Goal: Communication & Community: Answer question/provide support

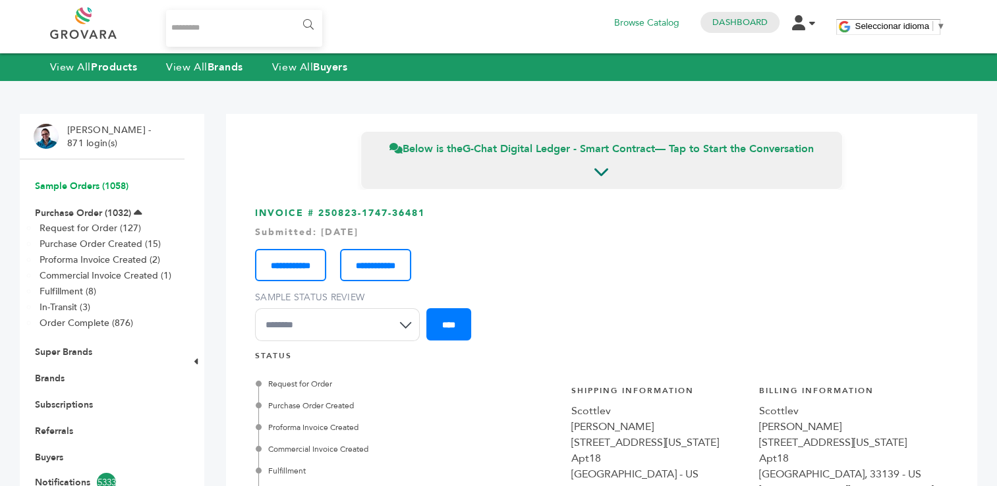
click at [68, 188] on link "Sample Orders (1058)" at bounding box center [82, 186] width 94 height 13
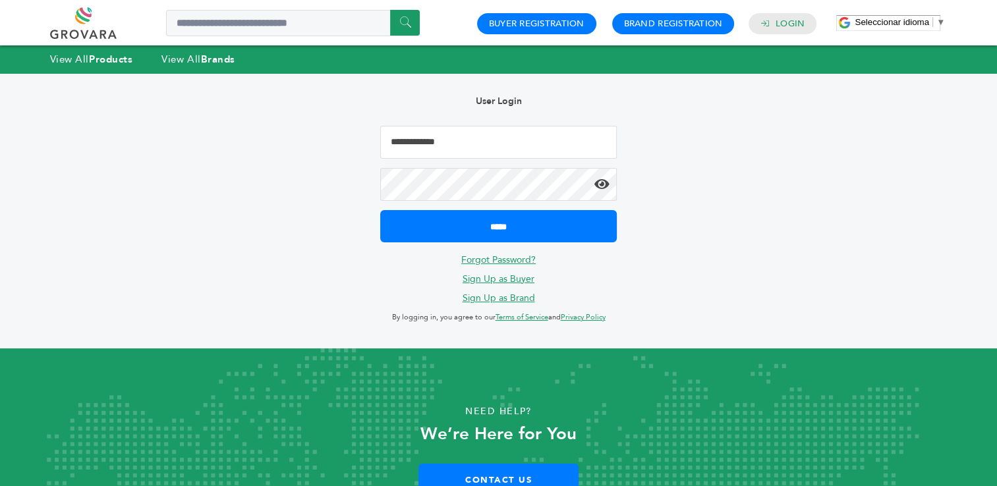
type input "**********"
click at [742, 186] on div "**********" at bounding box center [498, 211] width 944 height 275
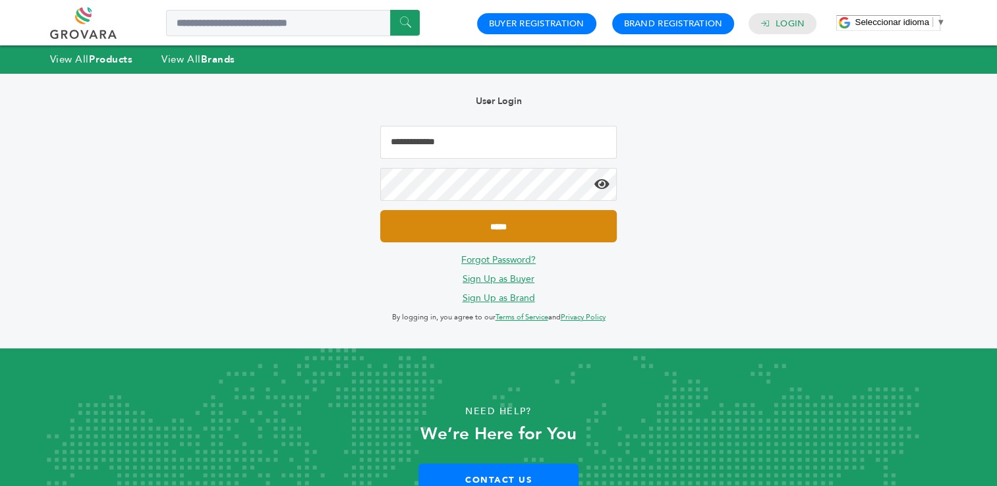
type input "**********"
click at [506, 229] on input "*****" at bounding box center [498, 226] width 236 height 32
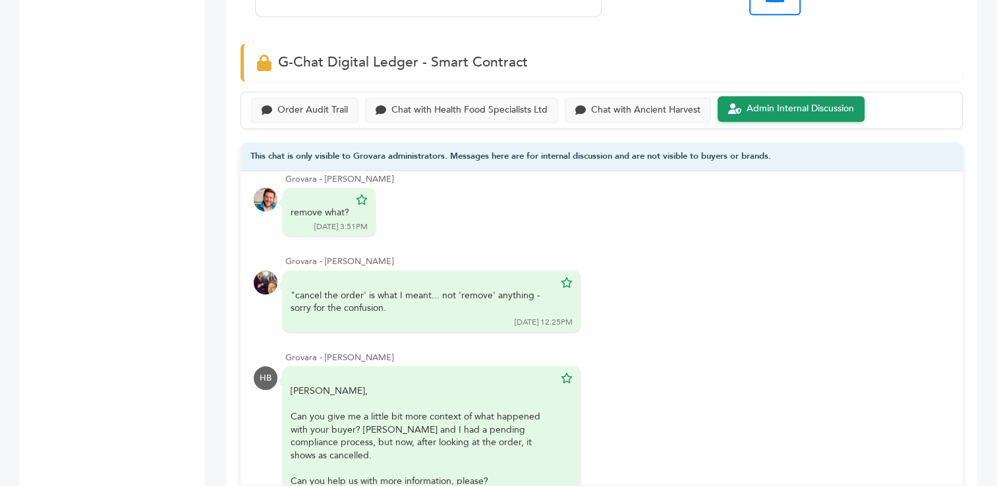
scroll to position [938, 0]
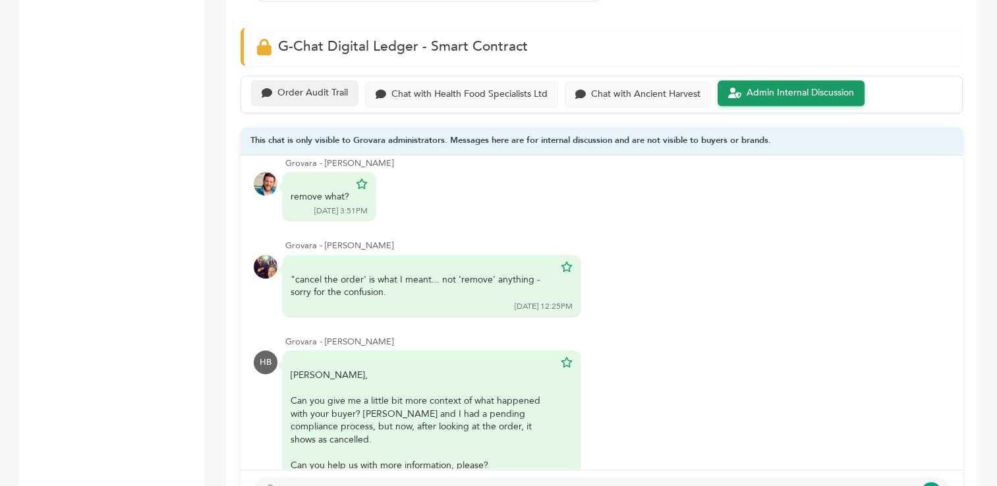
click at [327, 88] on div "Order Audit Trail" at bounding box center [312, 93] width 71 height 11
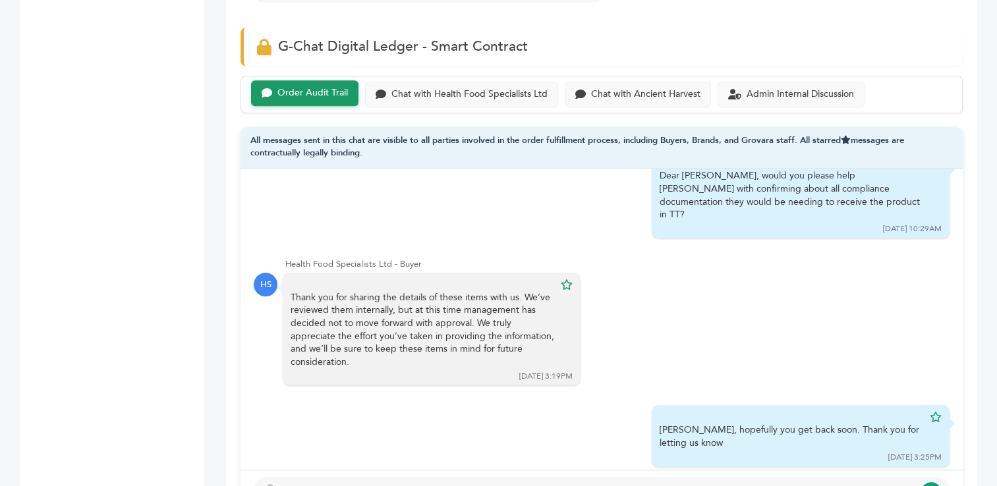
scroll to position [1797, 0]
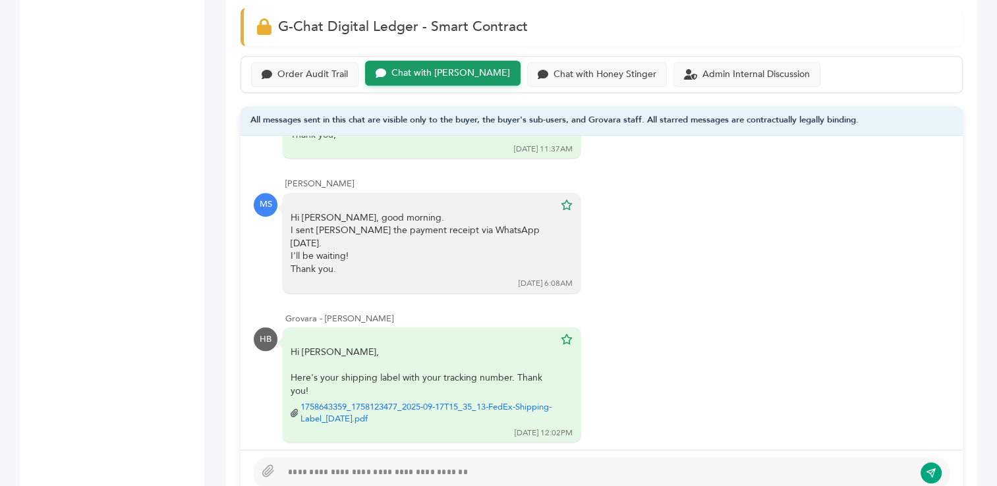
scroll to position [900, 0]
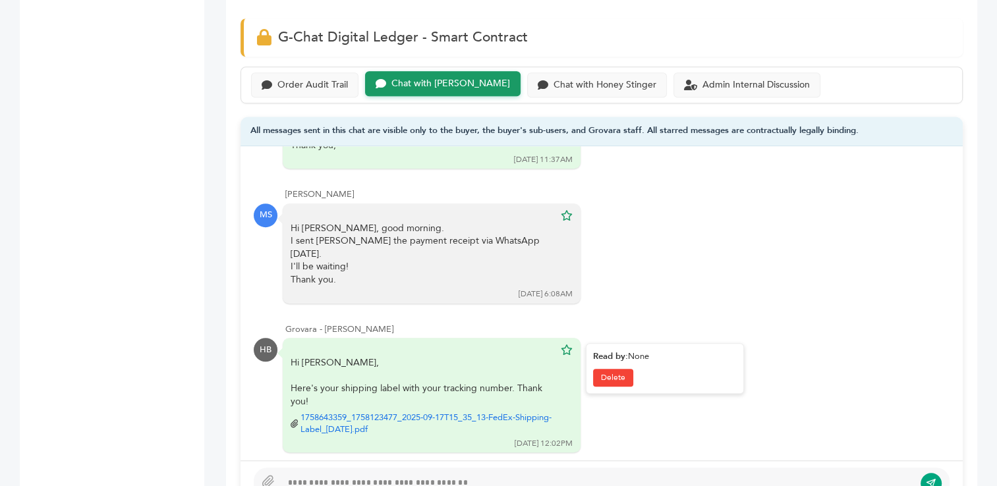
click at [348, 412] on link "1758643359_1758123477_2025-09-17T15_35_13-FedEx-Shipping-Label_23-Sep-2025.pdf" at bounding box center [428, 424] width 254 height 24
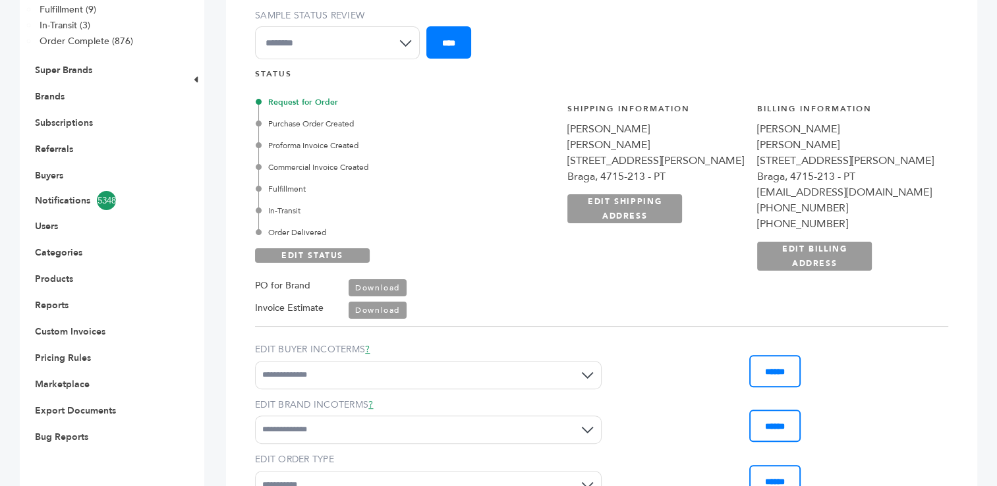
scroll to position [0, 0]
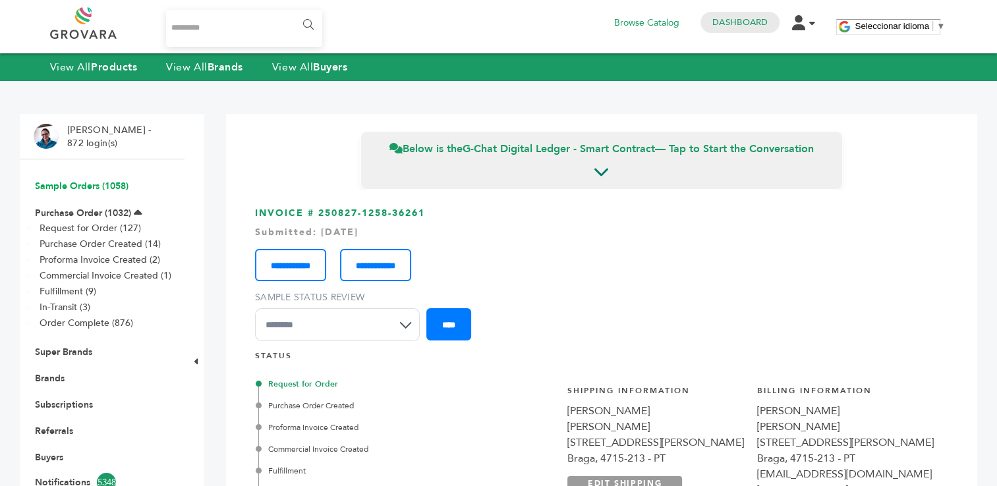
click at [66, 190] on link "Sample Orders (1058)" at bounding box center [82, 186] width 94 height 13
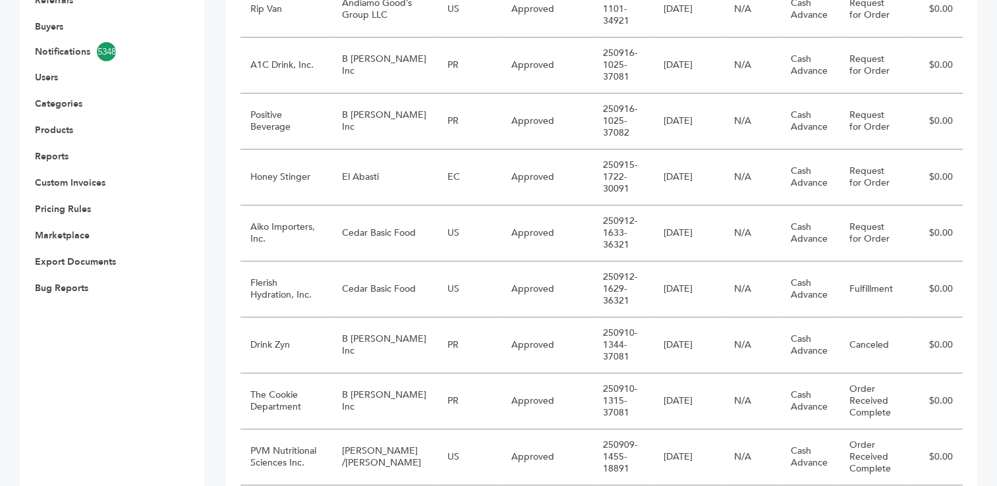
scroll to position [424, 0]
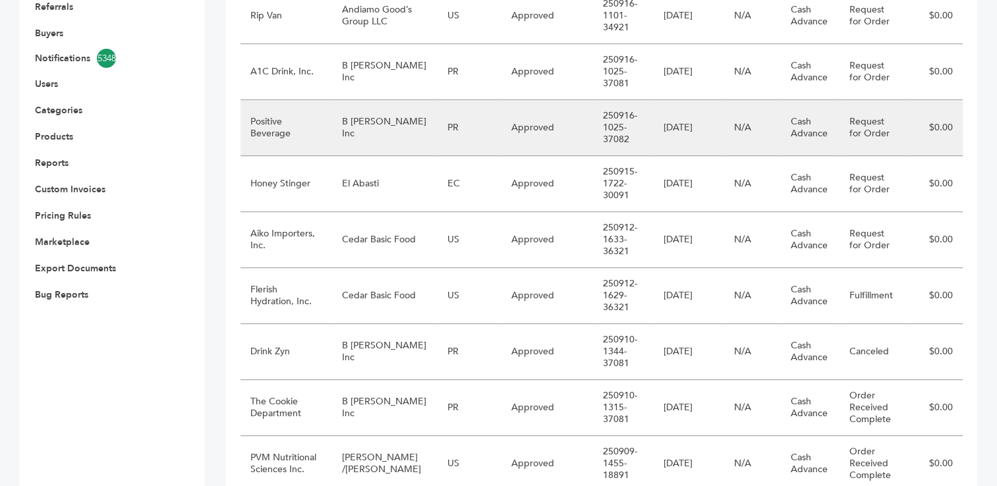
click at [376, 131] on td "B [PERSON_NAME] Inc" at bounding box center [384, 128] width 105 height 56
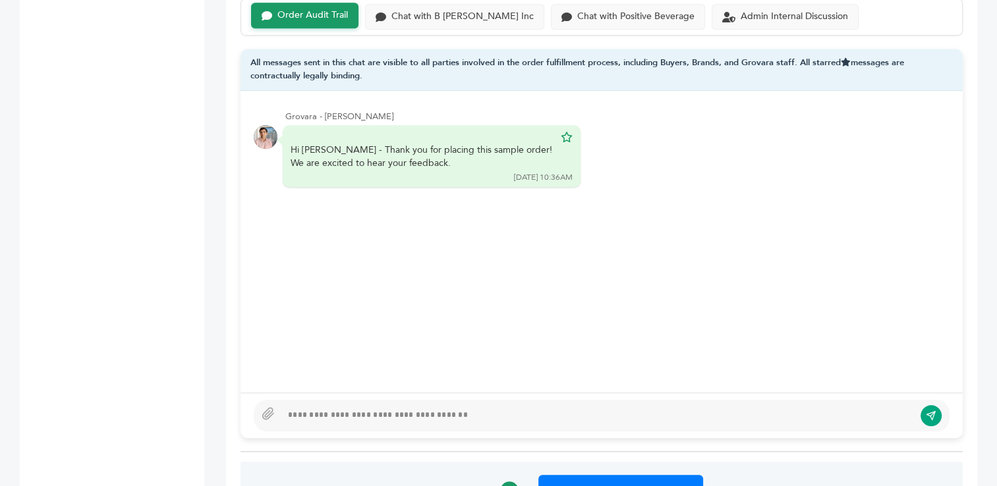
scroll to position [886, 0]
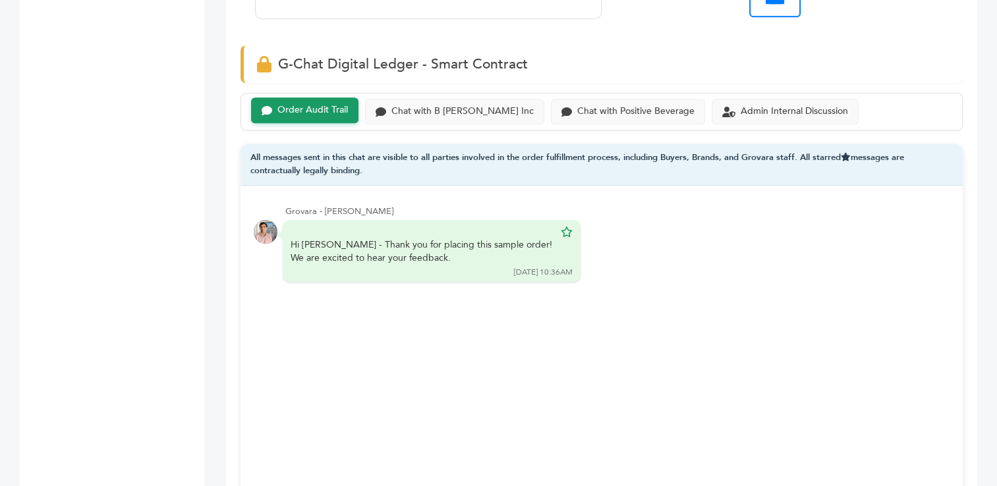
click at [298, 105] on div "Order Audit Trail" at bounding box center [312, 110] width 71 height 11
click at [457, 105] on div "Chat with B [PERSON_NAME] Inc" at bounding box center [462, 110] width 142 height 11
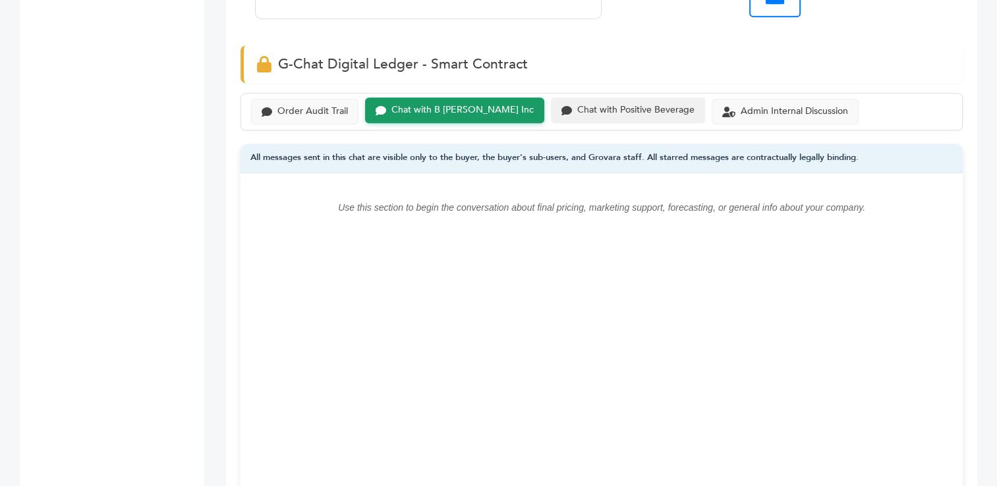
click at [596, 105] on div "Chat with Positive Beverage" at bounding box center [635, 110] width 117 height 11
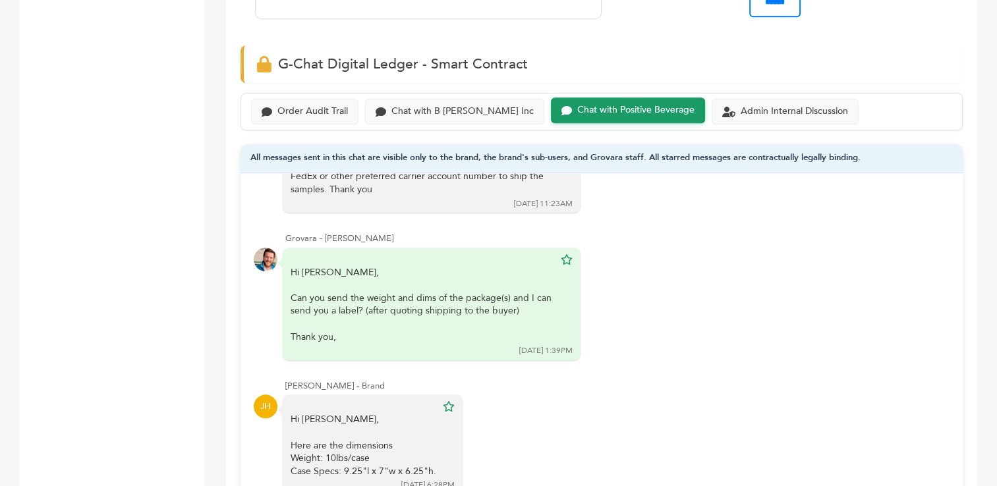
scroll to position [248, 0]
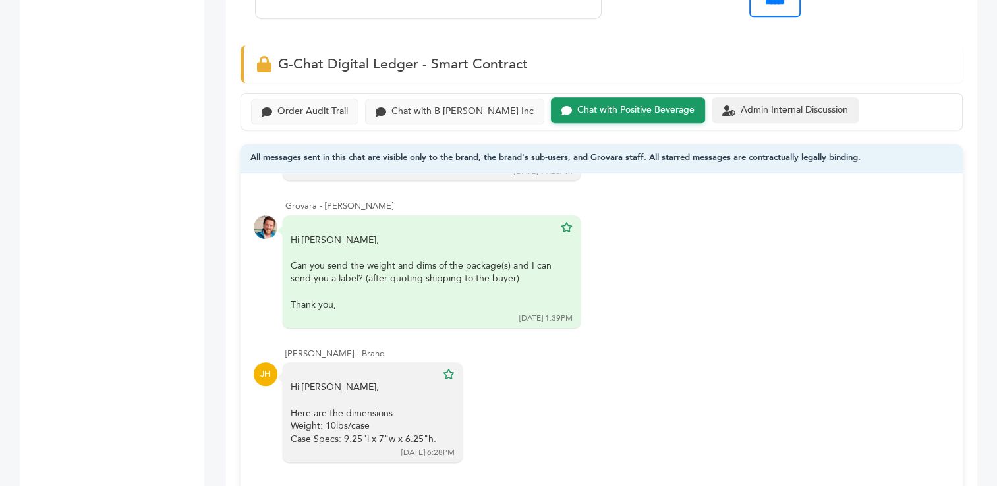
click at [752, 105] on div "Admin Internal Discussion" at bounding box center [794, 110] width 107 height 11
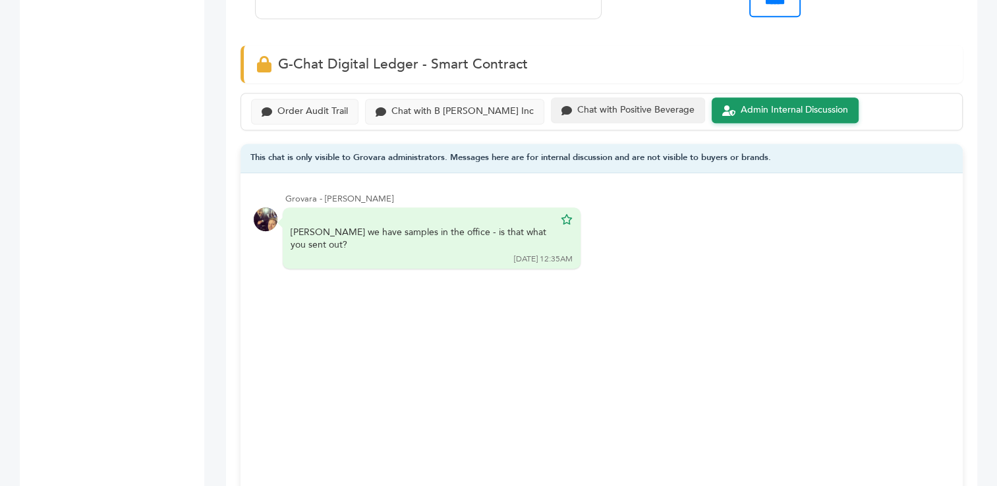
click at [583, 105] on div "Chat with Positive Beverage" at bounding box center [635, 110] width 117 height 11
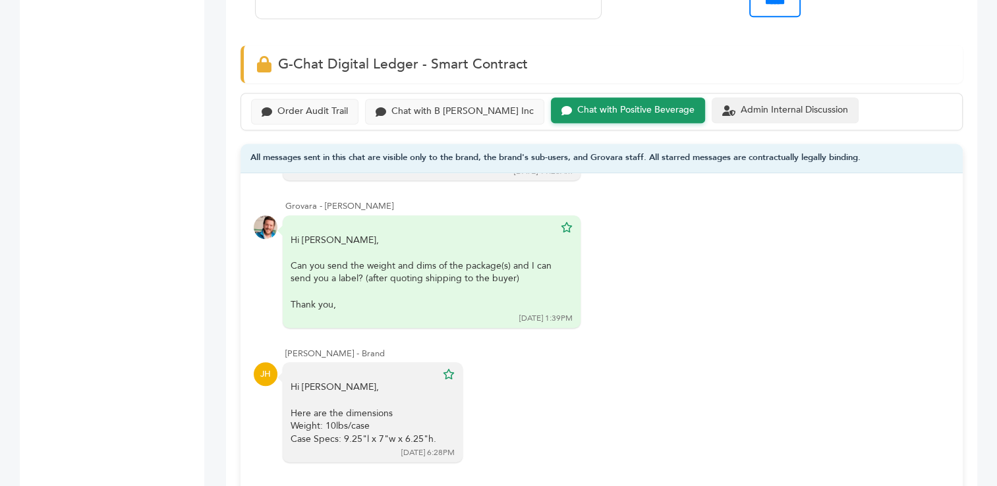
click at [741, 105] on div "Admin Internal Discussion" at bounding box center [794, 110] width 107 height 11
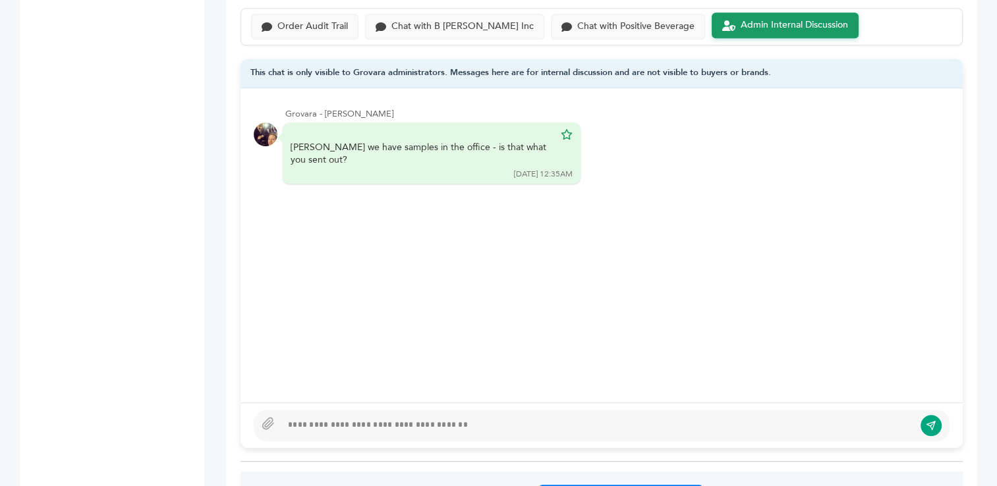
scroll to position [987, 0]
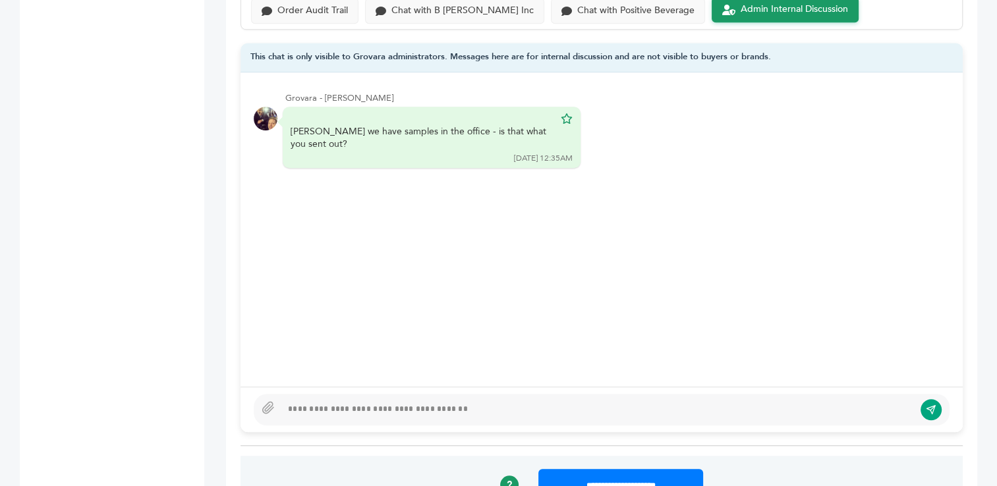
click at [460, 402] on div at bounding box center [597, 410] width 633 height 16
type textarea "**********"
click at [931, 404] on icon "submit" at bounding box center [931, 409] width 11 height 11
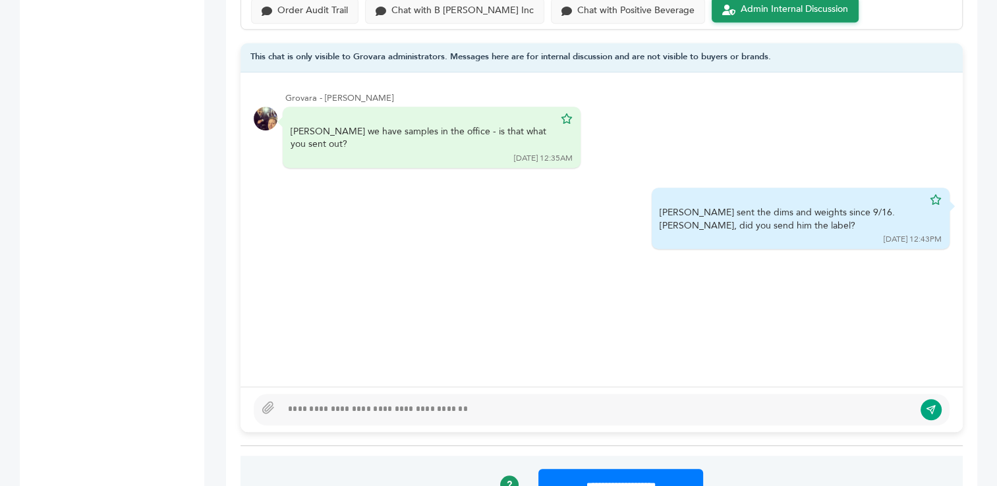
scroll to position [0, 0]
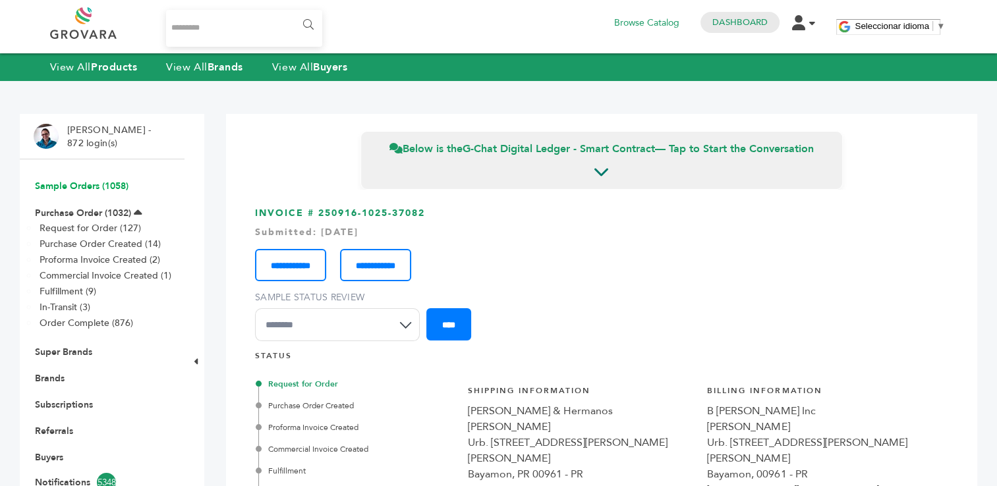
click at [90, 186] on link "Sample Orders (1058)" at bounding box center [82, 186] width 94 height 13
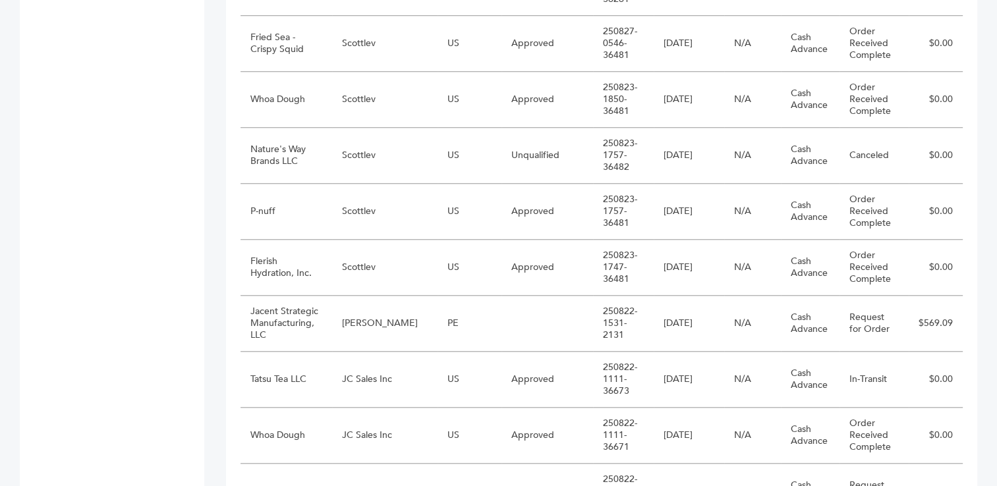
scroll to position [1348, 0]
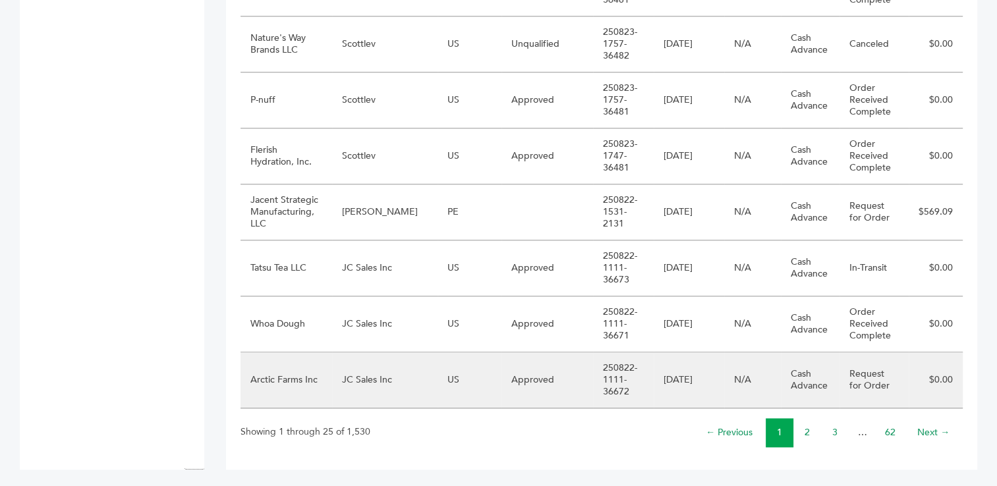
click at [349, 387] on td "JC Sales Inc" at bounding box center [384, 381] width 105 height 56
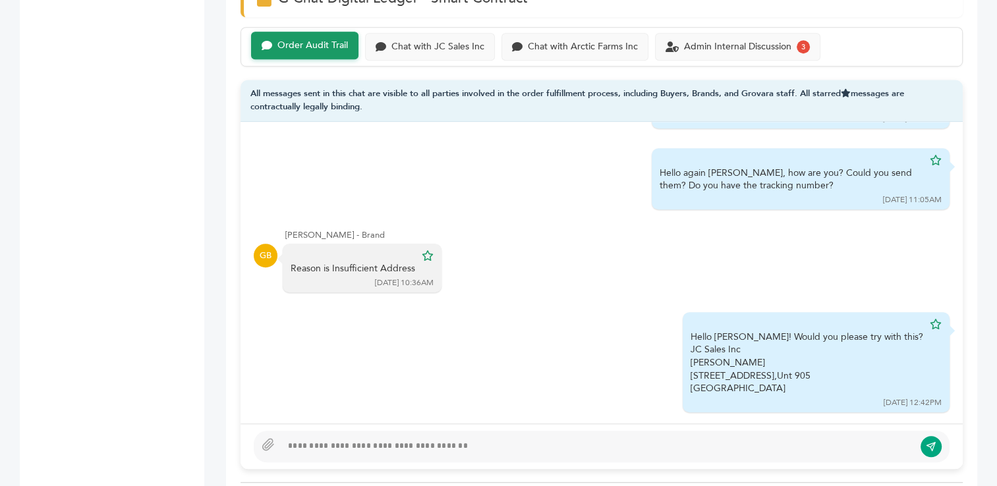
scroll to position [958, 0]
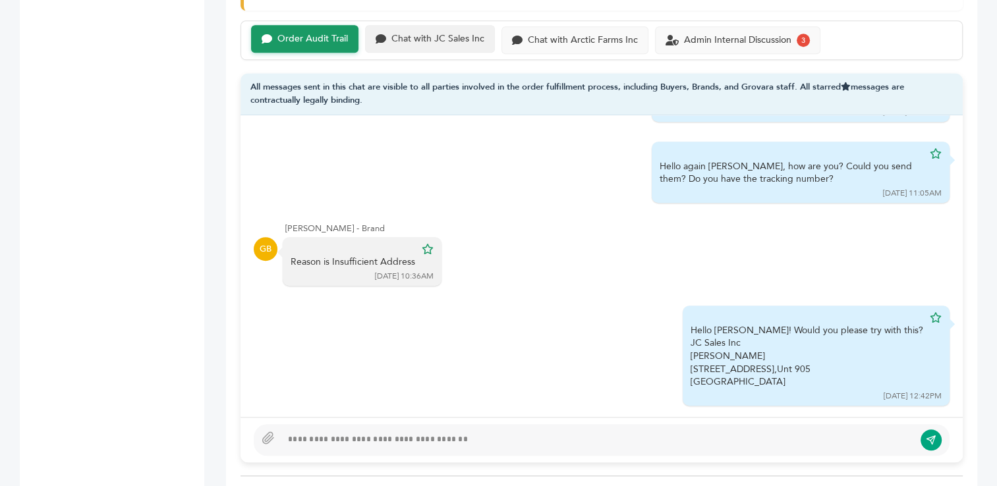
click at [422, 34] on div "Chat with JC Sales Inc" at bounding box center [437, 39] width 93 height 11
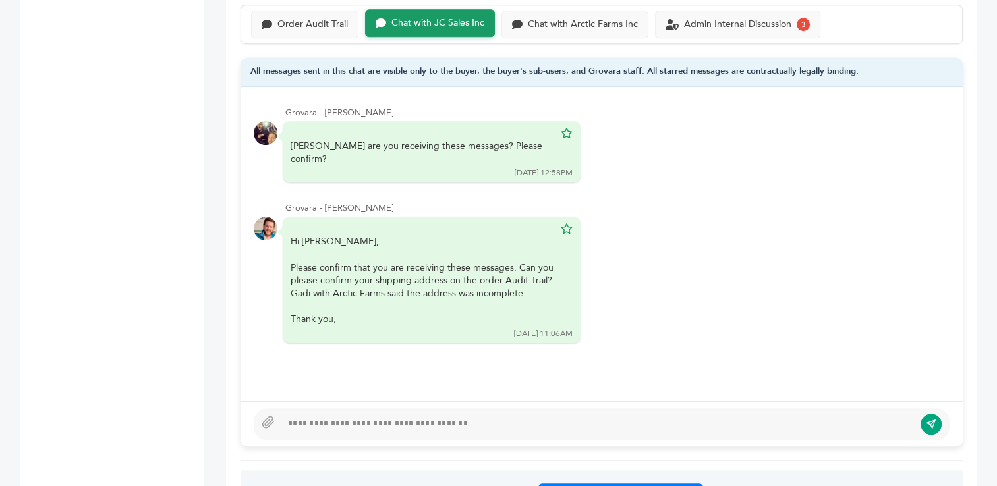
scroll to position [978, 0]
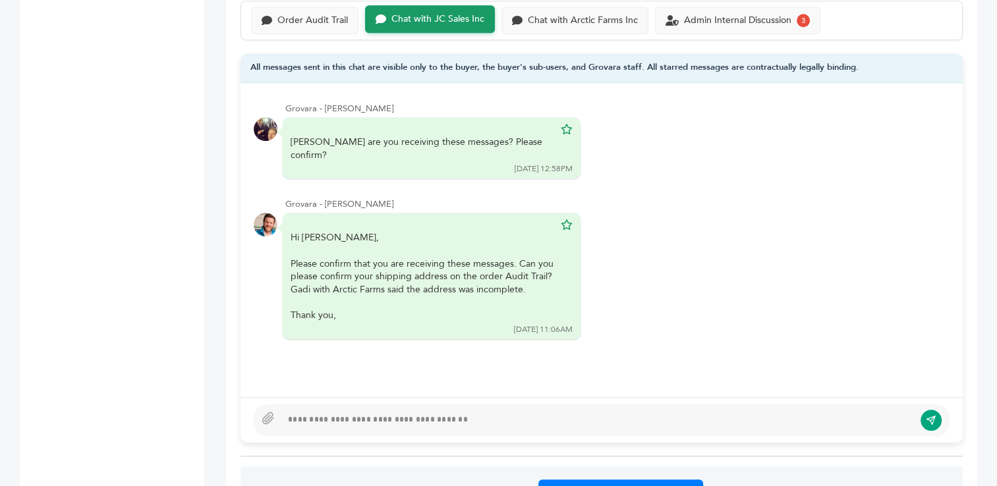
click at [340, 413] on div at bounding box center [597, 421] width 633 height 16
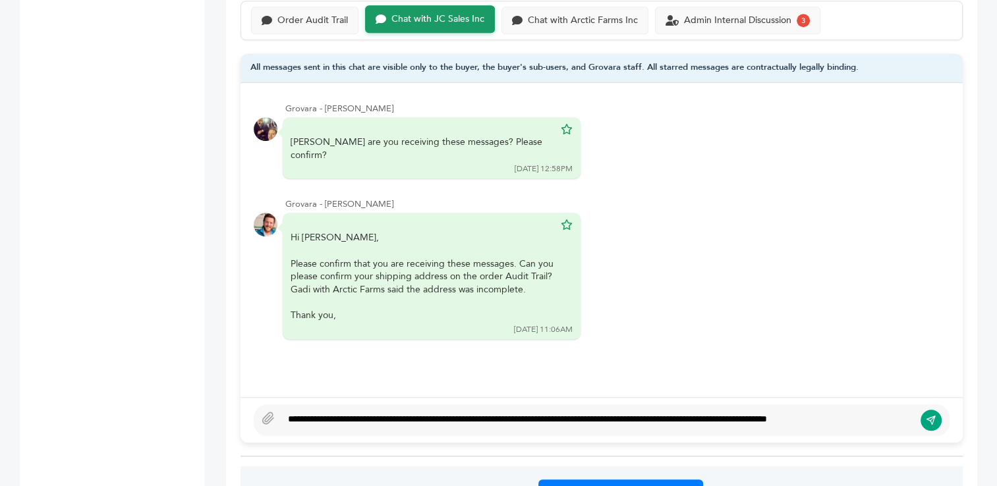
scroll to position [968, 0]
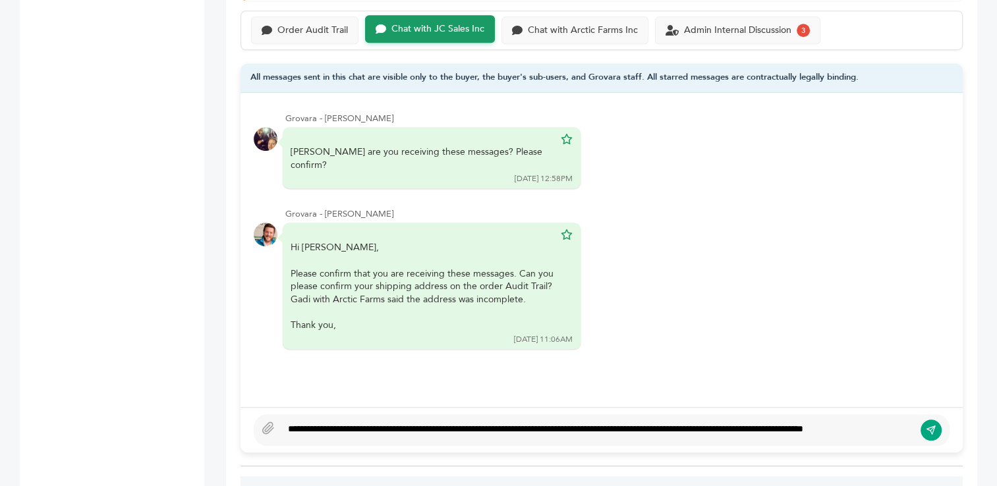
type textarea "**********"
click at [932, 424] on icon "submit" at bounding box center [931, 429] width 11 height 11
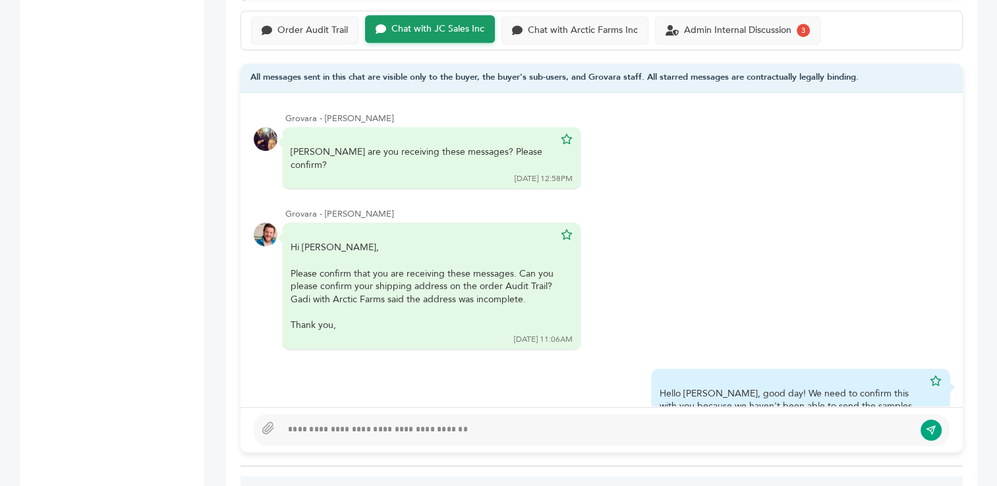
scroll to position [44, 0]
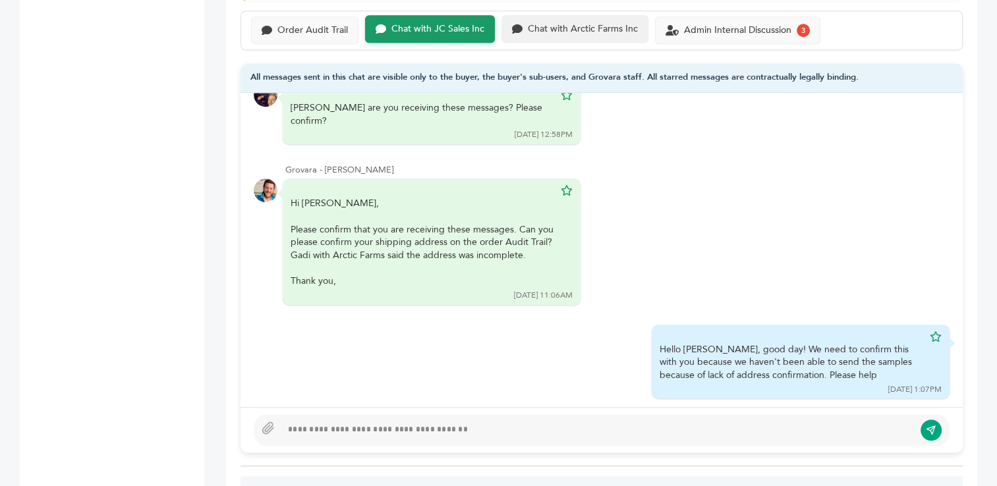
click at [589, 24] on div "Chat with Arctic Farms Inc" at bounding box center [583, 29] width 110 height 11
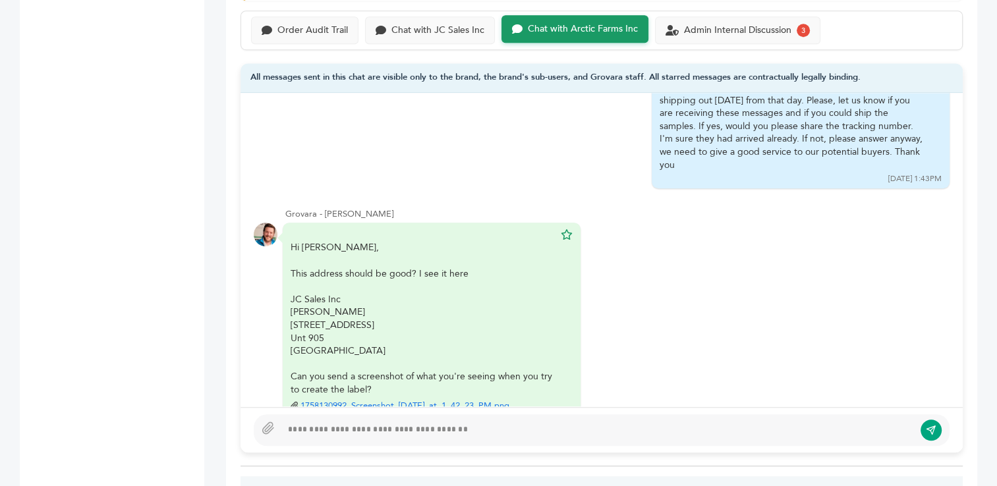
scroll to position [271, 0]
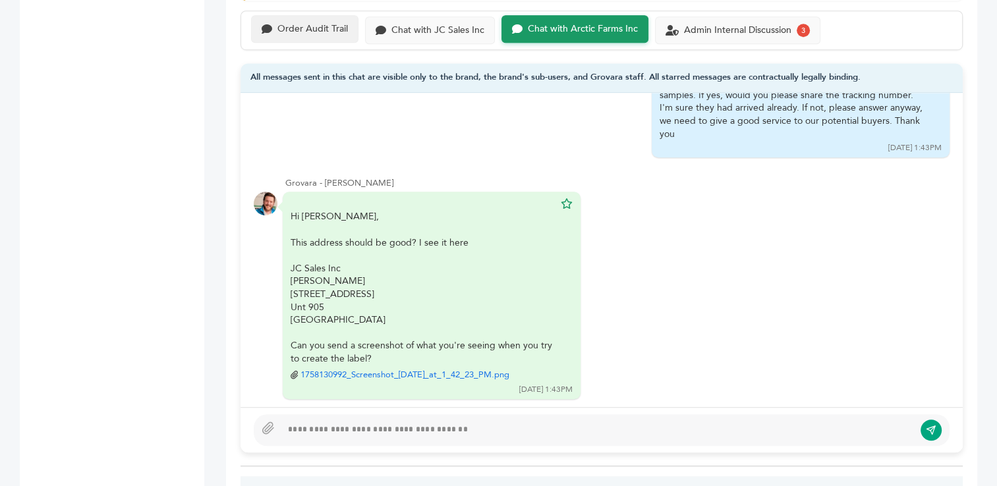
click at [330, 24] on div "Order Audit Trail" at bounding box center [312, 29] width 71 height 11
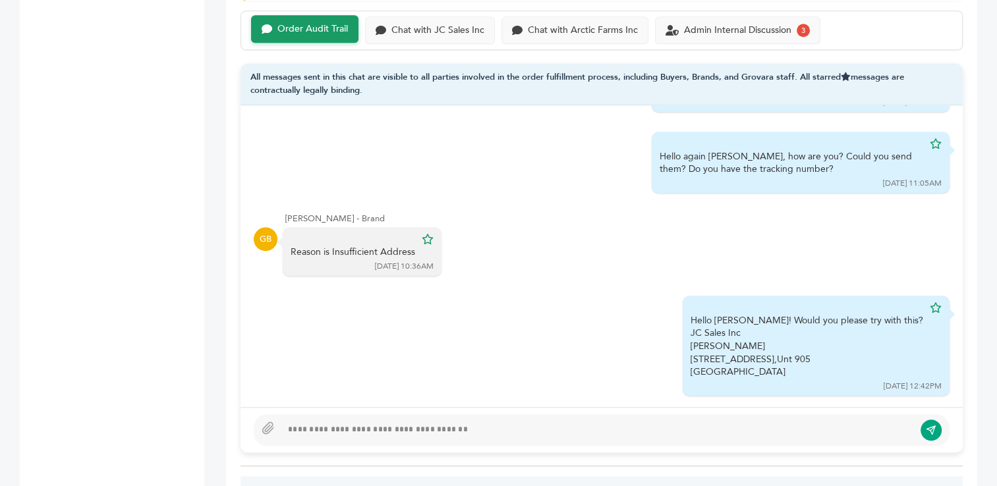
click at [457, 422] on div at bounding box center [597, 430] width 633 height 16
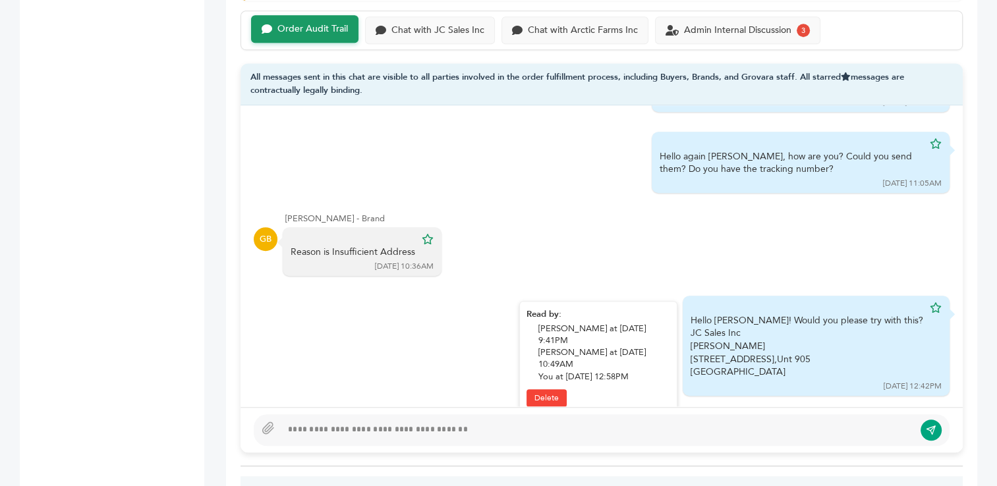
drag, startPoint x: 736, startPoint y: 304, endPoint x: 883, endPoint y: 351, distance: 154.2
click at [883, 351] on div "Hello Gadi! Would you please try with this? JC Sales Inc Sonny Perez 2500 Holly…" at bounding box center [816, 346] width 267 height 100
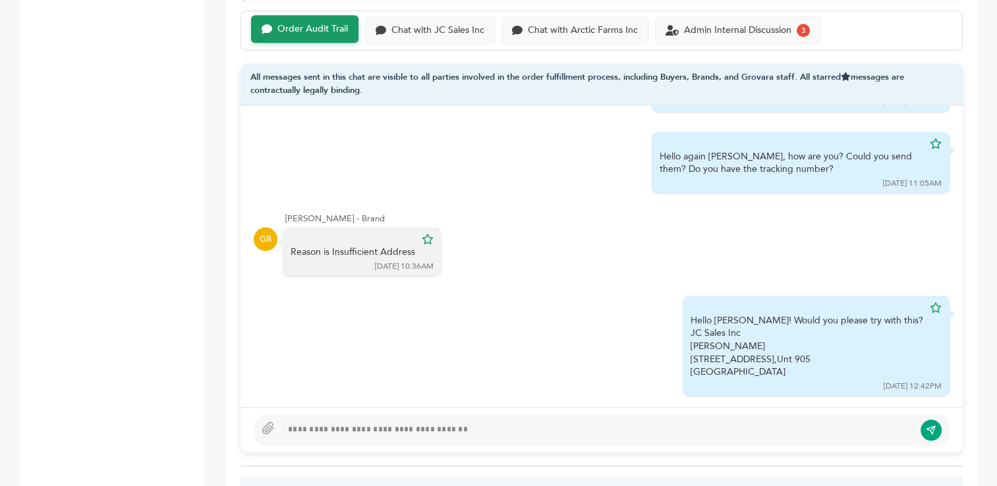
click at [389, 422] on div at bounding box center [597, 430] width 633 height 16
type textarea "**********"
click at [930, 424] on icon "submit" at bounding box center [931, 429] width 11 height 11
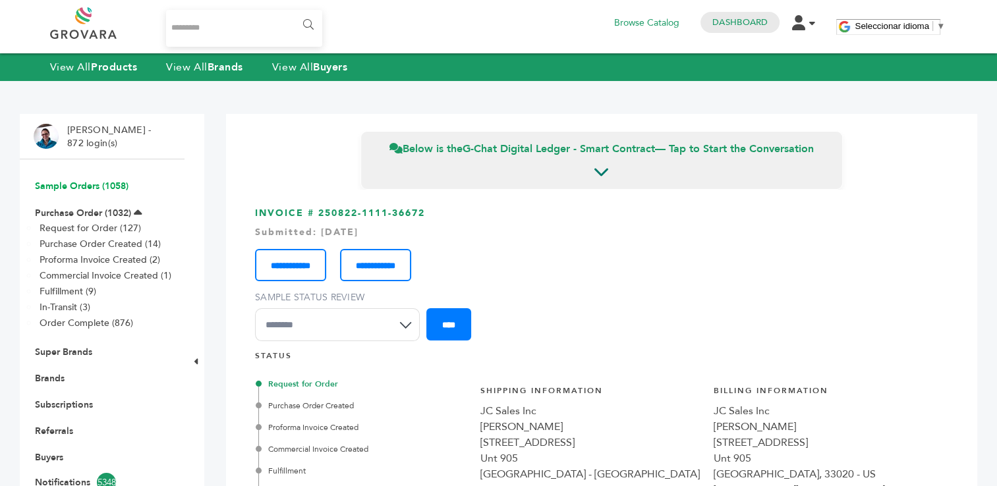
click at [61, 185] on link "Sample Orders (1058)" at bounding box center [82, 186] width 94 height 13
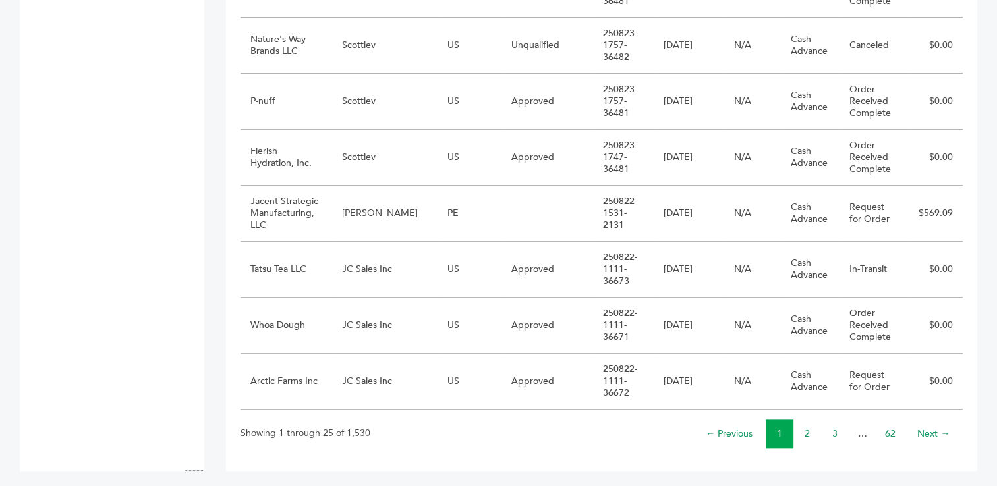
scroll to position [1348, 0]
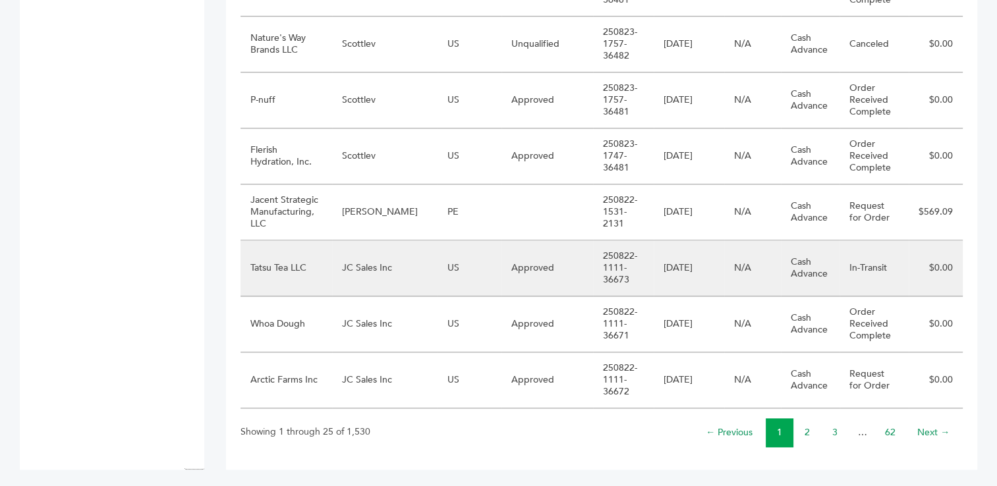
click at [357, 268] on td "JC Sales Inc" at bounding box center [384, 269] width 105 height 56
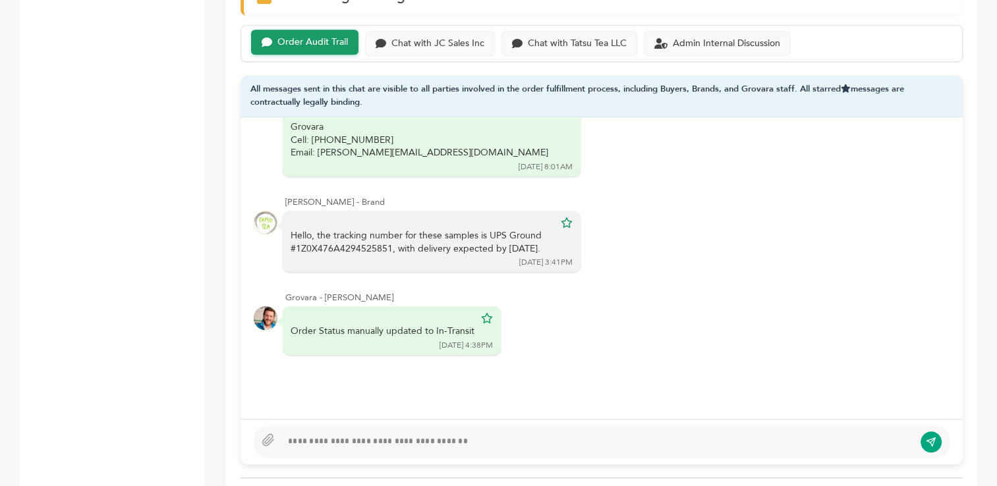
scroll to position [940, 0]
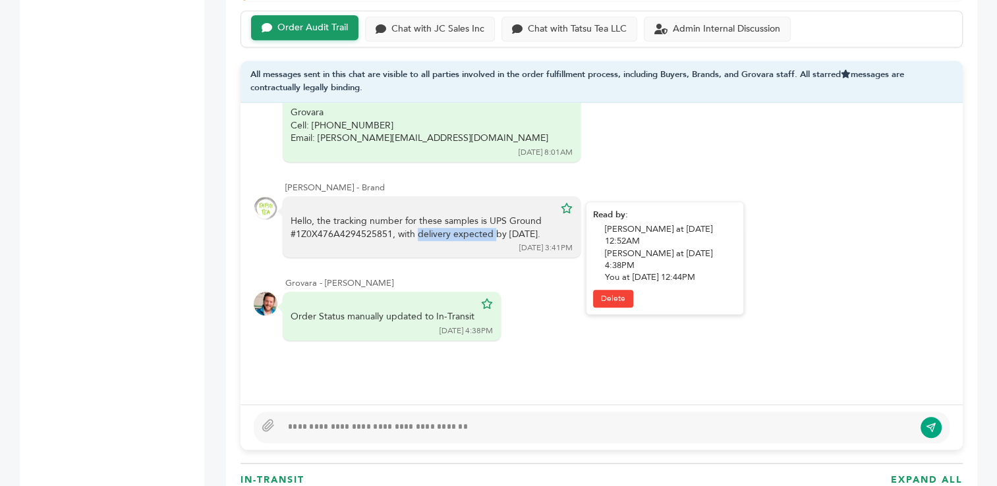
drag, startPoint x: 391, startPoint y: 228, endPoint x: 297, endPoint y: 231, distance: 94.3
click at [297, 231] on div "Hello, the tracking number for these samples is UPS Ground #1Z0X476A4294525851,…" at bounding box center [423, 228] width 264 height 26
copy div "1Z0X476A4294525851"
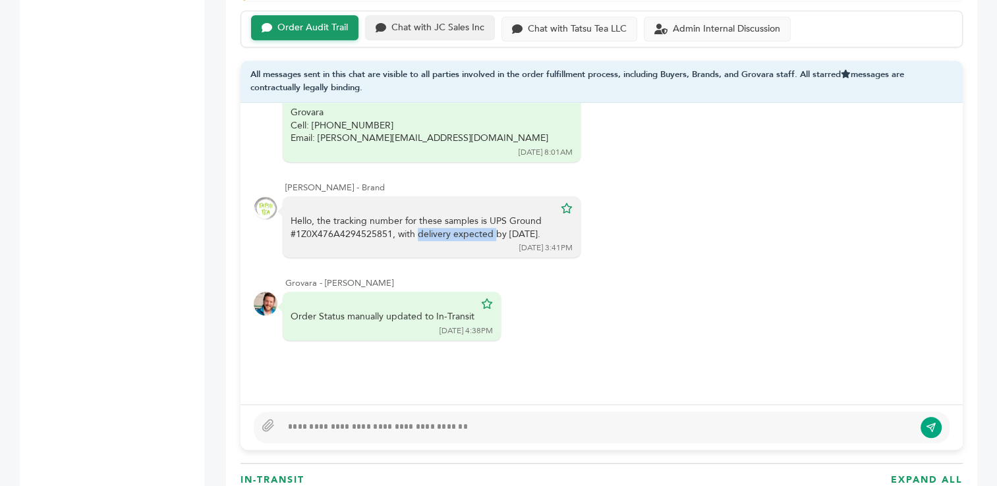
click at [442, 26] on div "Chat with JC Sales Inc" at bounding box center [437, 27] width 93 height 11
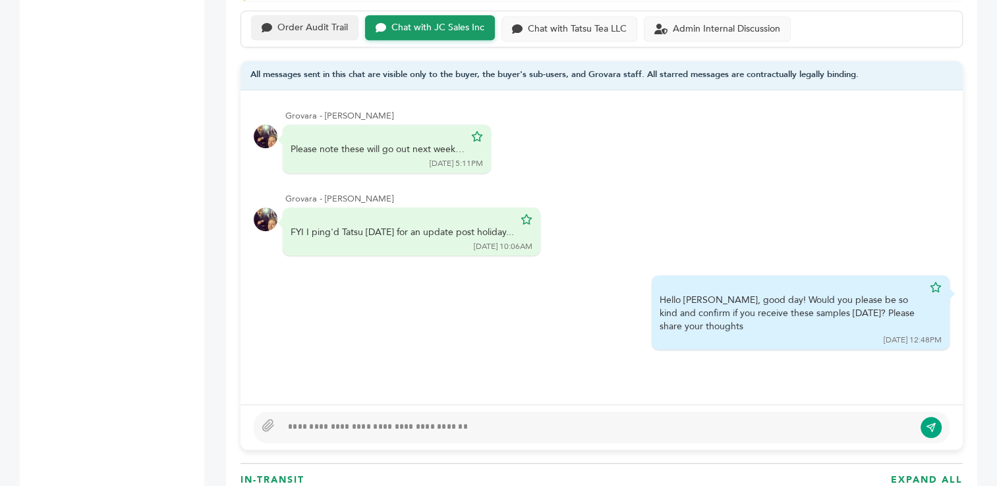
click at [311, 29] on div "Order Audit Trail" at bounding box center [312, 27] width 71 height 11
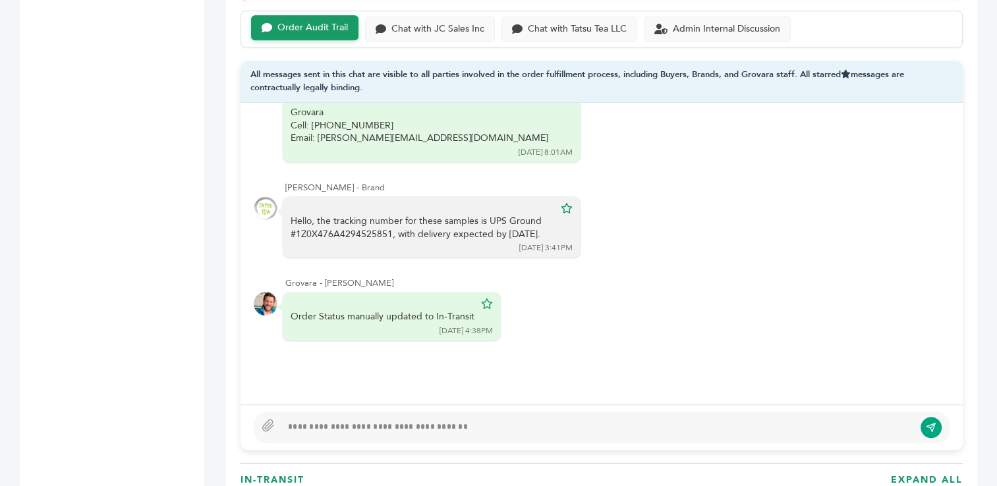
click at [366, 420] on div at bounding box center [597, 428] width 633 height 16
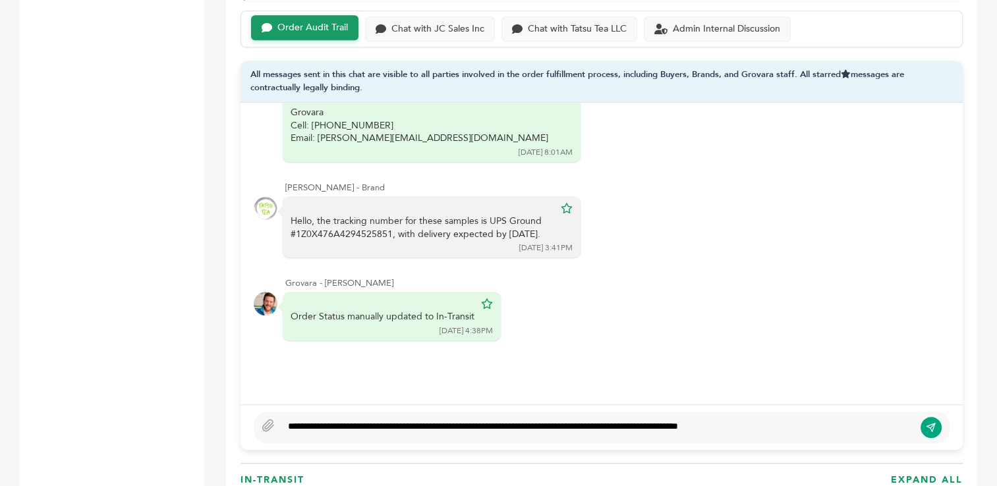
click at [767, 420] on div "**********" at bounding box center [597, 428] width 633 height 16
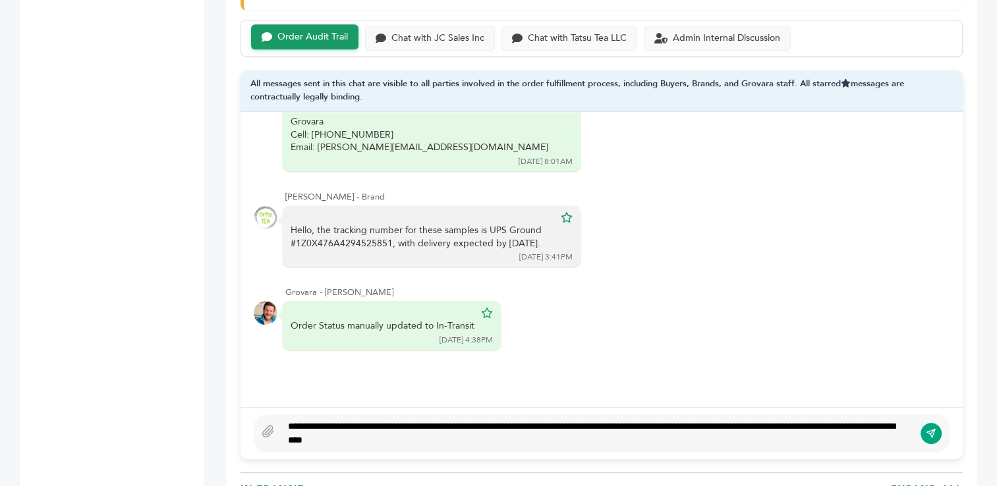
type textarea "**********"
click at [935, 431] on icon "submit" at bounding box center [931, 433] width 11 height 11
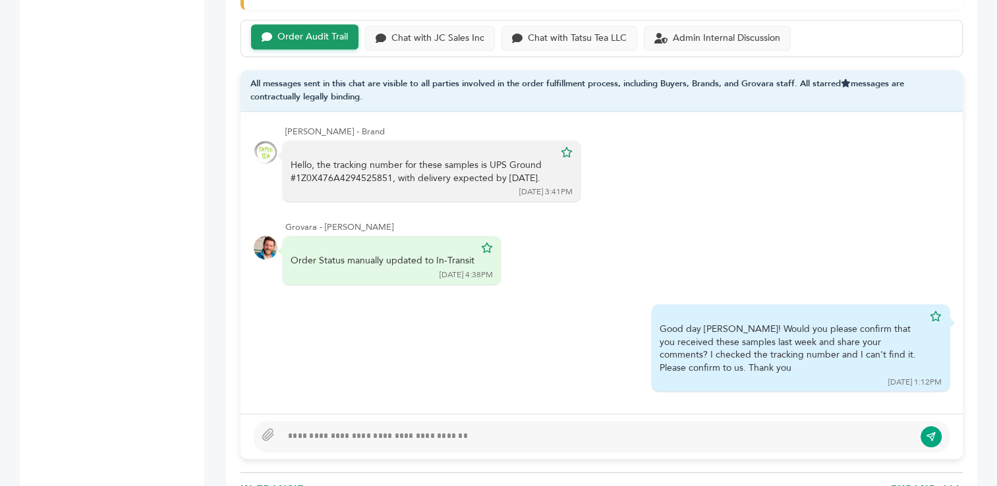
scroll to position [0, 0]
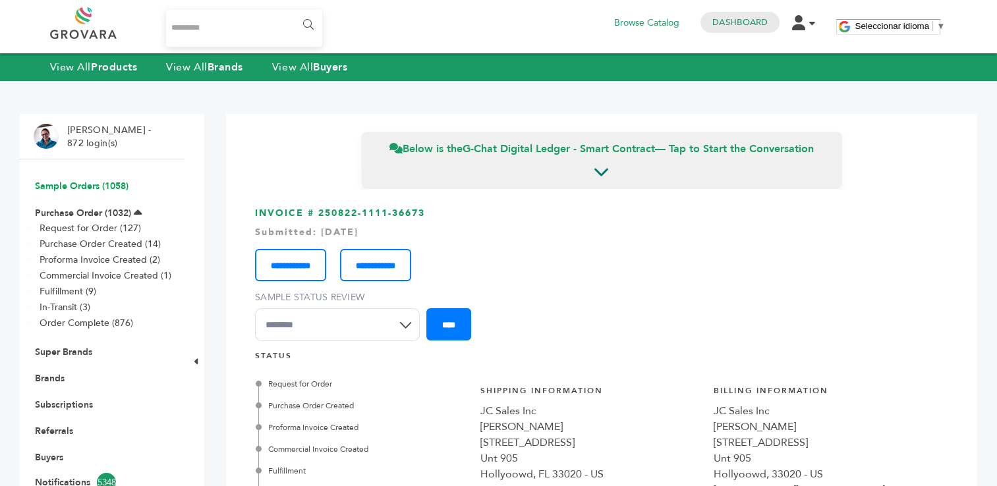
click at [51, 186] on link "Sample Orders (1058)" at bounding box center [82, 186] width 94 height 13
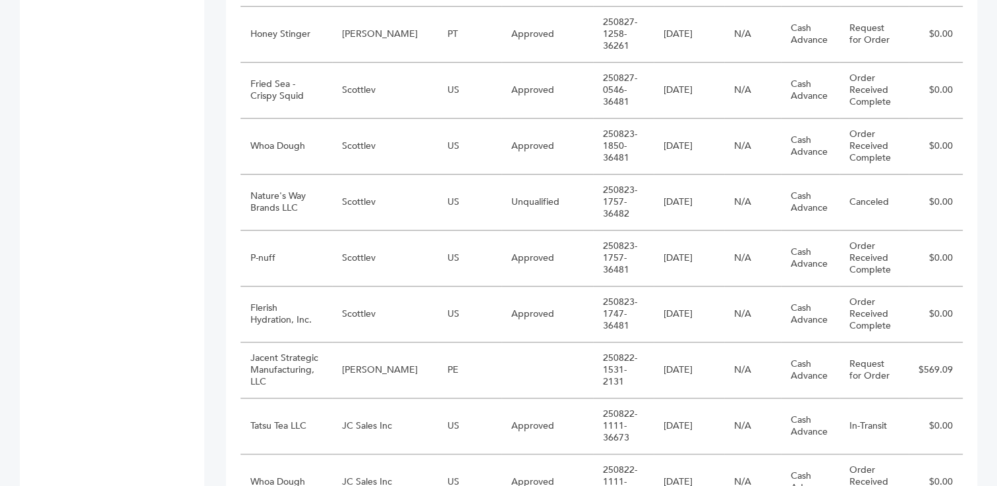
scroll to position [1184, 0]
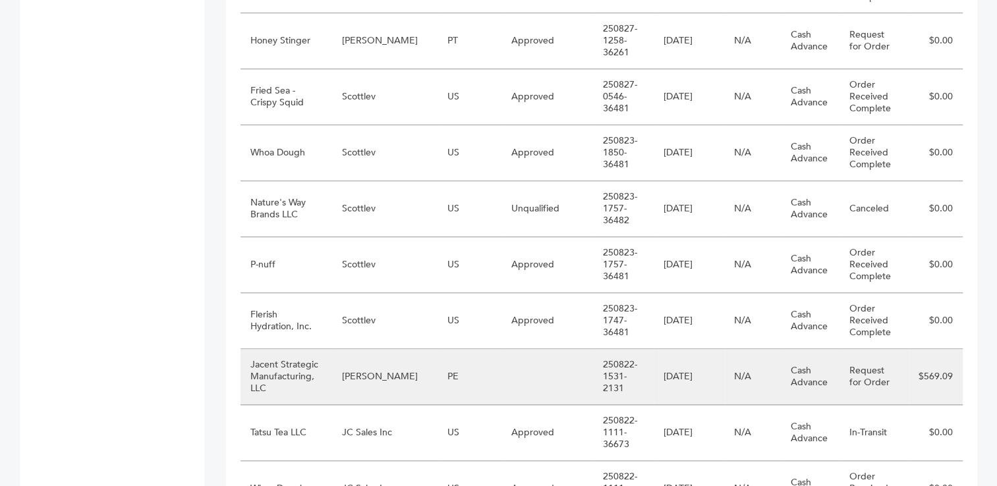
click at [453, 368] on td "PE" at bounding box center [470, 377] width 64 height 56
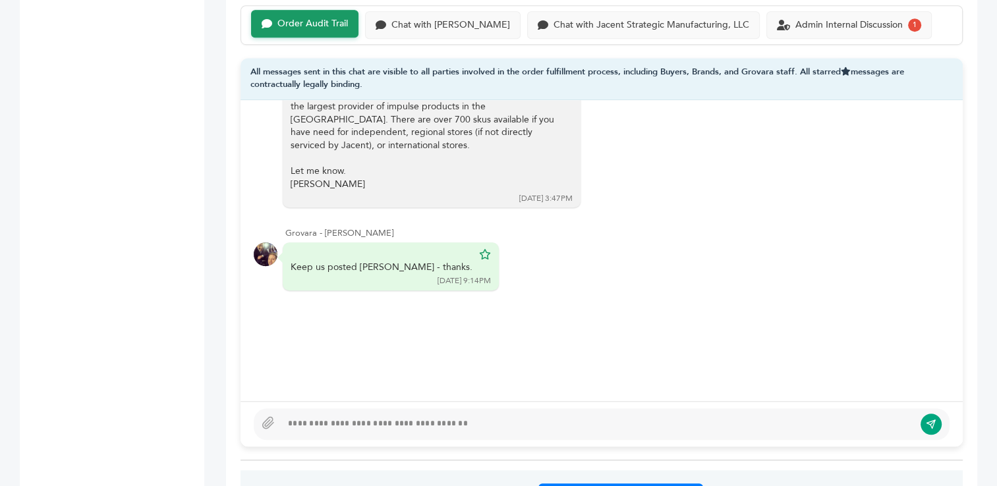
scroll to position [904, 0]
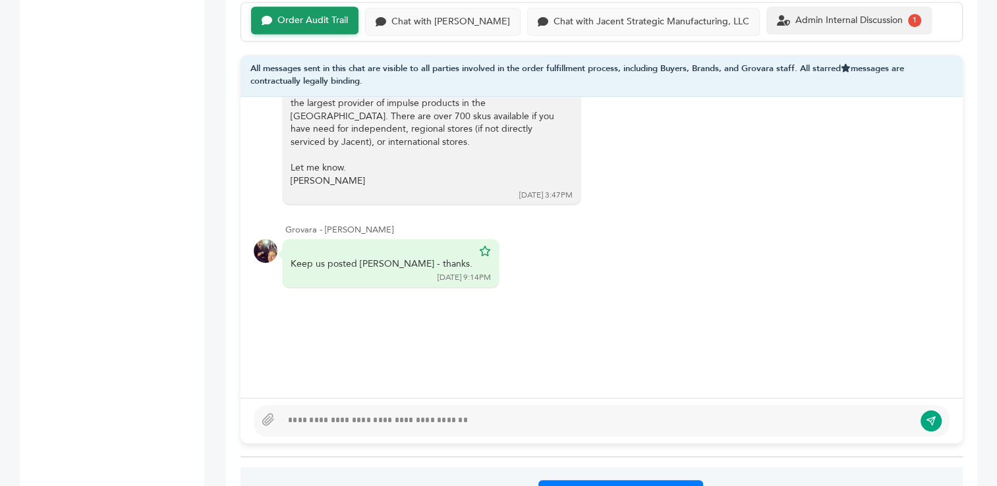
click at [801, 16] on div "Admin Internal Discussion" at bounding box center [848, 20] width 107 height 11
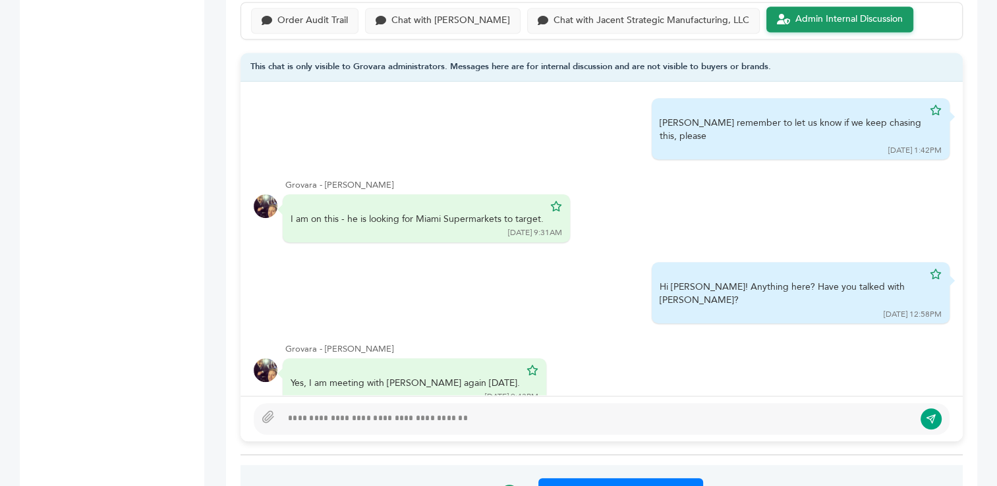
scroll to position [301, 0]
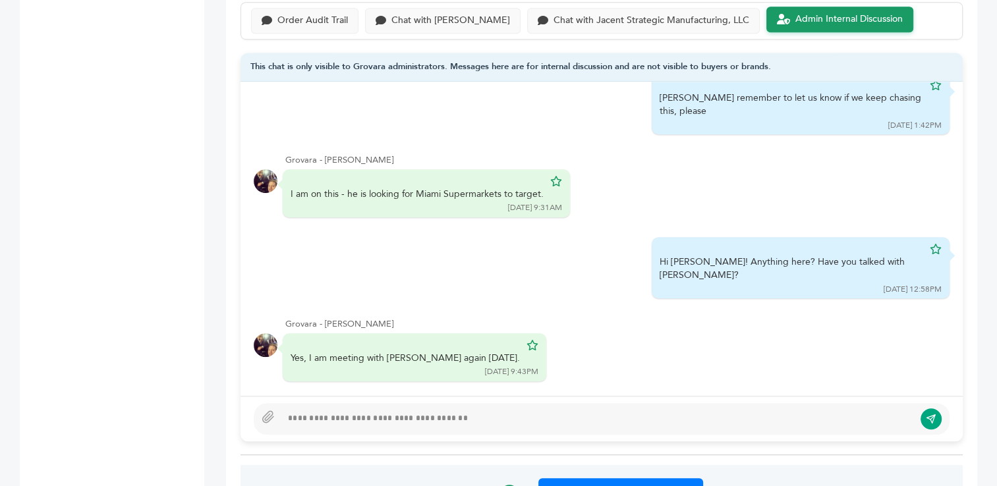
click at [548, 415] on div at bounding box center [597, 419] width 633 height 16
type textarea "**********"
click at [935, 418] on icon "submit" at bounding box center [931, 419] width 11 height 11
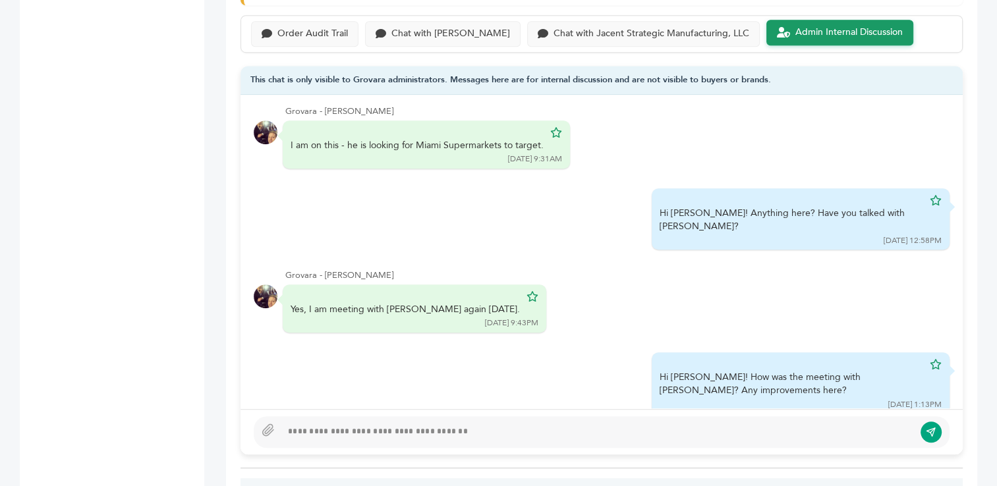
scroll to position [0, 0]
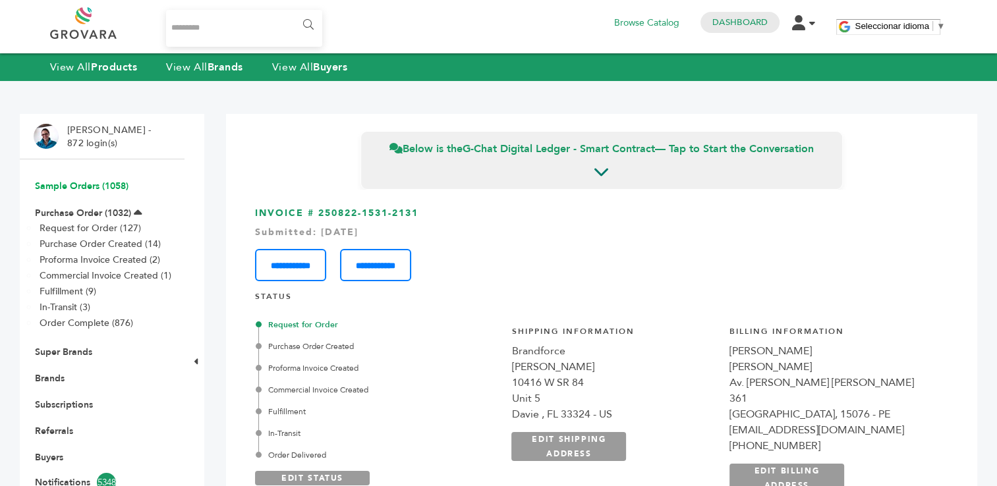
click at [107, 185] on link "Sample Orders (1058)" at bounding box center [82, 186] width 94 height 13
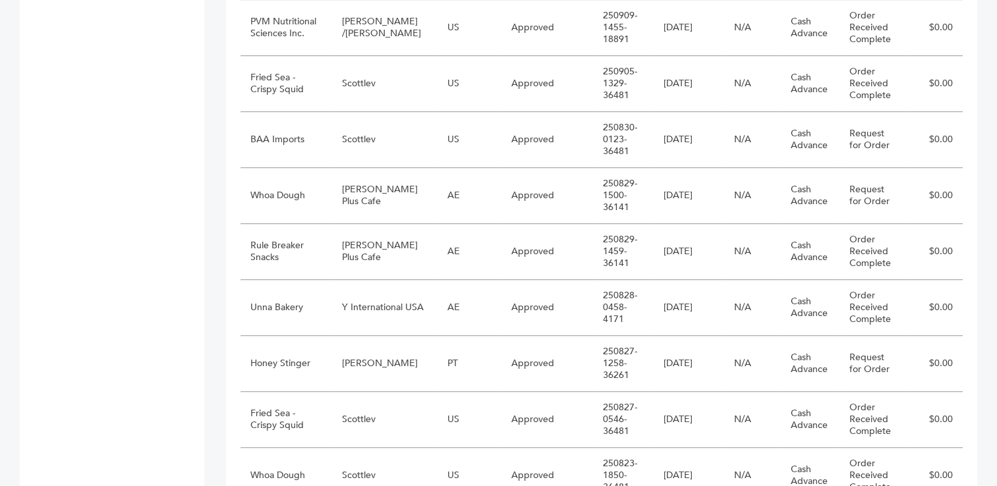
scroll to position [857, 0]
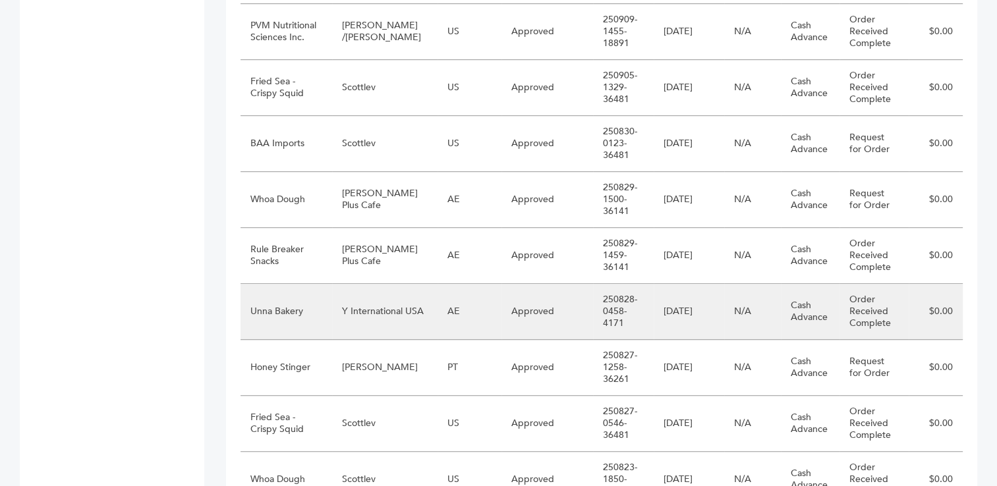
click at [372, 310] on td "Y International USA" at bounding box center [384, 312] width 105 height 56
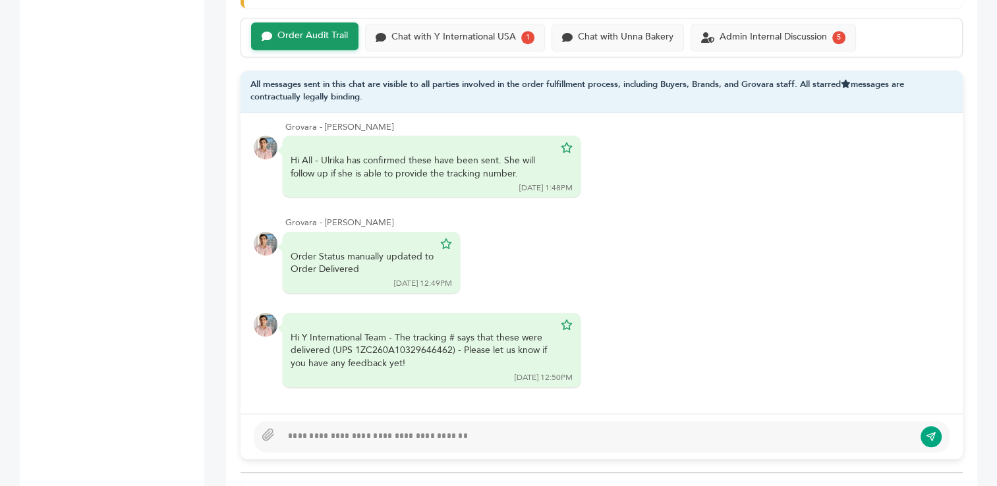
scroll to position [898, 0]
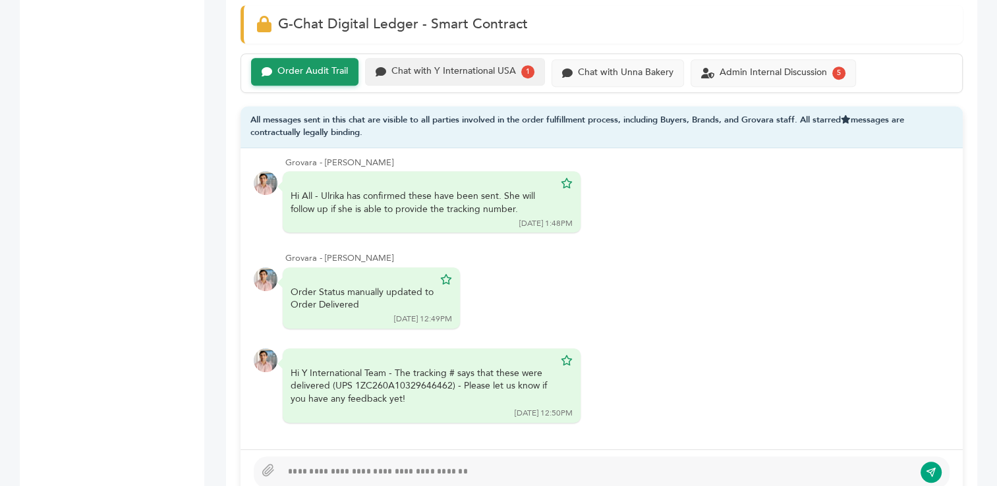
click at [444, 73] on div "Chat with Y International USA" at bounding box center [453, 71] width 125 height 11
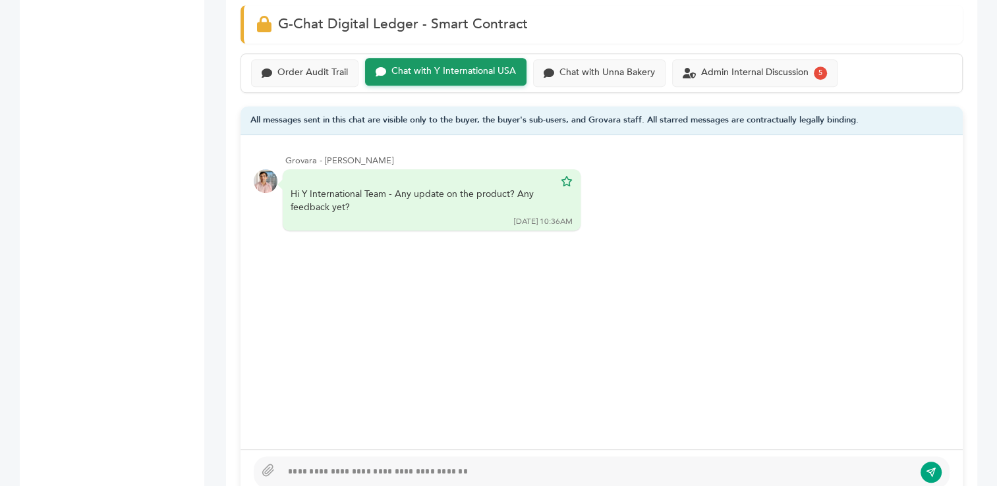
click at [424, 465] on div at bounding box center [597, 473] width 633 height 16
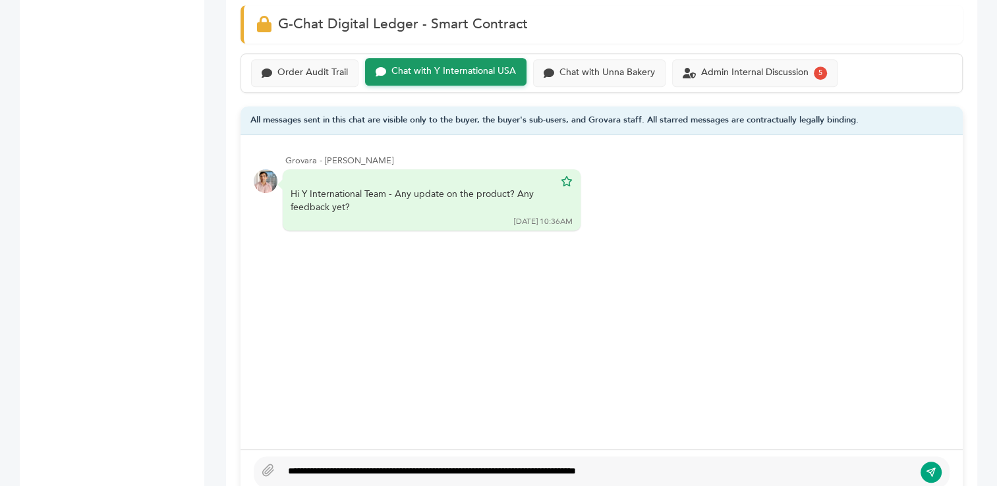
type textarea "**********"
click at [929, 472] on icon "submit" at bounding box center [931, 472] width 11 height 11
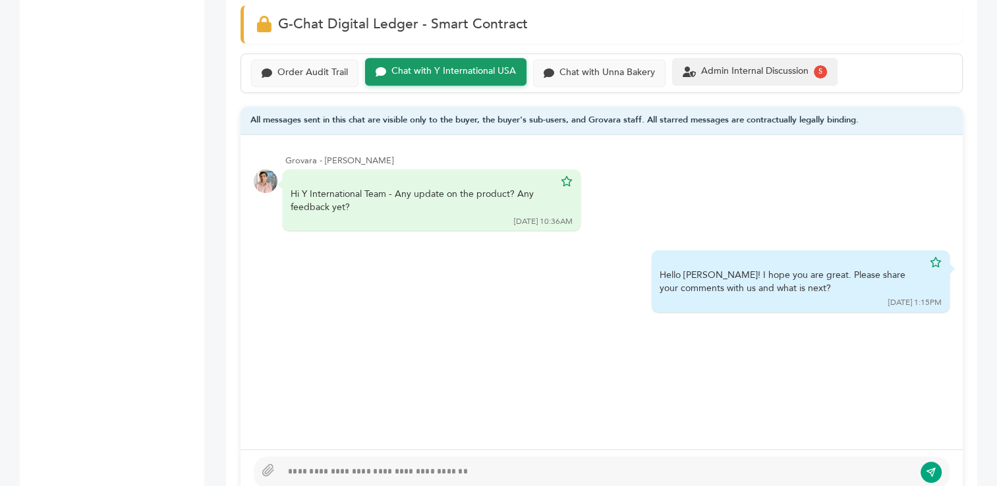
click at [749, 71] on div "Admin Internal Discussion" at bounding box center [754, 71] width 107 height 11
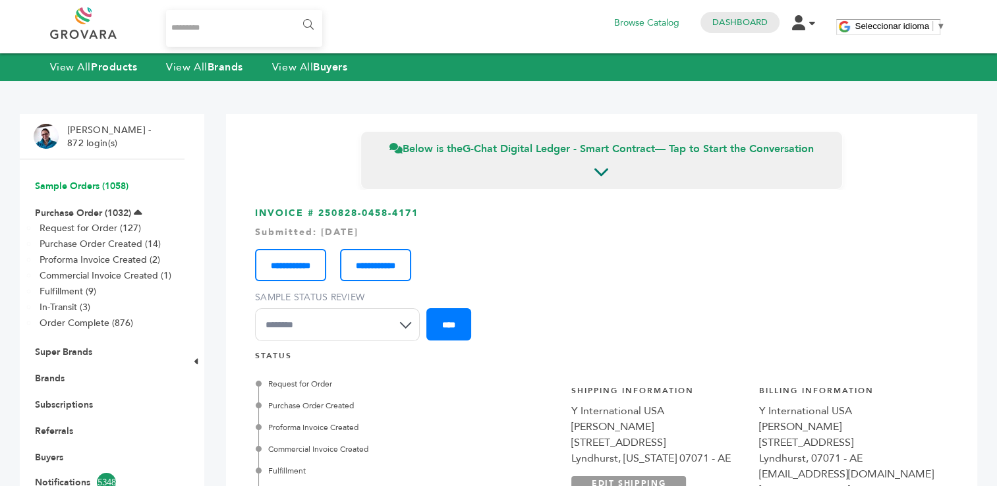
click at [61, 188] on link "Sample Orders (1058)" at bounding box center [82, 186] width 94 height 13
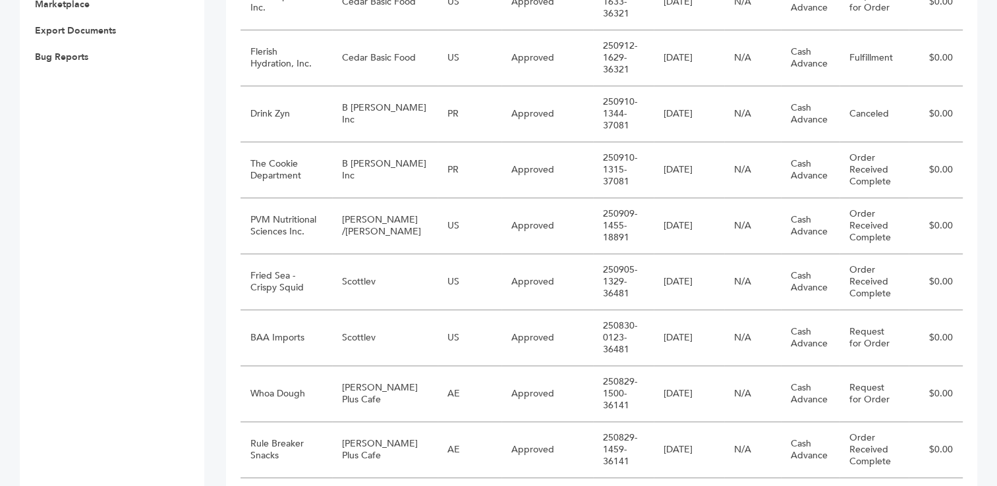
scroll to position [756, 0]
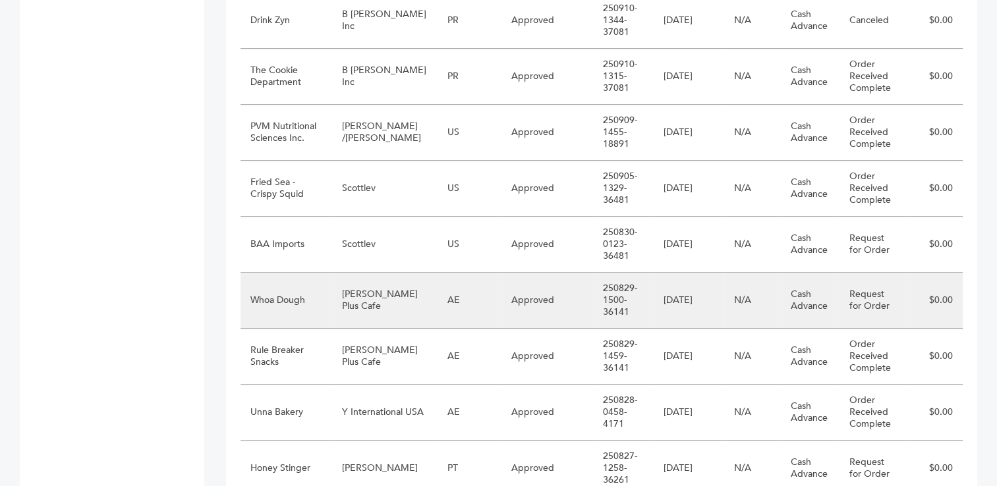
click at [277, 301] on td "Whoa Dough" at bounding box center [287, 301] width 92 height 56
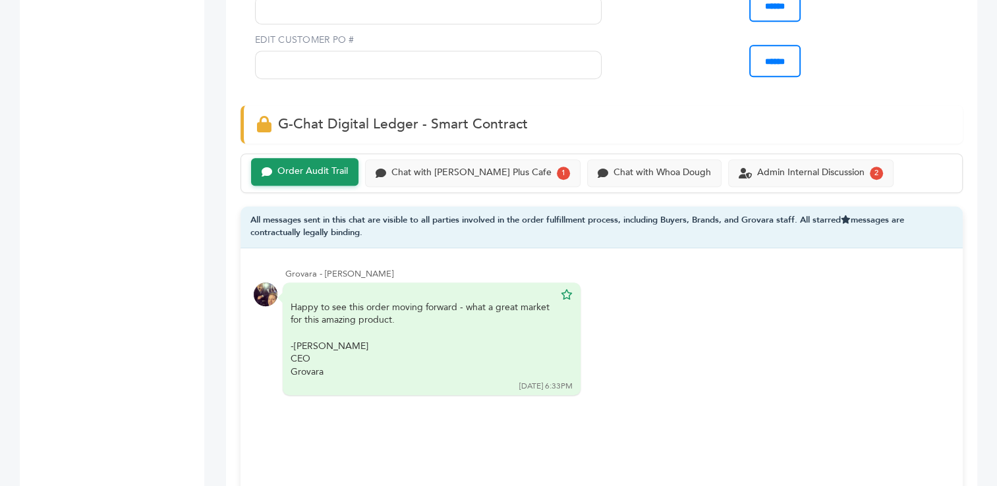
scroll to position [919, 0]
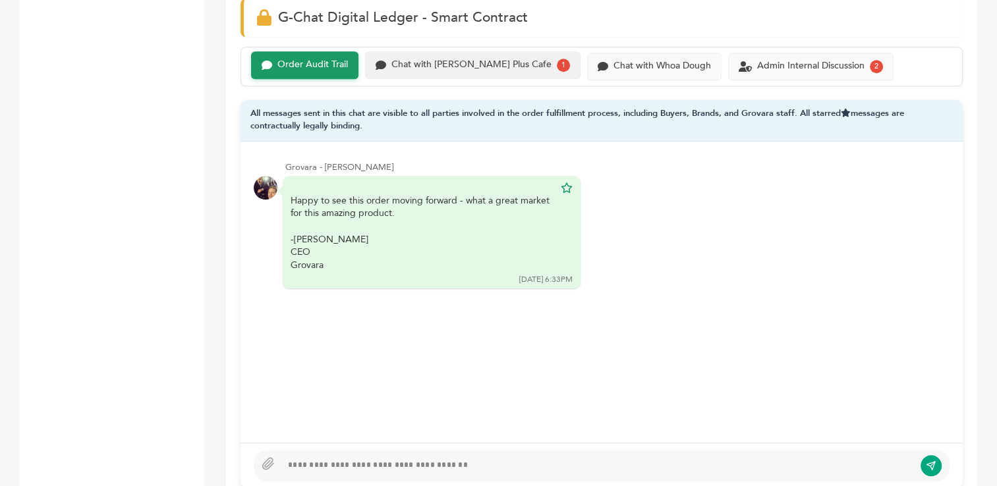
click at [429, 65] on div "Chat with Buono Plus Cafe" at bounding box center [471, 64] width 160 height 11
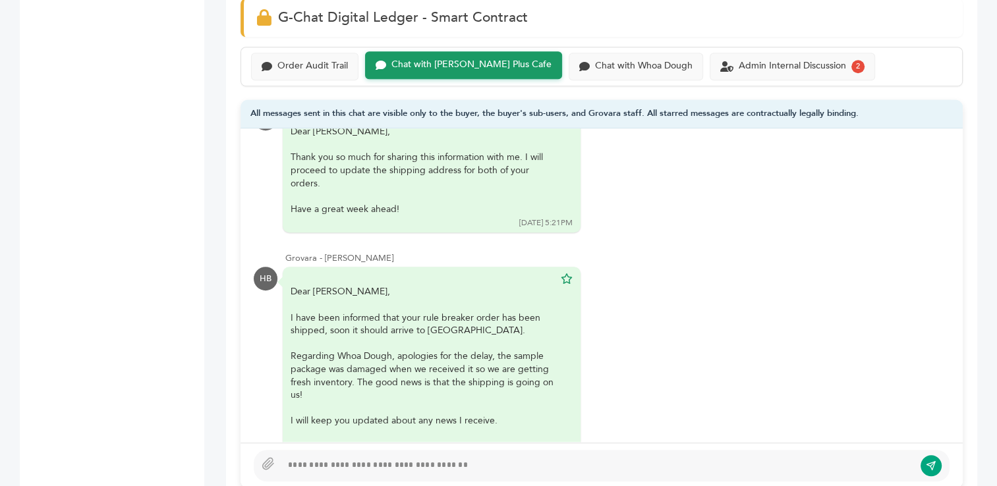
scroll to position [451, 0]
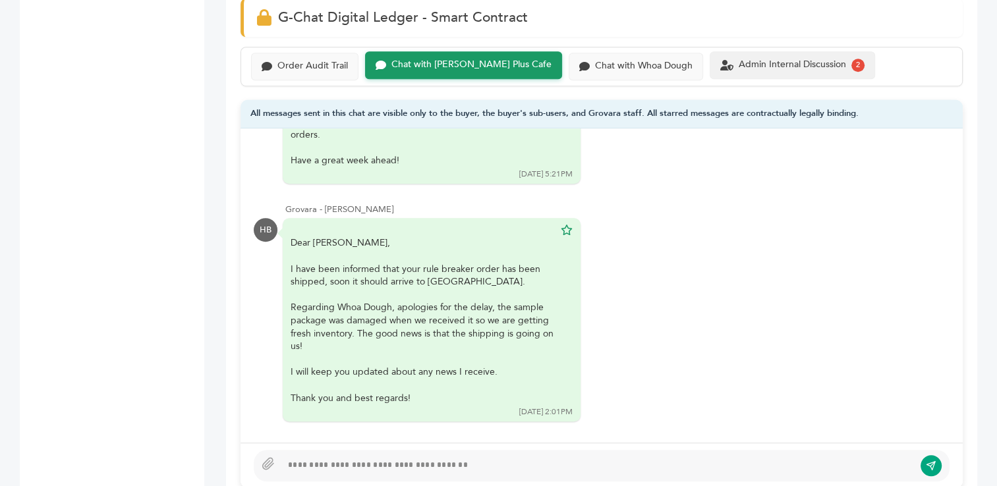
click at [739, 62] on div "Admin Internal Discussion" at bounding box center [792, 64] width 107 height 11
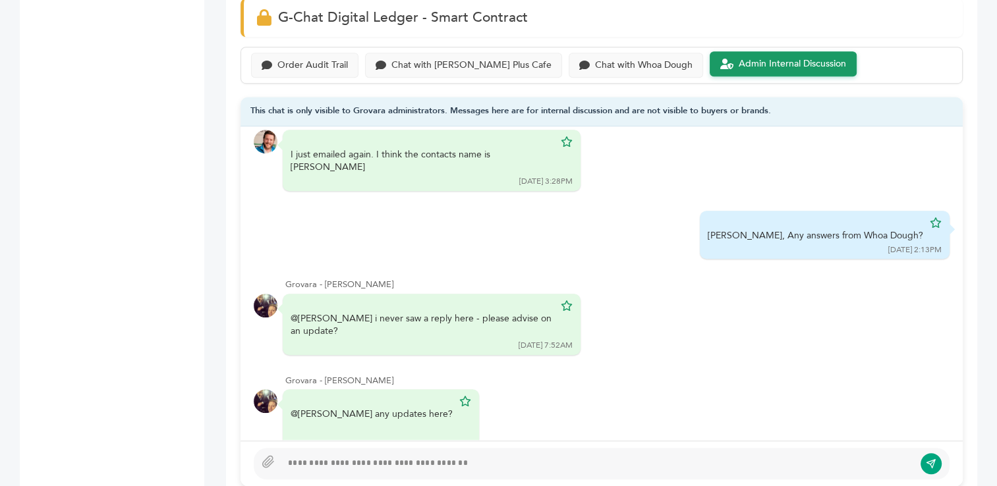
scroll to position [214, 0]
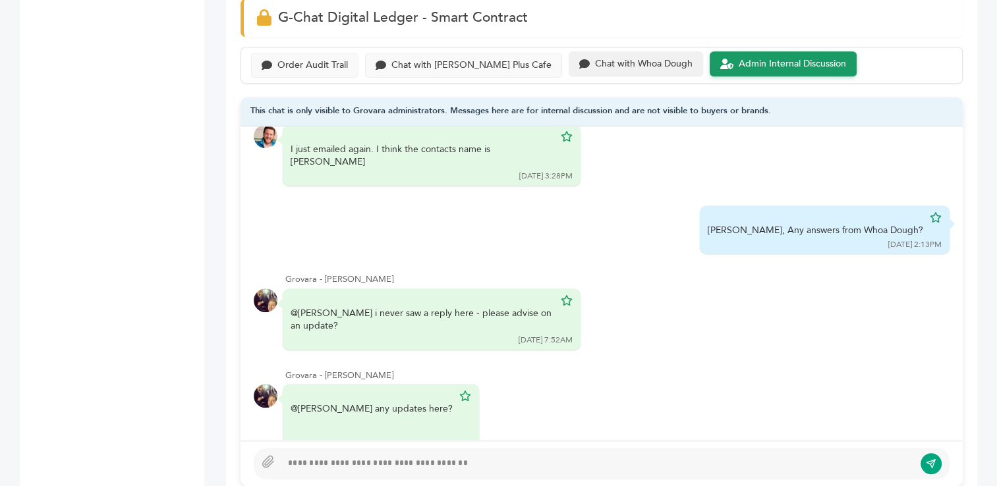
click at [595, 65] on div "Chat with Whoa Dough" at bounding box center [644, 64] width 98 height 11
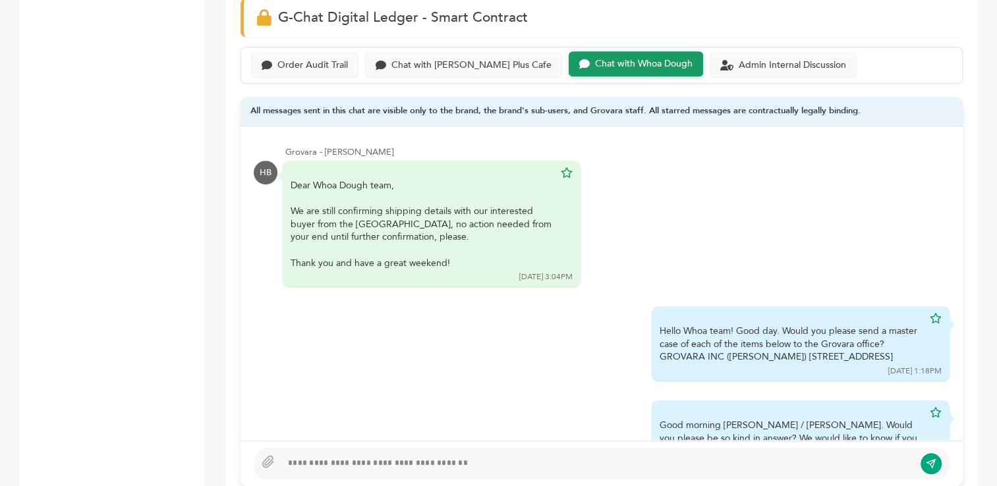
scroll to position [146, 0]
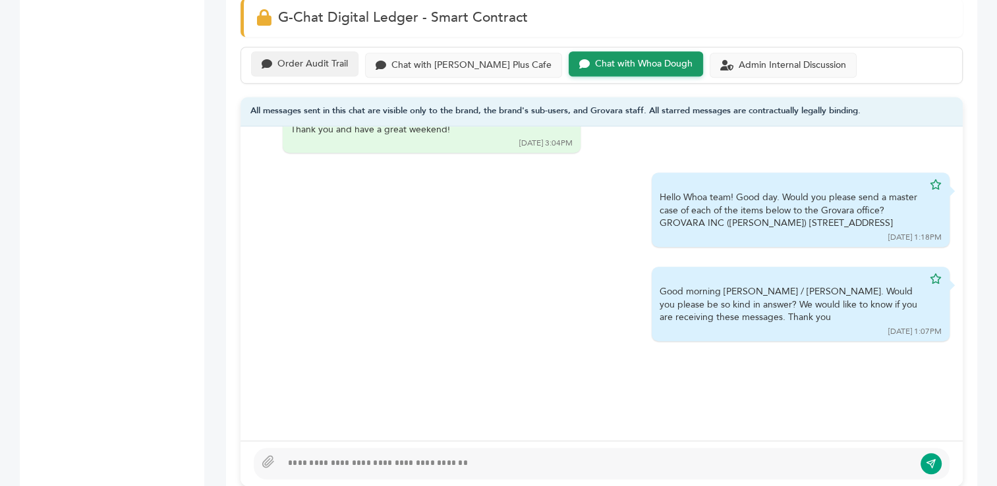
click at [281, 59] on div "Order Audit Trail" at bounding box center [312, 64] width 71 height 11
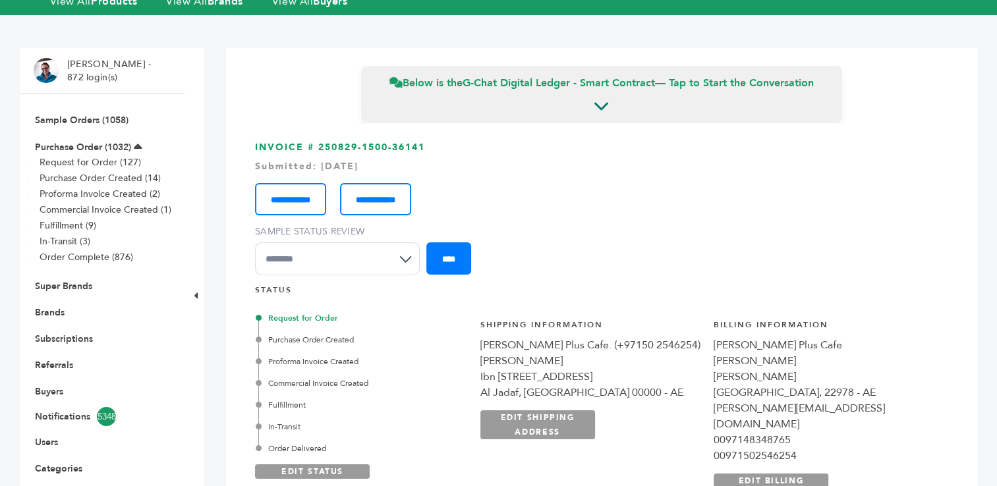
scroll to position [13, 0]
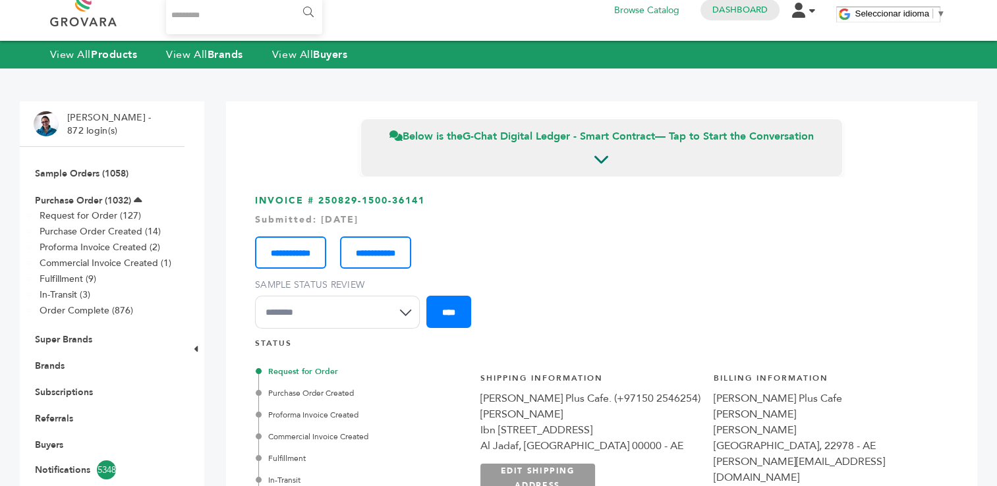
drag, startPoint x: 426, startPoint y: 196, endPoint x: 317, endPoint y: 201, distance: 109.5
copy h3 "250829-1500-36141"
click at [77, 172] on link "Sample Orders (1058)" at bounding box center [82, 173] width 94 height 13
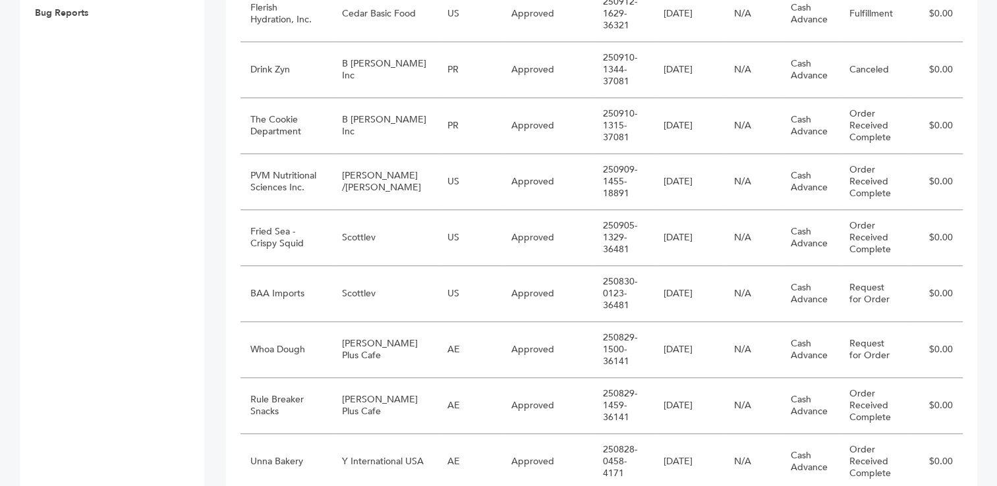
scroll to position [713, 0]
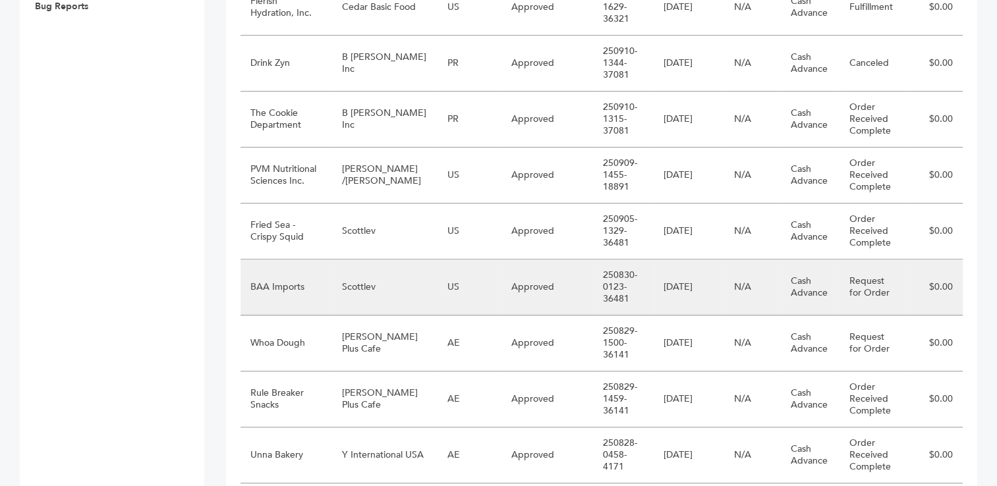
click at [361, 283] on td "Scottlev" at bounding box center [384, 288] width 105 height 56
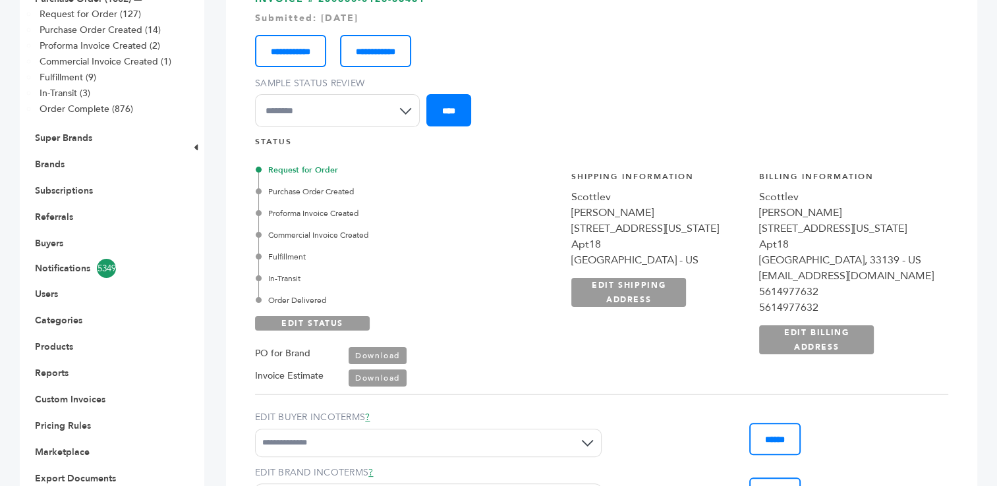
scroll to position [176, 0]
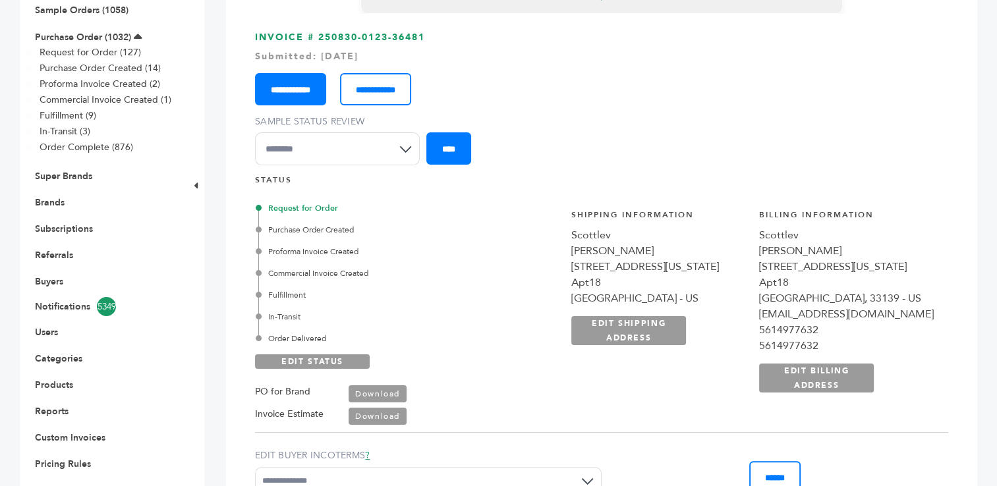
click at [318, 87] on input "**********" at bounding box center [290, 89] width 71 height 32
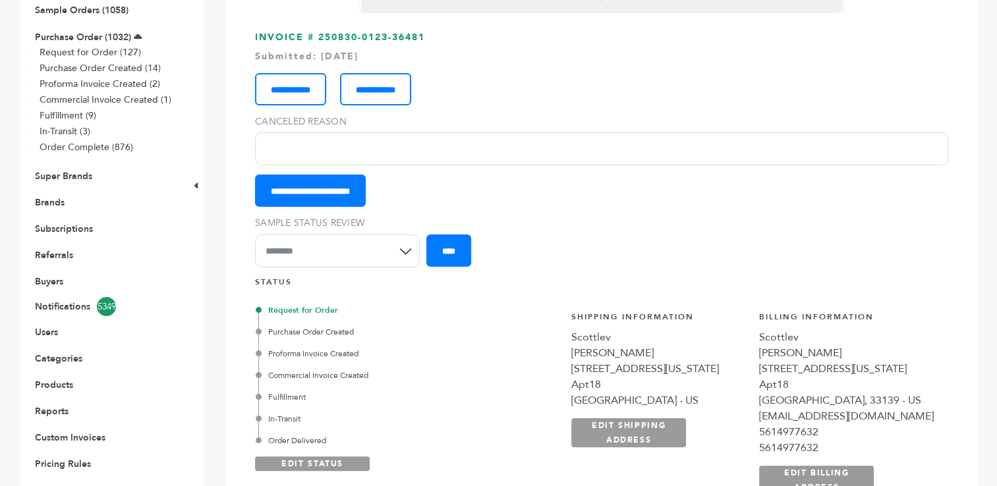
click at [307, 145] on input "Canceled Reason" at bounding box center [601, 148] width 693 height 33
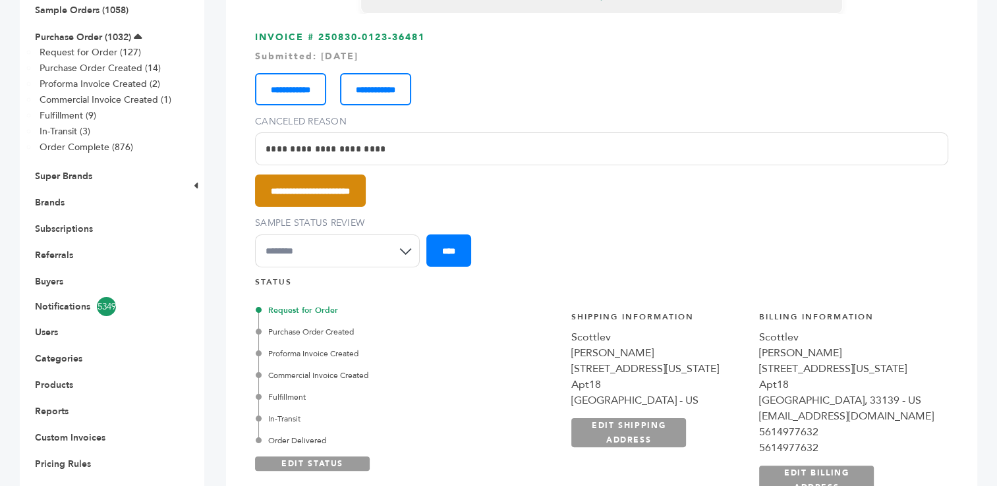
type input "**********"
click at [327, 187] on input "**********" at bounding box center [310, 191] width 111 height 32
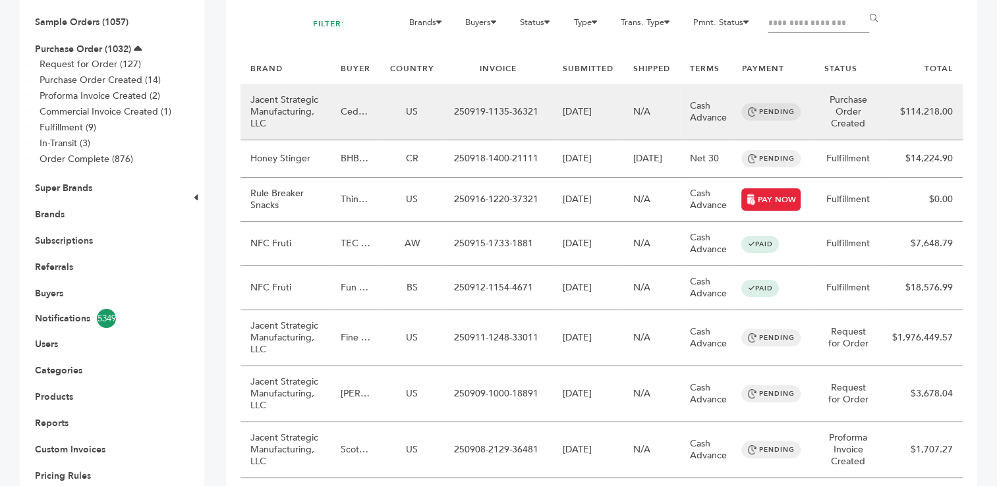
scroll to position [148, 0]
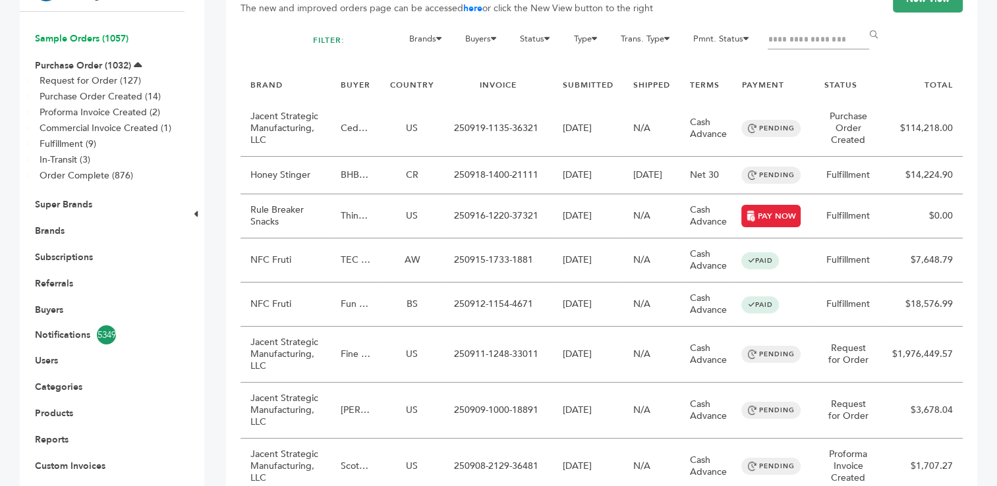
click at [71, 39] on link "Sample Orders (1057)" at bounding box center [82, 38] width 94 height 13
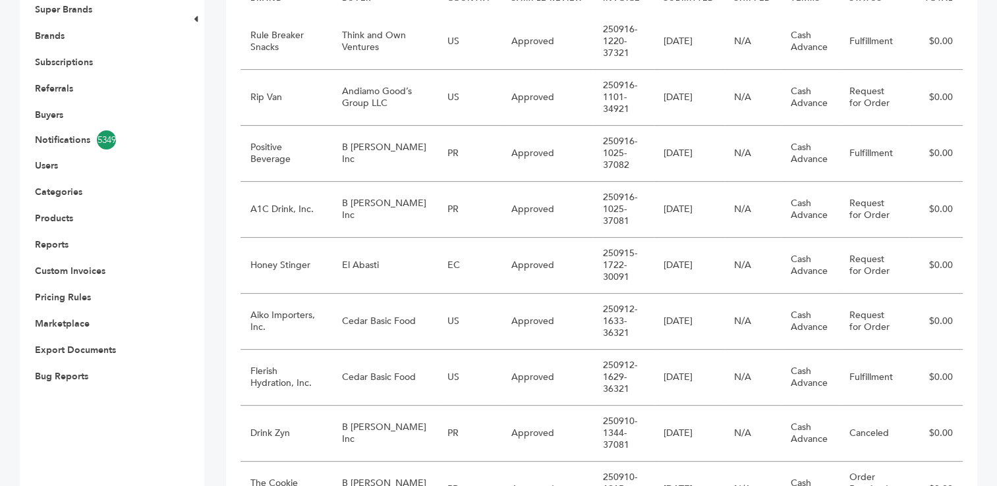
scroll to position [325, 0]
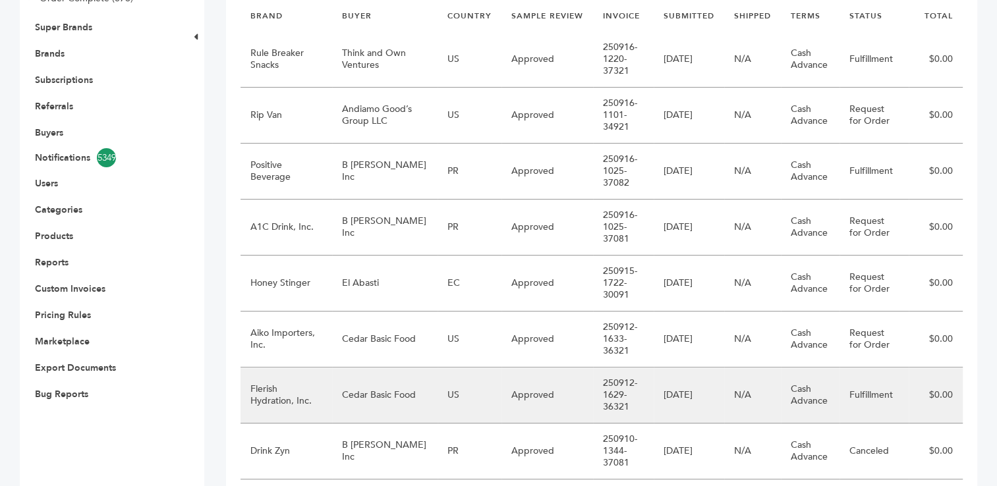
click at [357, 395] on td "Cedar Basic Food" at bounding box center [384, 396] width 105 height 56
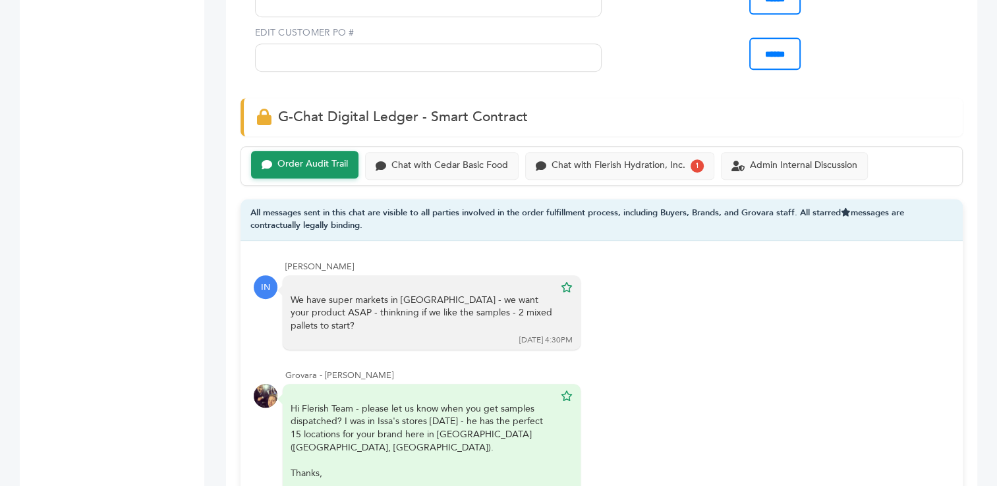
scroll to position [892, 0]
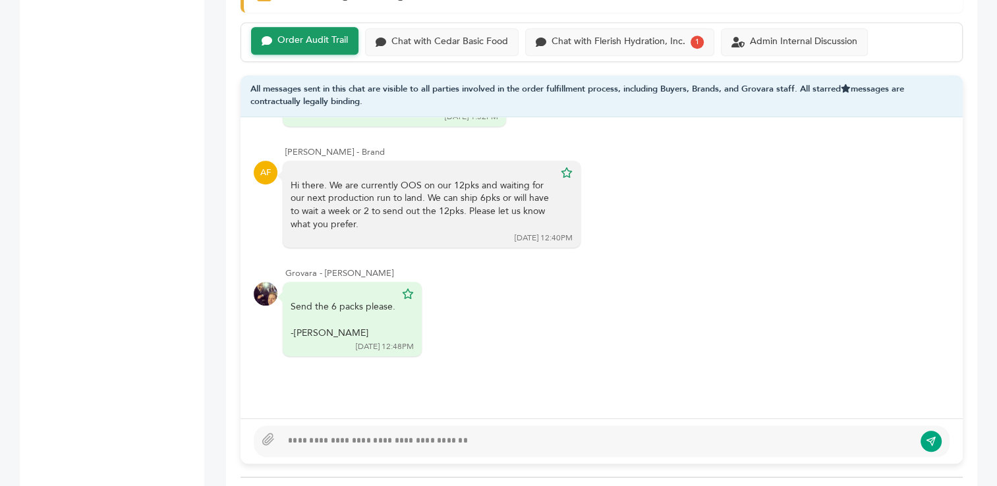
scroll to position [981, 0]
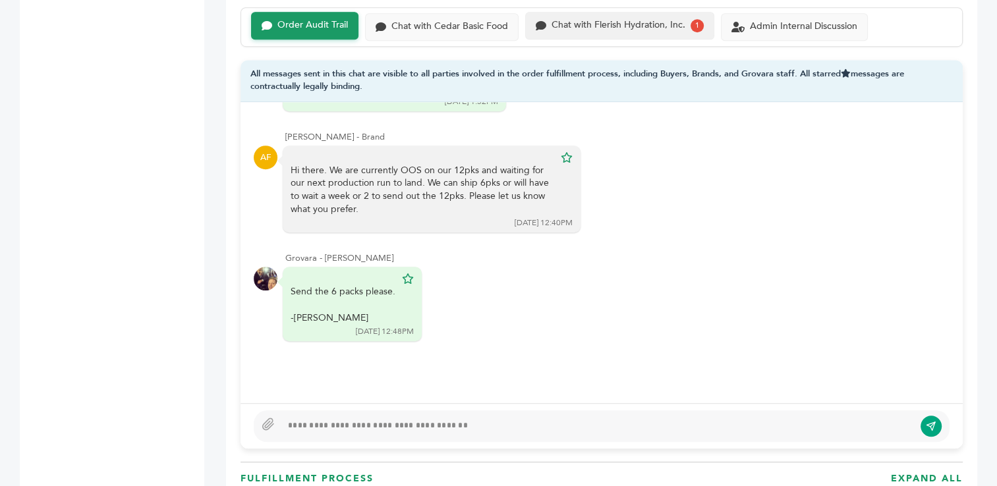
click at [620, 24] on div "Chat with Flerish Hydration, Inc." at bounding box center [619, 25] width 134 height 11
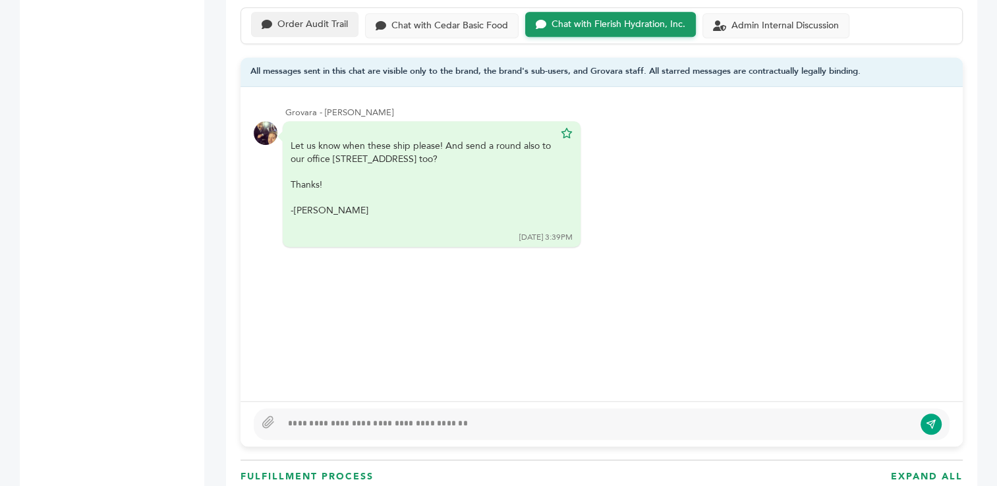
click at [312, 20] on div "Order Audit Trail" at bounding box center [312, 24] width 71 height 11
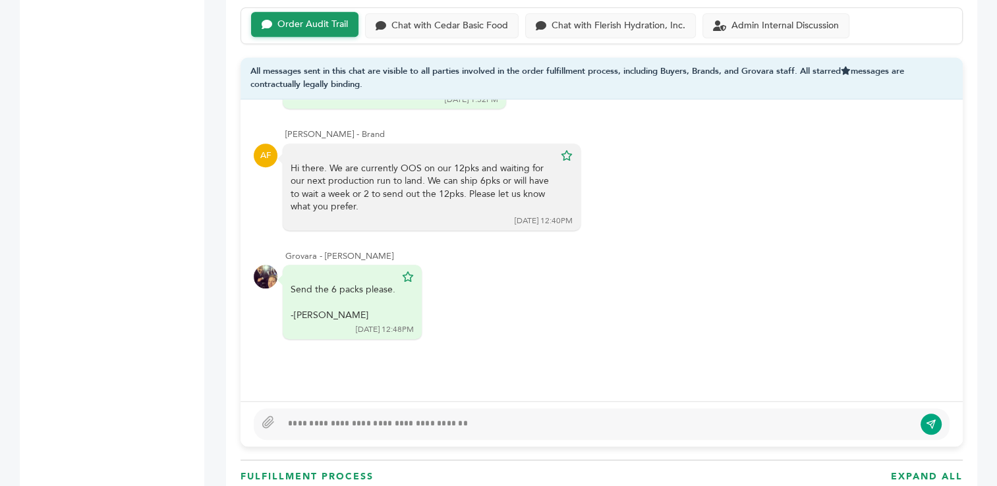
click at [359, 429] on div at bounding box center [602, 425] width 696 height 32
type textarea "**********"
click at [933, 423] on icon "submit" at bounding box center [931, 423] width 11 height 11
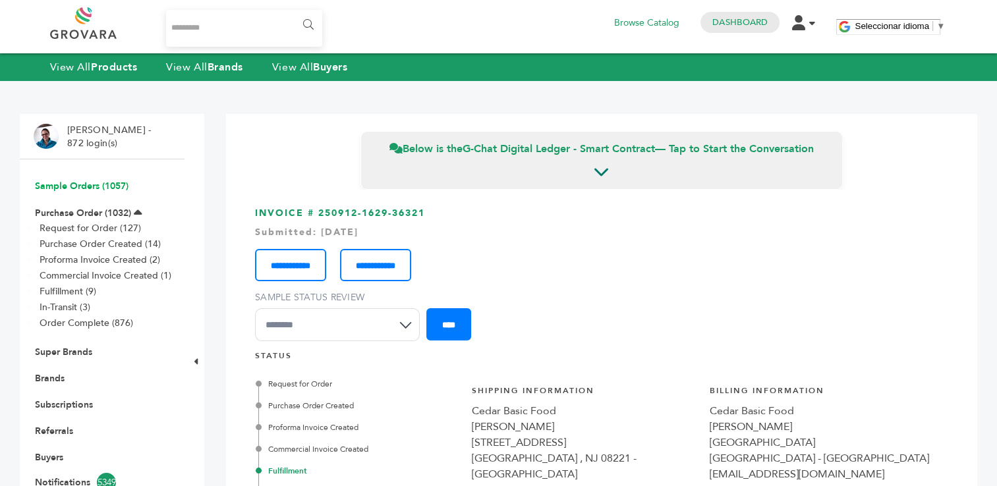
click at [83, 187] on link "Sample Orders (1057)" at bounding box center [82, 186] width 94 height 13
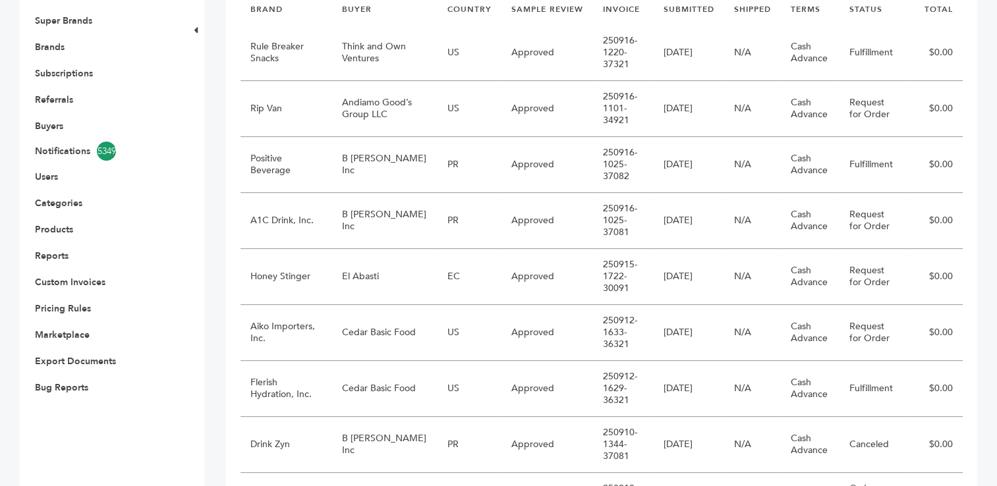
scroll to position [330, 0]
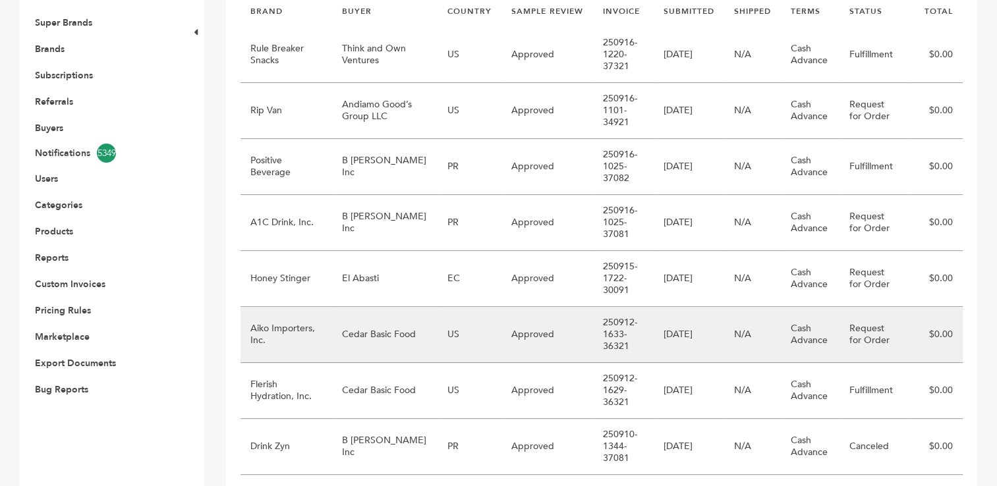
click at [310, 337] on td "Aiko Importers, Inc." at bounding box center [287, 335] width 92 height 56
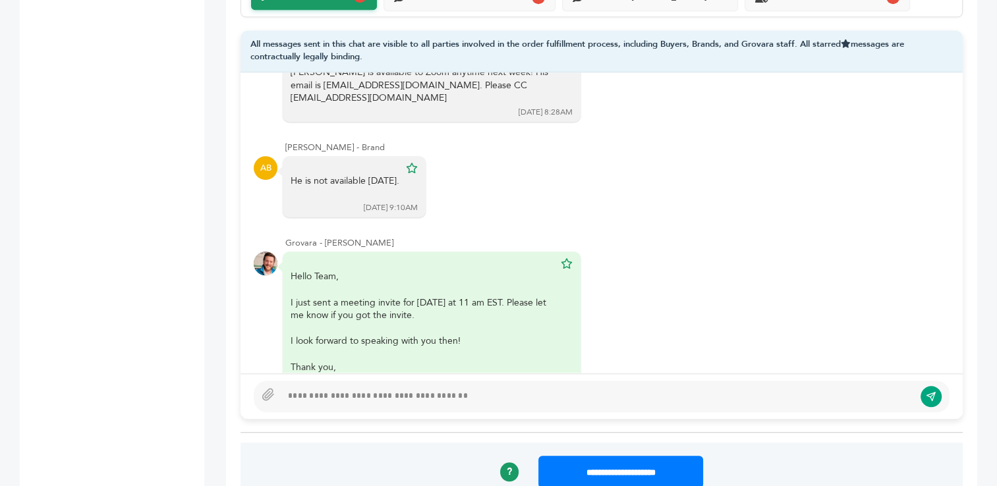
scroll to position [933, 0]
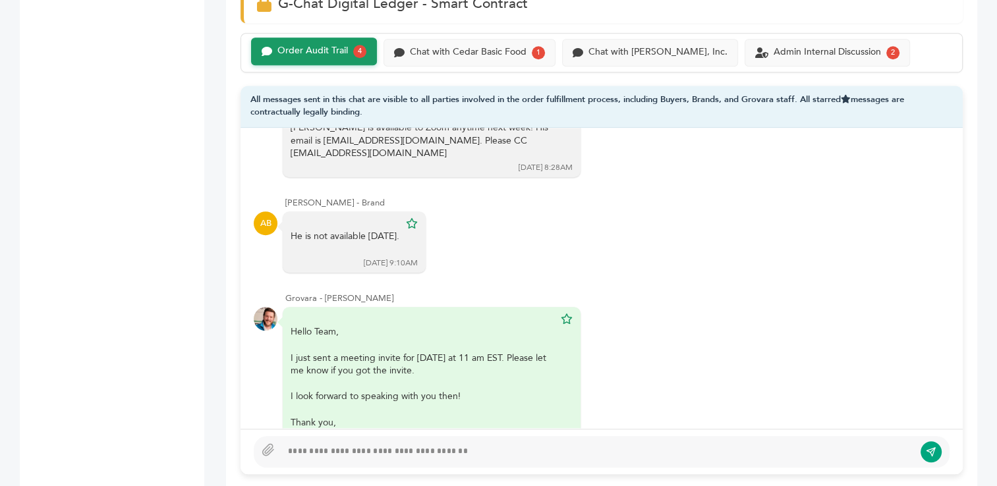
click at [324, 57] on div "Order Audit Trail" at bounding box center [312, 50] width 71 height 11
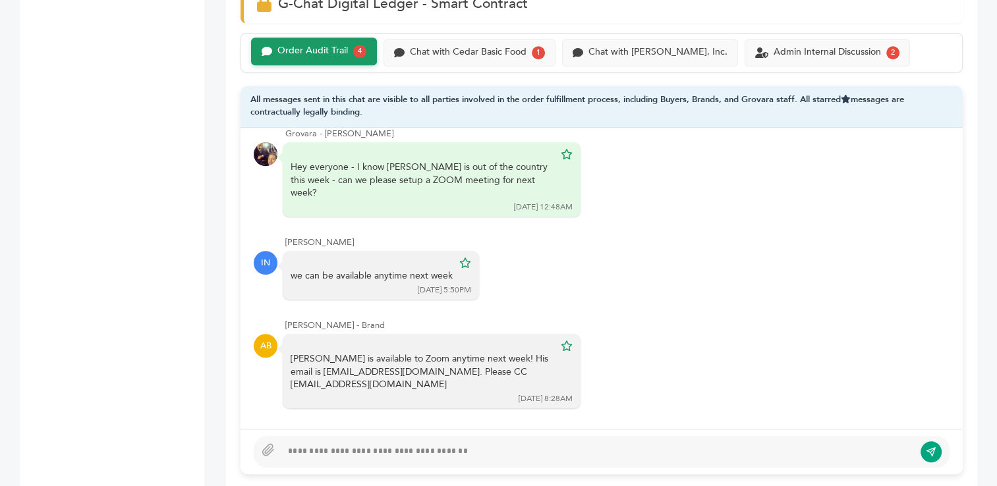
scroll to position [590, 0]
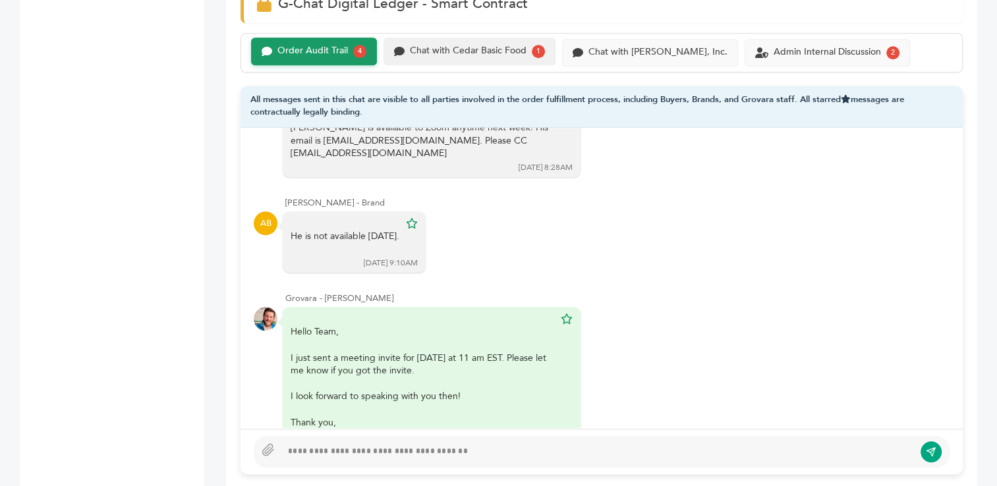
click at [458, 57] on div "Chat with Cedar Basic Food" at bounding box center [468, 50] width 117 height 11
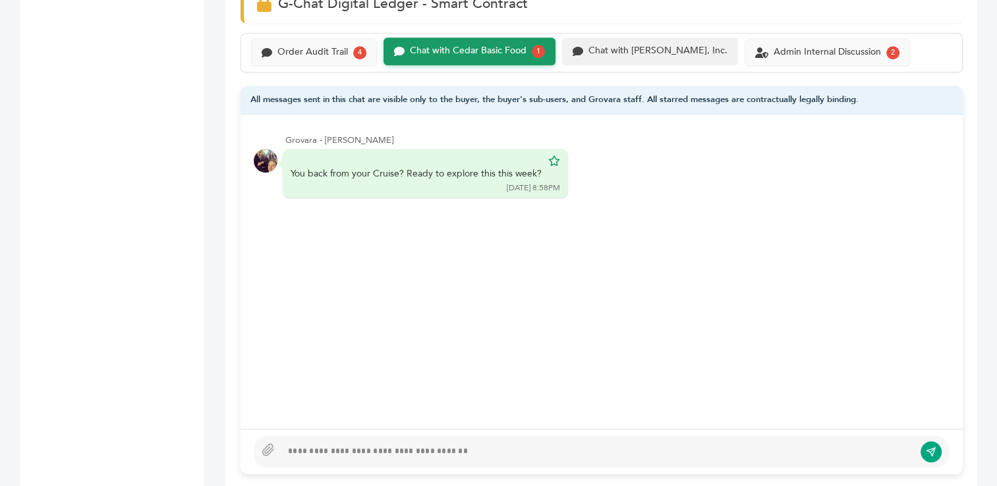
click at [637, 54] on div "Chat with Aiko Importers, Inc." at bounding box center [650, 52] width 176 height 28
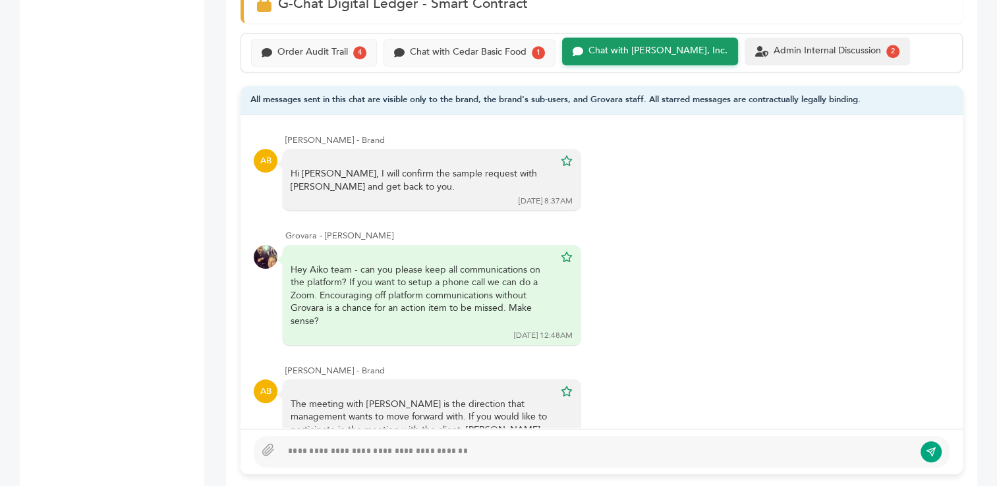
click at [780, 51] on div "Admin Internal Discussion 2" at bounding box center [827, 52] width 165 height 28
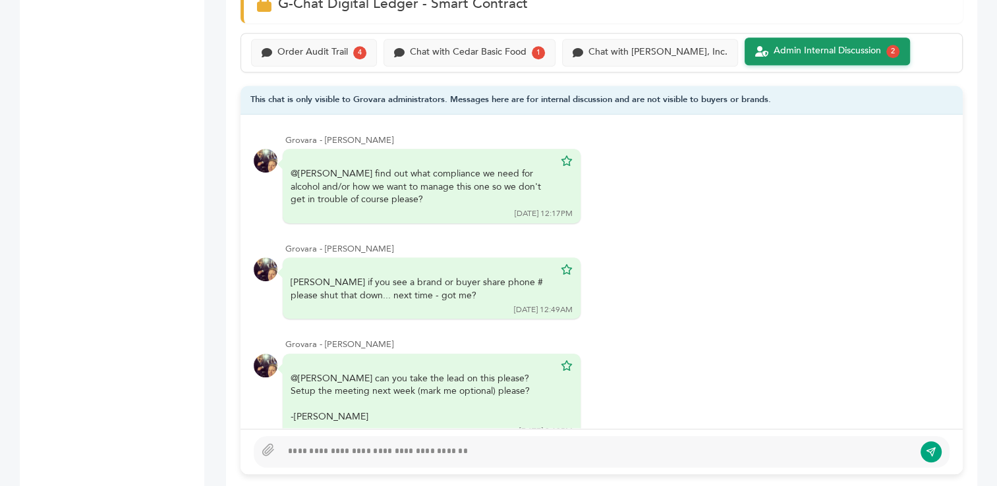
click at [951, 214] on div "Grovara - Peter Groverman @barry find out what compliance we need for alcohol a…" at bounding box center [602, 272] width 722 height 314
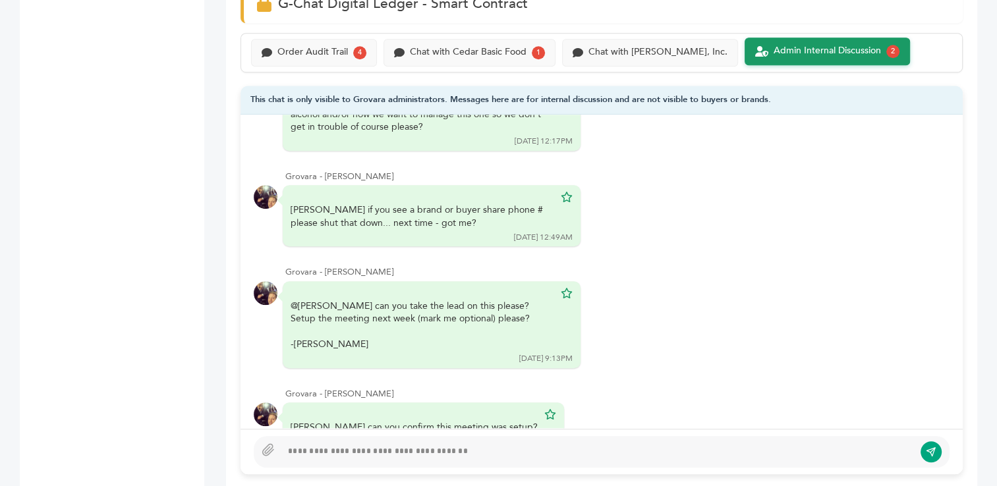
scroll to position [123, 0]
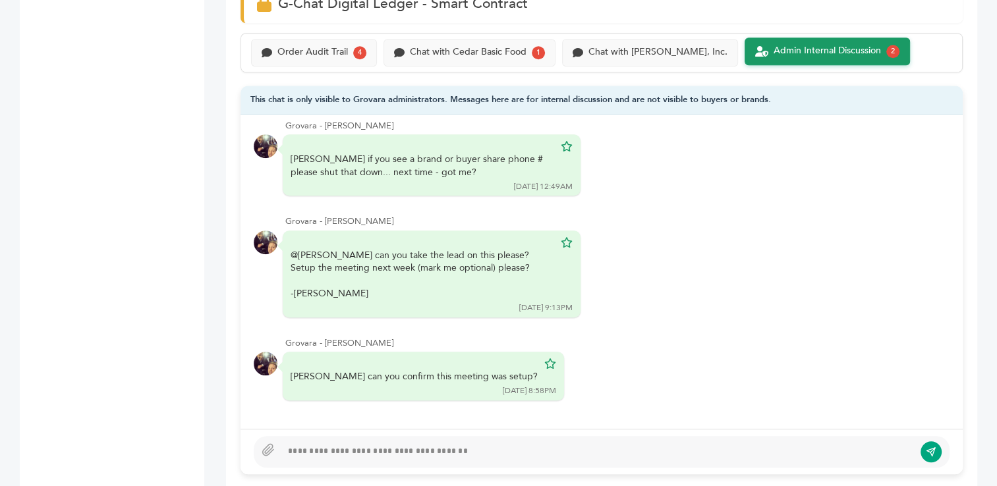
click at [757, 275] on div "@Barry can you take the lead on this please? Setup the meeting next week (mark …" at bounding box center [602, 275] width 696 height 88
click at [322, 57] on div "Order Audit Trail" at bounding box center [312, 50] width 71 height 11
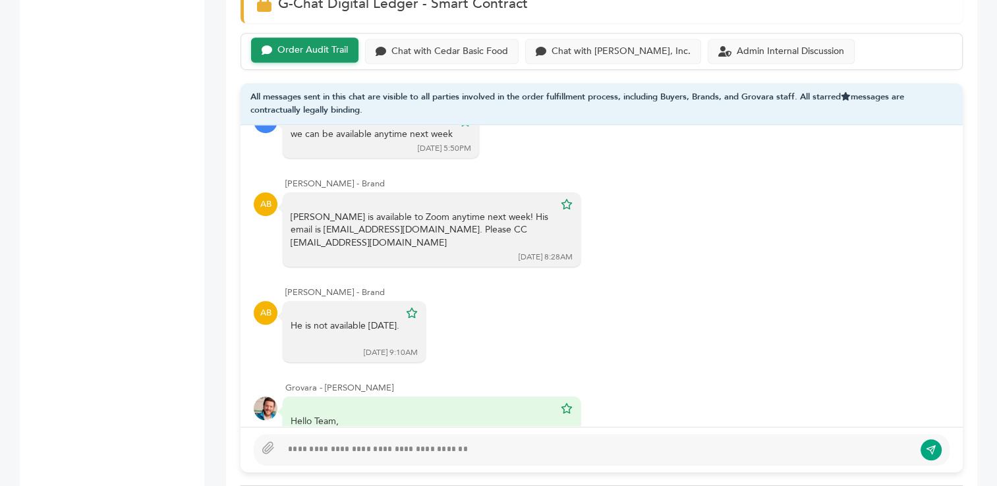
scroll to position [590, 0]
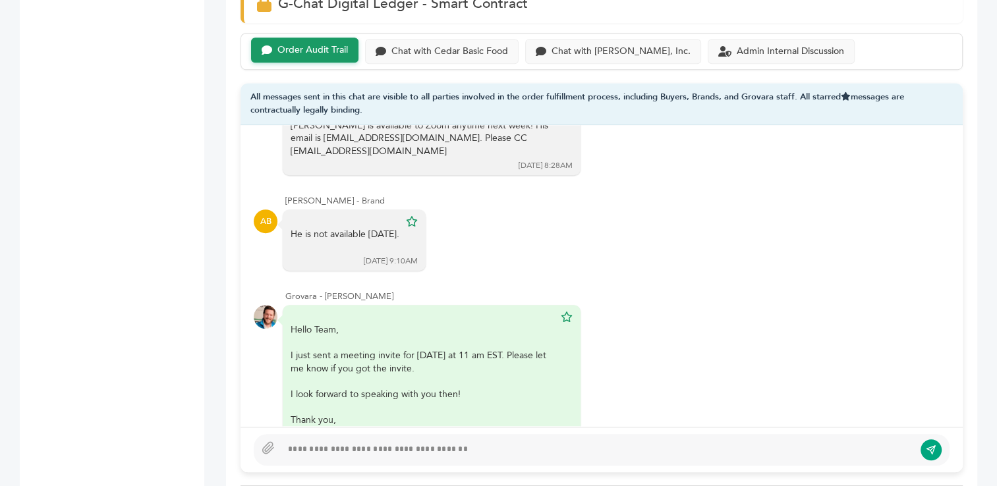
click at [428, 442] on div at bounding box center [597, 450] width 633 height 16
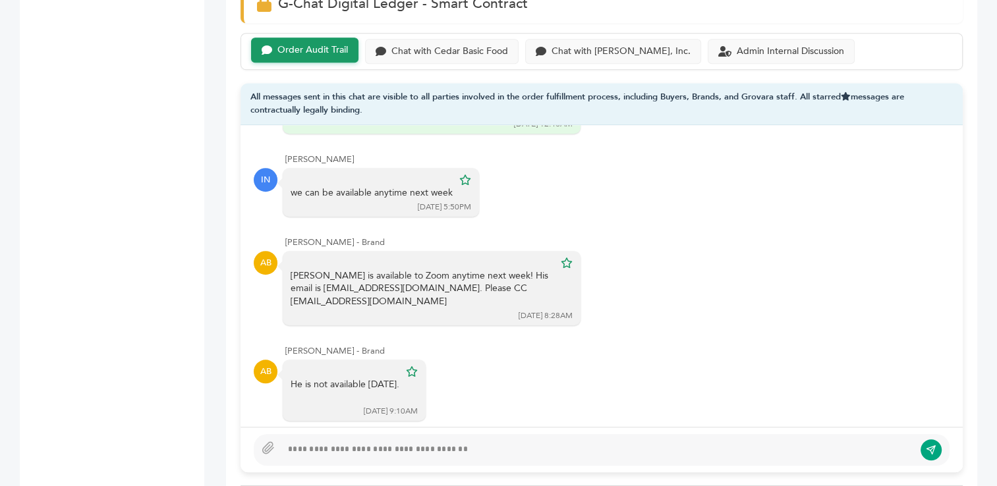
scroll to position [412, 0]
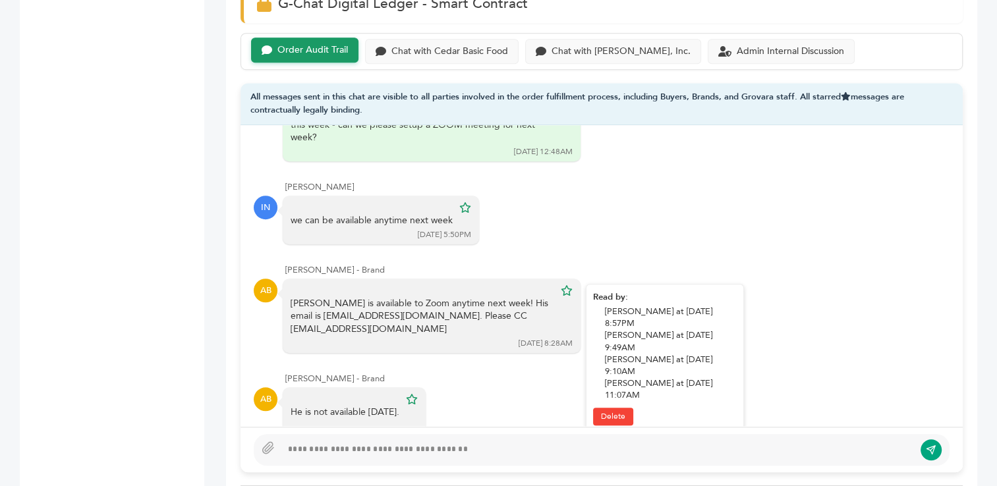
drag, startPoint x: 289, startPoint y: 289, endPoint x: 546, endPoint y: 289, distance: 257.0
click at [546, 289] on div "Michael is available to Zoom anytime next week! His email is ackbeverage@gmail.…" at bounding box center [432, 316] width 298 height 74
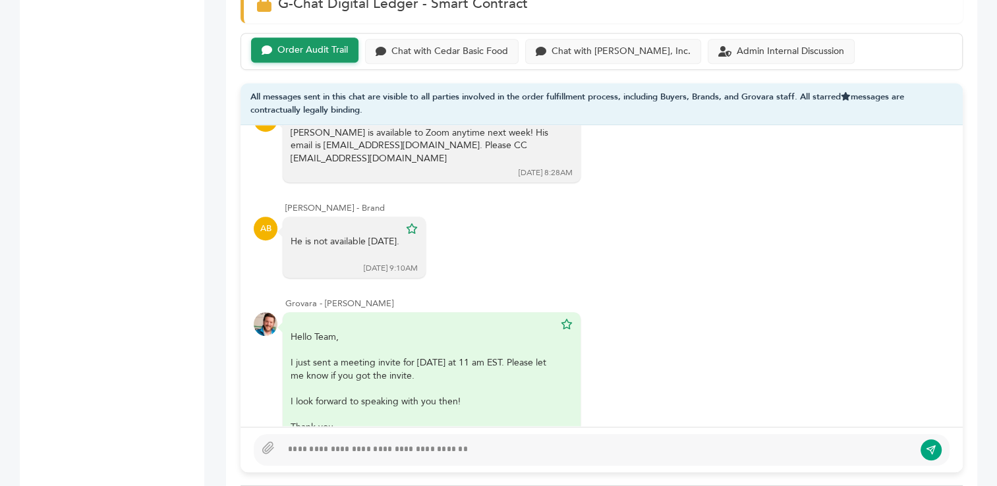
scroll to position [590, 0]
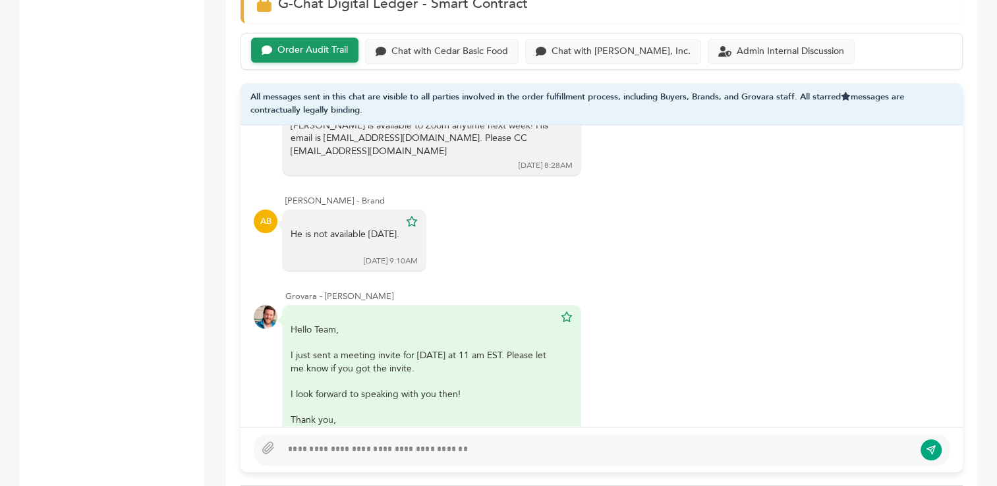
click at [476, 449] on div at bounding box center [597, 450] width 633 height 16
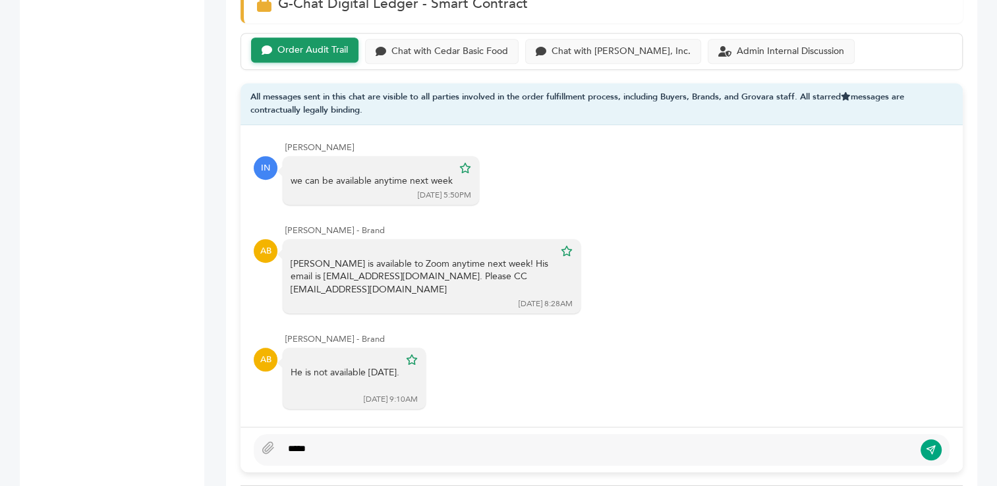
scroll to position [453, 0]
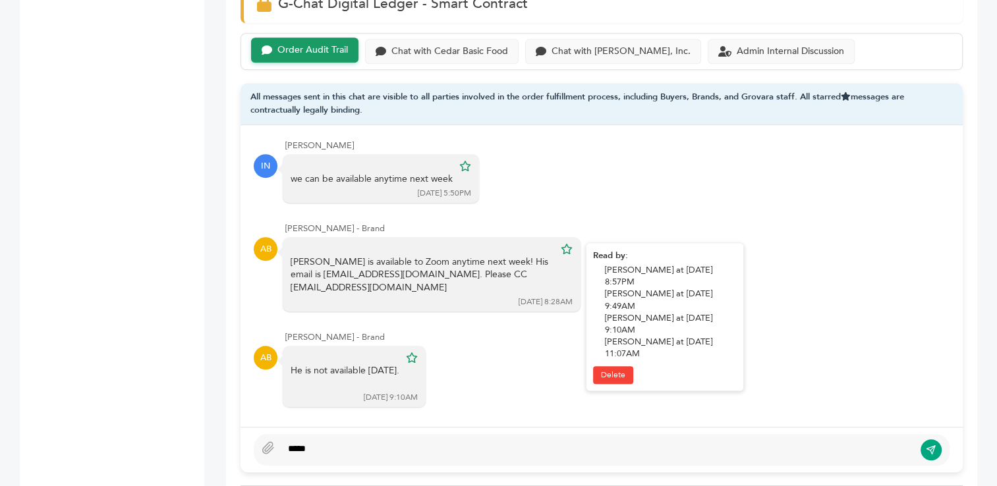
drag, startPoint x: 549, startPoint y: 246, endPoint x: 287, endPoint y: 245, distance: 261.6
click at [287, 245] on div "Michael is available to Zoom anytime next week! His email is ackbeverage@gmail.…" at bounding box center [432, 274] width 298 height 74
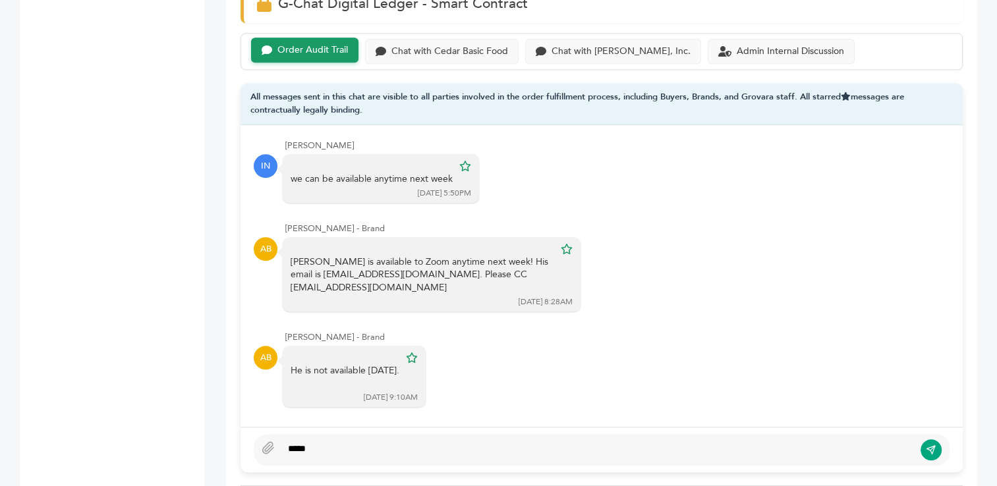
copy div "ackbeverage@gmail.com. Please CC ragan@aikobrands.com"
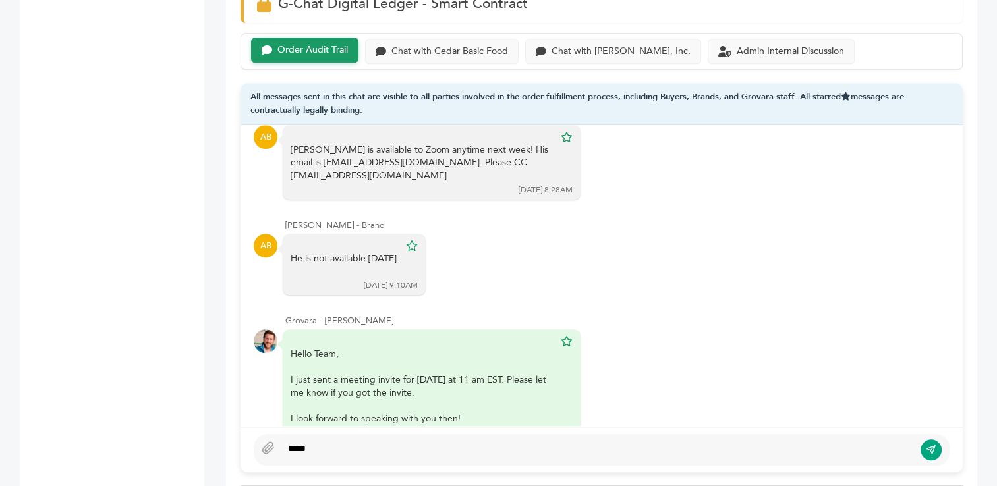
scroll to position [590, 0]
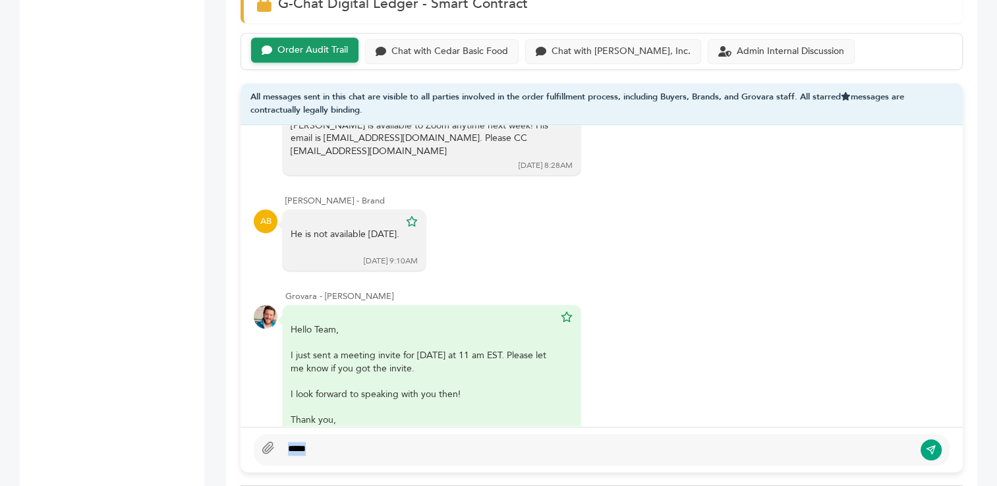
drag, startPoint x: 322, startPoint y: 446, endPoint x: 265, endPoint y: 447, distance: 56.7
click at [265, 447] on div "*****" at bounding box center [602, 450] width 696 height 32
type textarea "****"
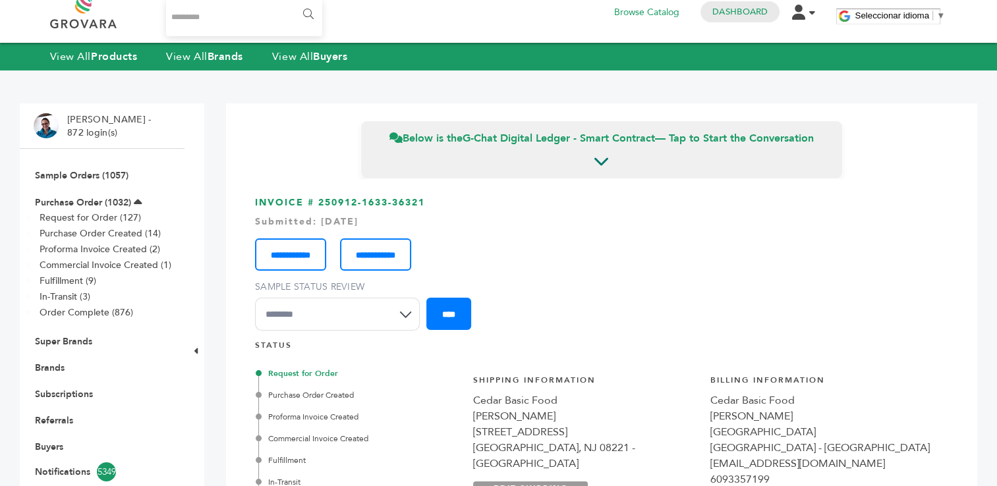
scroll to position [0, 0]
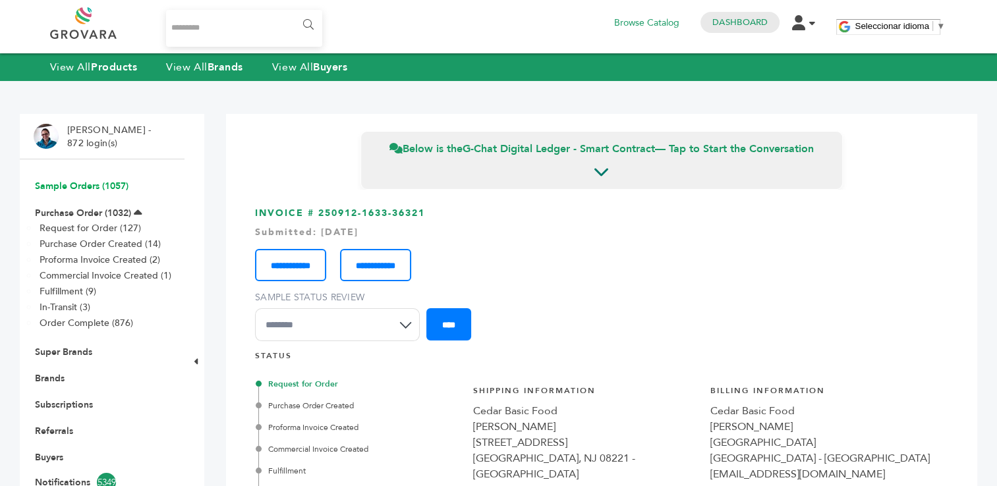
click at [55, 185] on link "Sample Orders (1057)" at bounding box center [82, 186] width 94 height 13
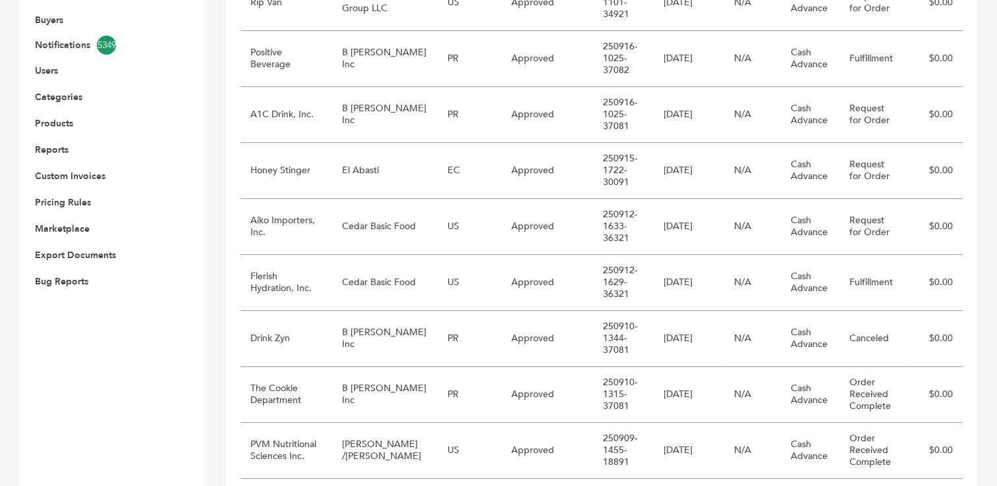
scroll to position [442, 0]
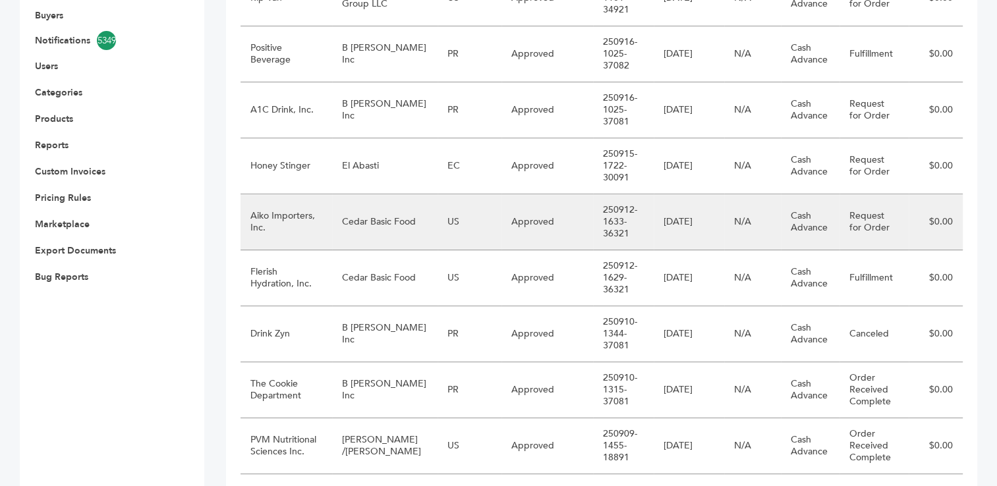
click at [307, 228] on td "Aiko Importers, Inc." at bounding box center [287, 222] width 92 height 56
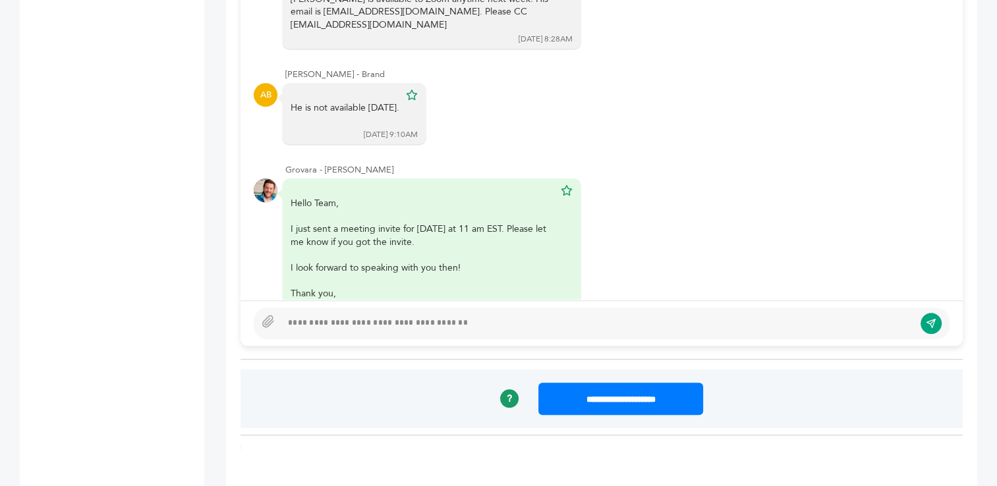
scroll to position [1079, 0]
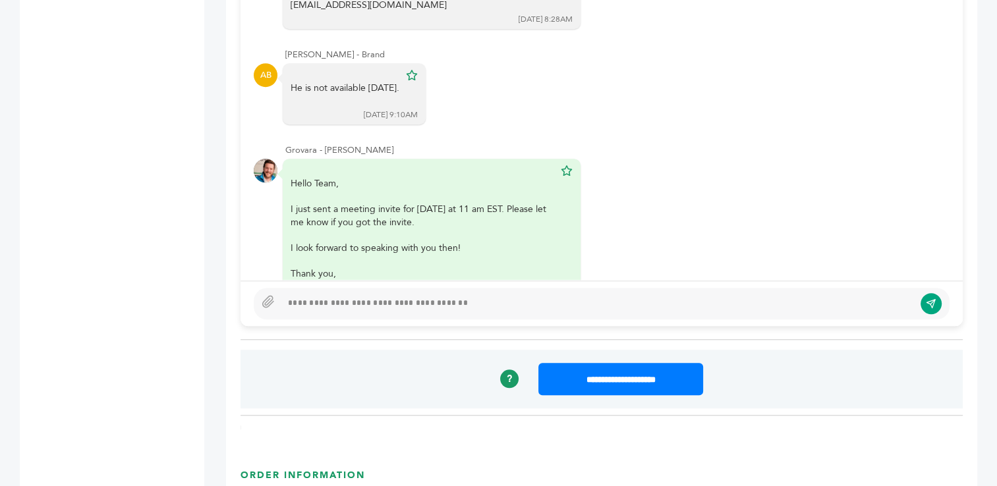
click at [362, 297] on div at bounding box center [597, 304] width 633 height 16
drag, startPoint x: 546, startPoint y: 300, endPoint x: 497, endPoint y: 299, distance: 49.4
click at [497, 299] on div "**********" at bounding box center [597, 304] width 633 height 16
click at [617, 302] on div "**********" at bounding box center [597, 304] width 633 height 16
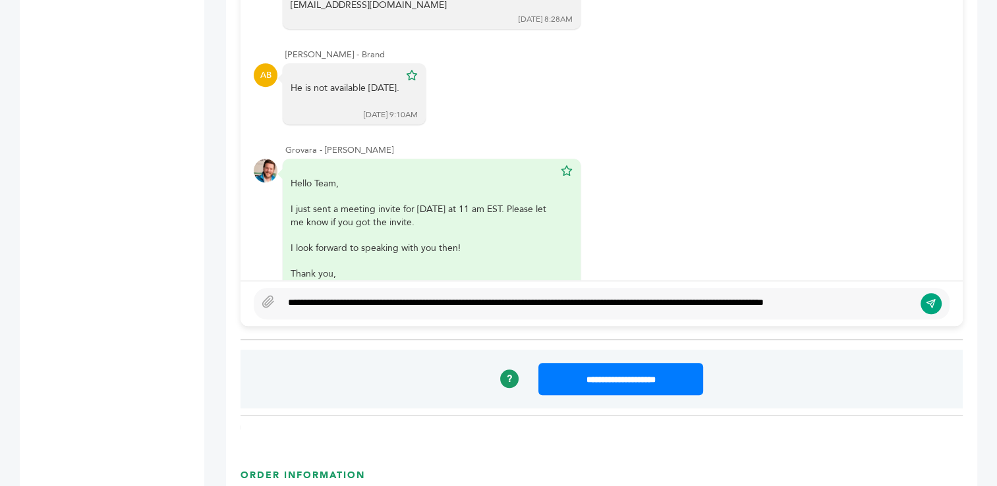
scroll to position [1070, 0]
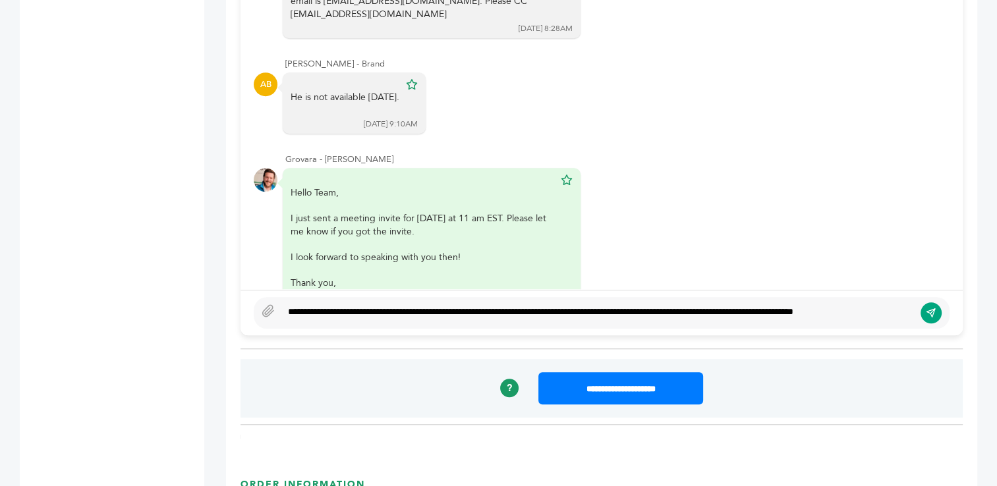
type textarea "**********"
click at [931, 308] on icon "submit" at bounding box center [931, 312] width 9 height 9
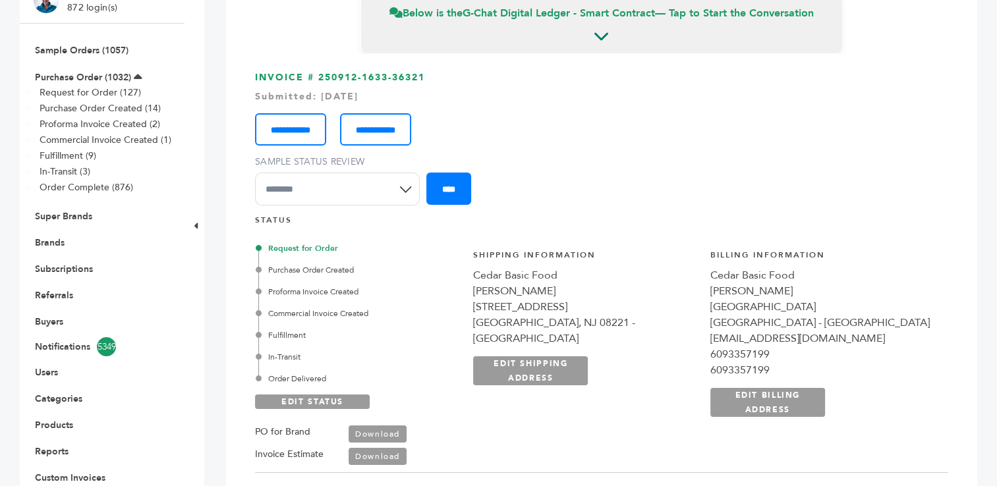
scroll to position [0, 0]
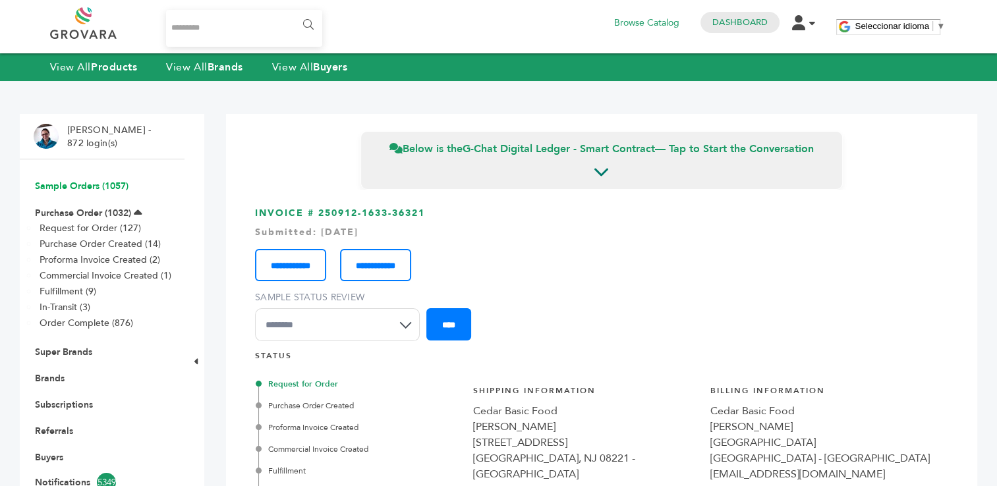
click at [65, 188] on link "Sample Orders (1057)" at bounding box center [82, 186] width 94 height 13
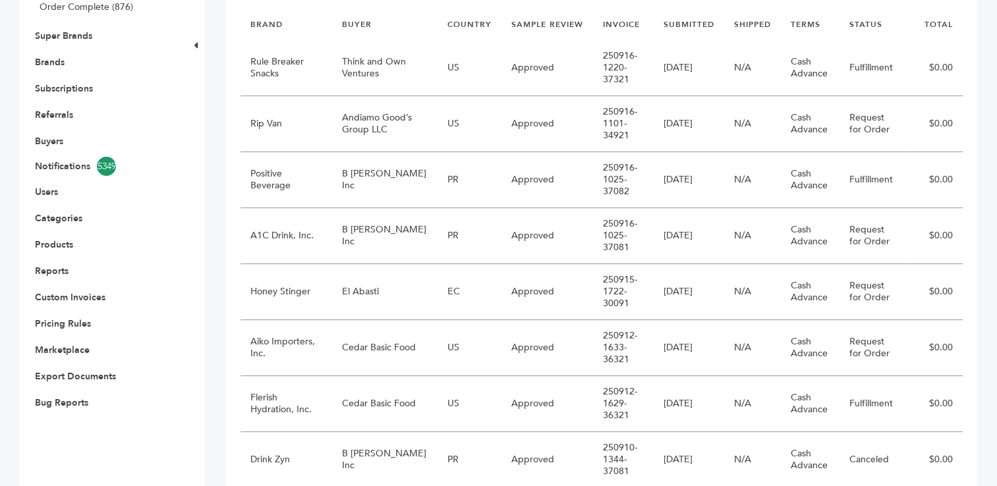
scroll to position [321, 0]
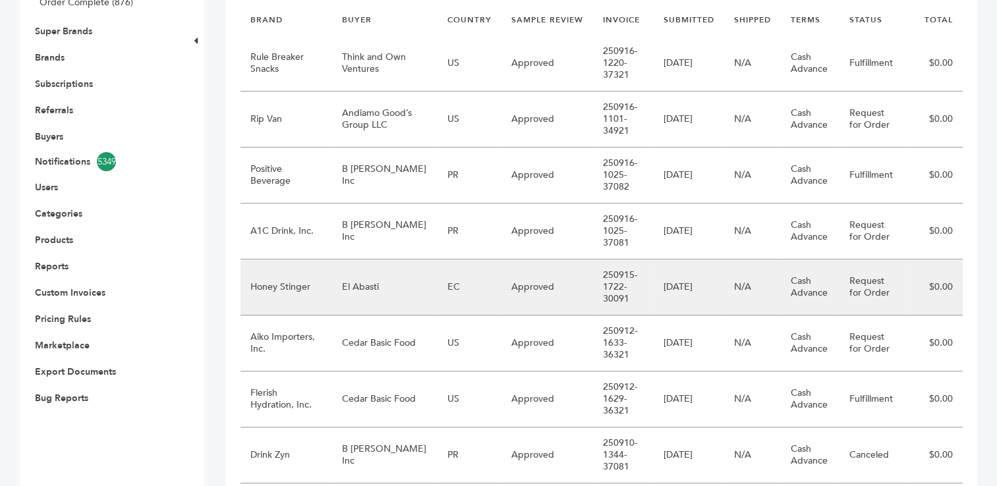
click at [372, 293] on td "El Abasti" at bounding box center [384, 288] width 105 height 56
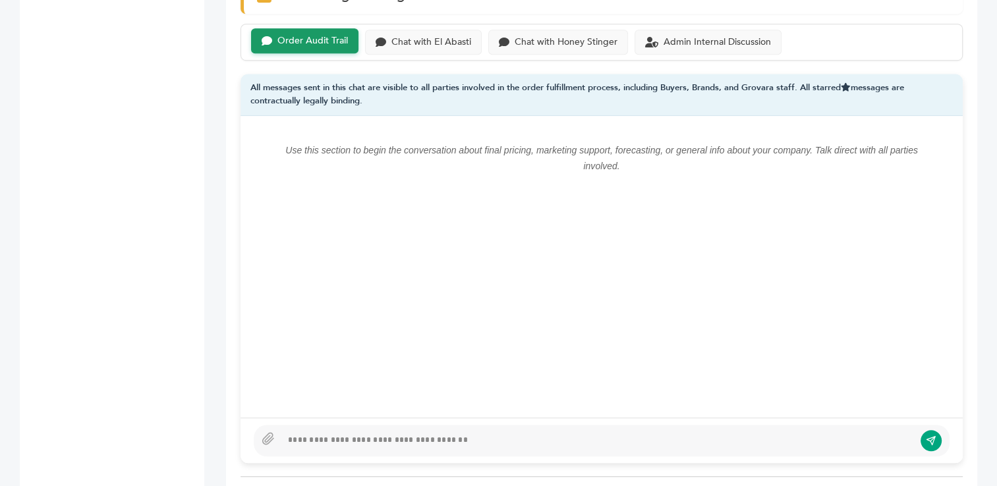
scroll to position [927, 0]
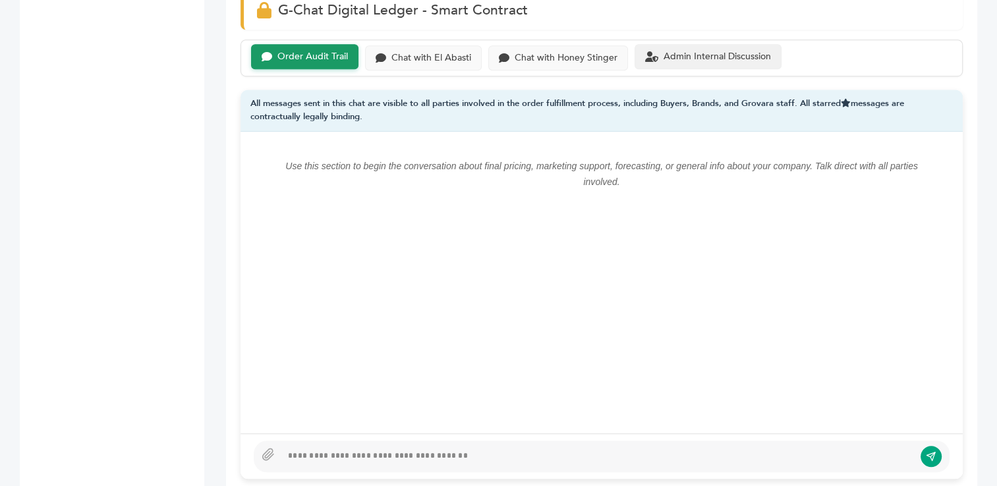
drag, startPoint x: 693, startPoint y: 72, endPoint x: 570, endPoint y: 70, distance: 123.3
click at [693, 64] on div "Admin Internal Discussion" at bounding box center [717, 58] width 107 height 11
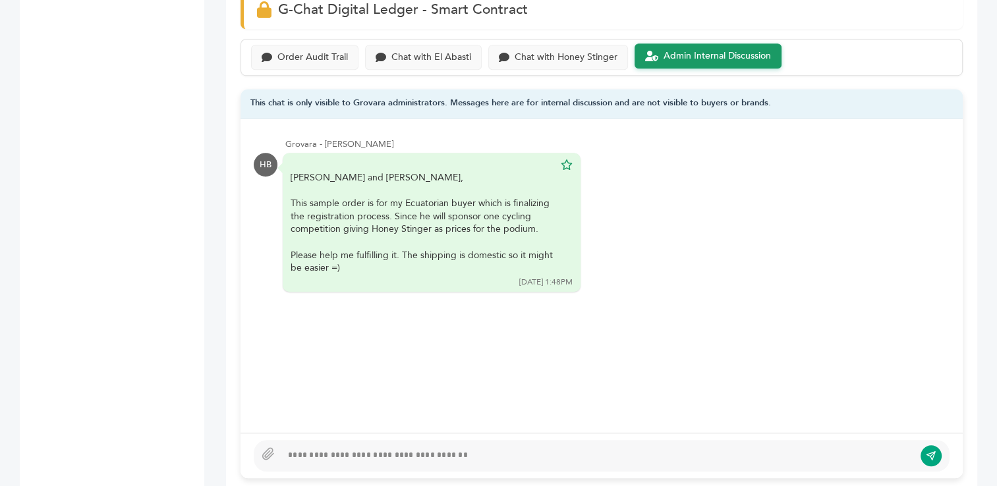
click at [543, 71] on div "Order Audit Trail Chat with El Abasti Chat with Honey Stinger Admin Internal Di…" at bounding box center [602, 58] width 722 height 38
click at [543, 61] on div "Chat with Honey Stinger" at bounding box center [558, 57] width 140 height 26
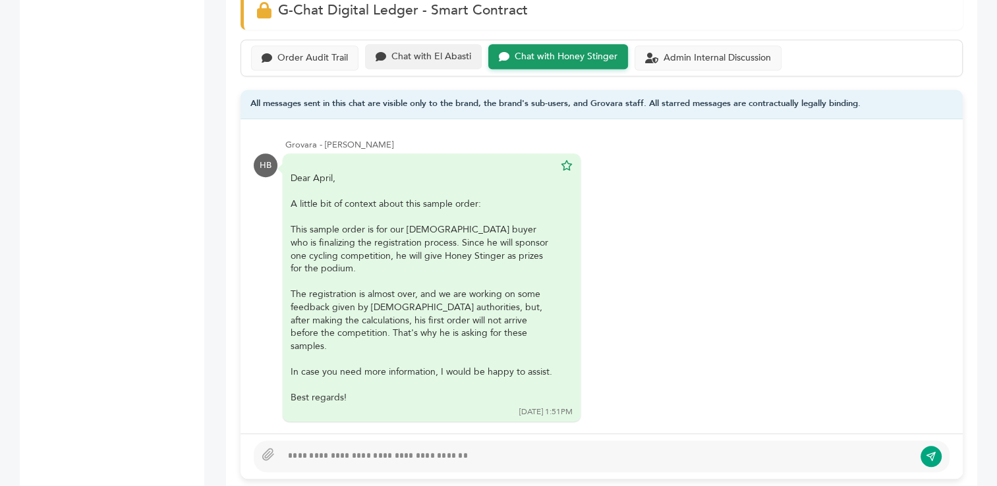
click at [431, 57] on div "Chat with El Abasti" at bounding box center [431, 56] width 80 height 11
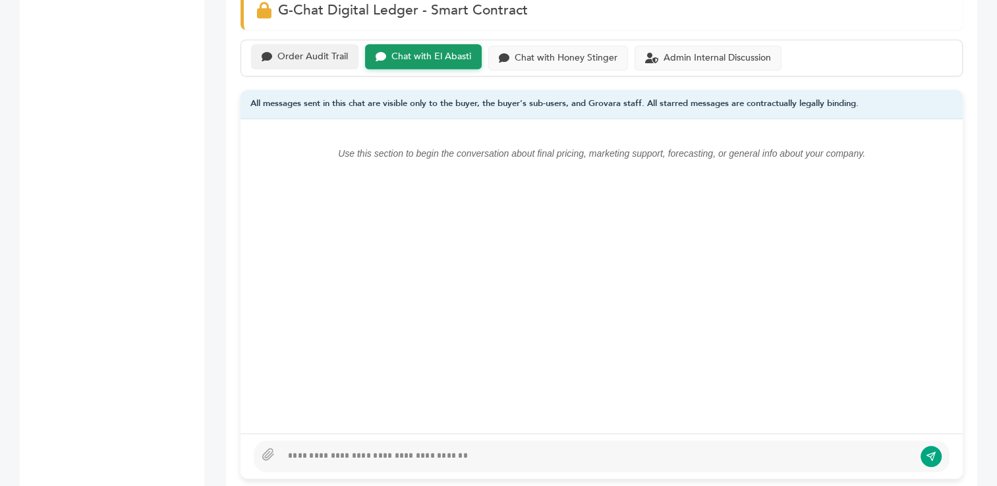
click at [316, 55] on div "Order Audit Trail" at bounding box center [312, 56] width 71 height 11
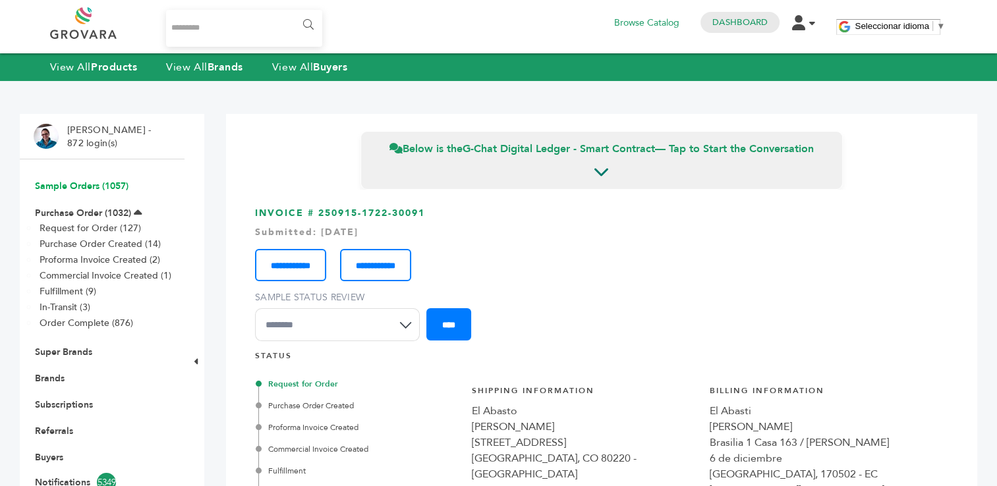
click at [66, 183] on link "Sample Orders (1057)" at bounding box center [82, 186] width 94 height 13
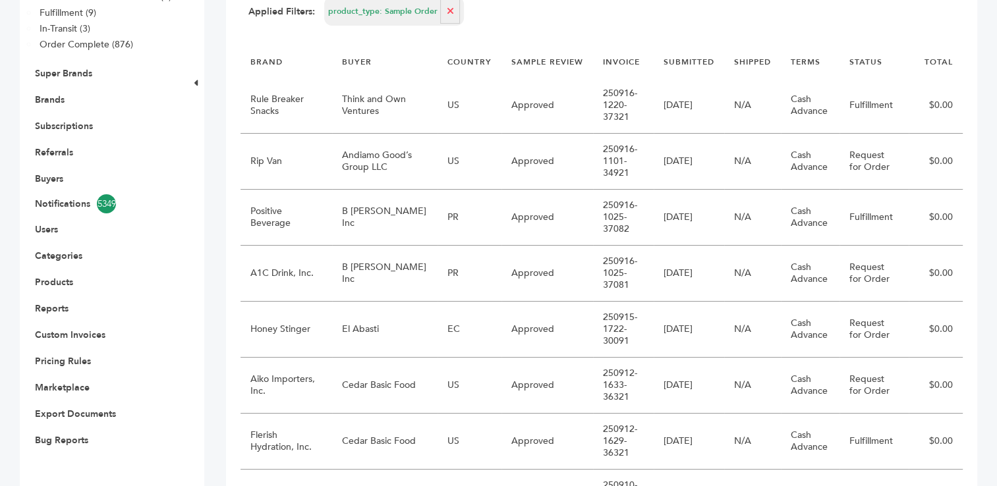
scroll to position [281, 0]
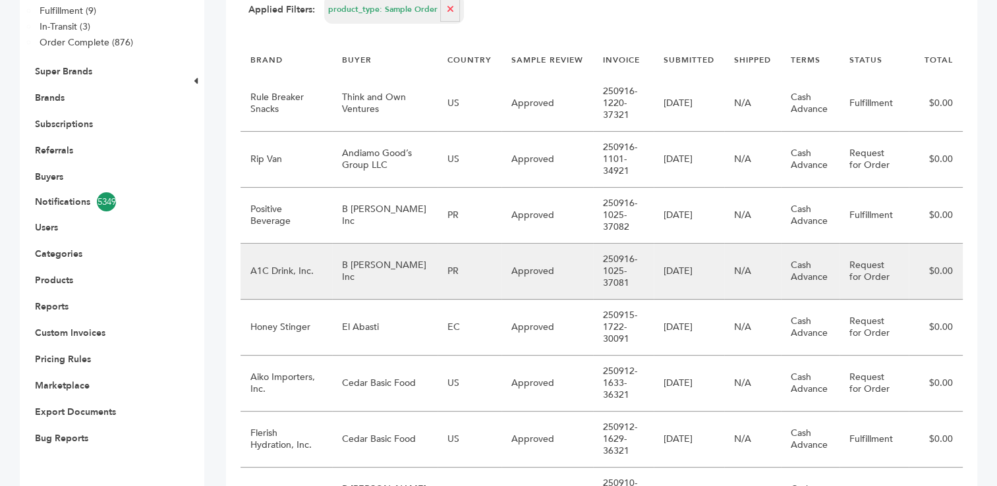
click at [376, 271] on td "B [PERSON_NAME] Inc" at bounding box center [384, 272] width 105 height 56
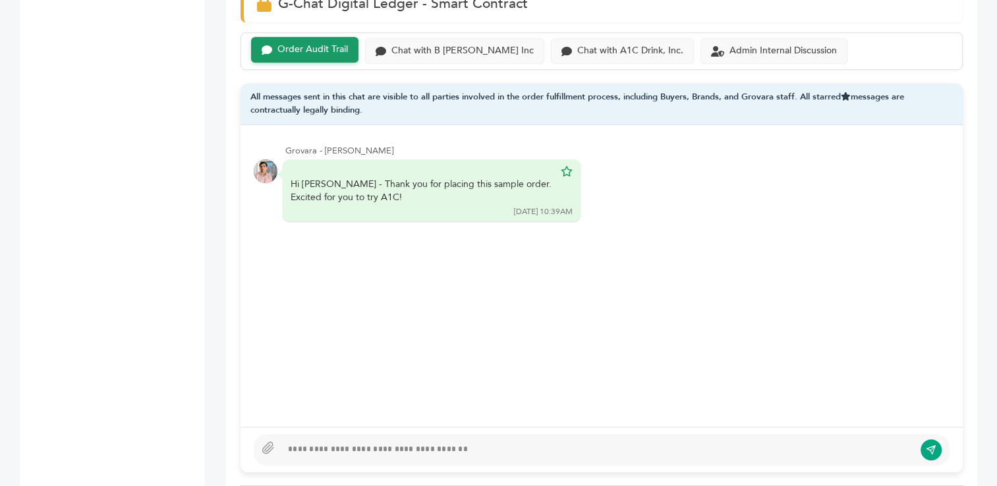
scroll to position [954, 0]
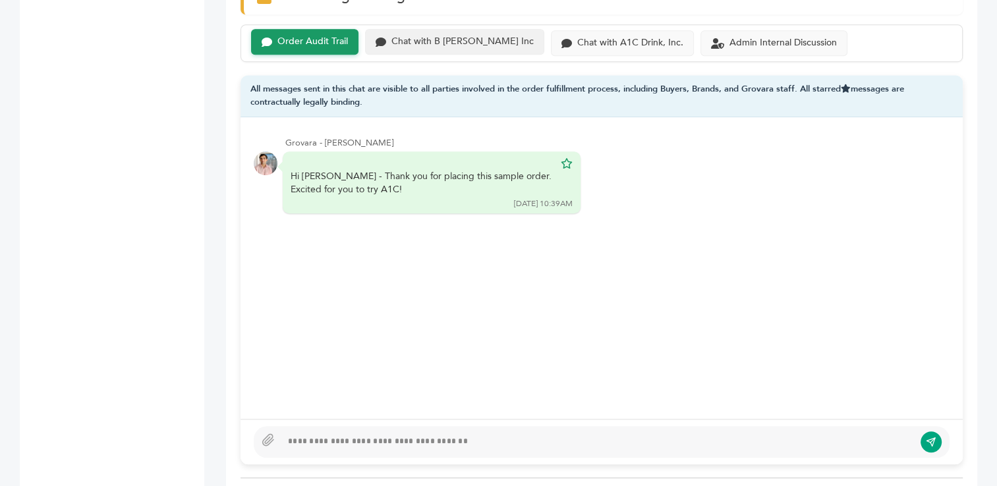
click at [464, 36] on div "Chat with B [PERSON_NAME] Inc" at bounding box center [462, 41] width 142 height 11
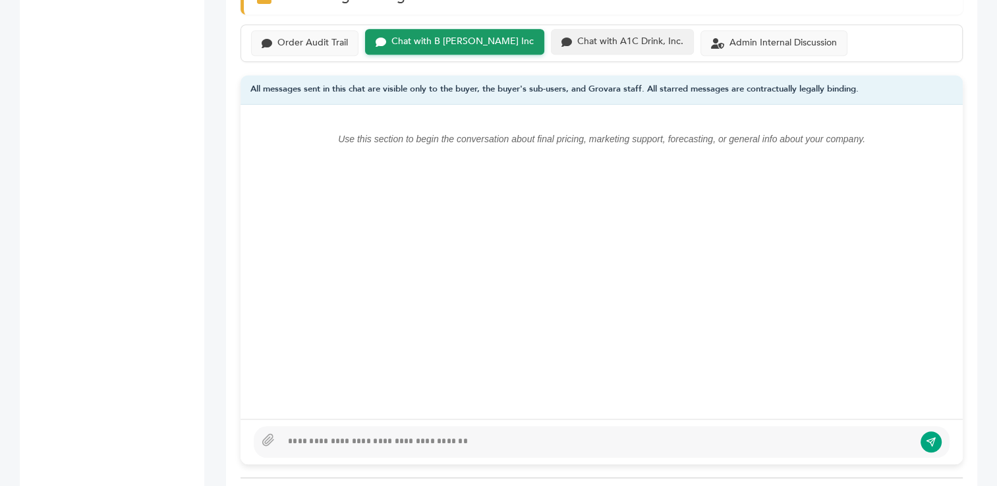
click at [580, 36] on div "Chat with A1C Drink, Inc." at bounding box center [630, 41] width 106 height 11
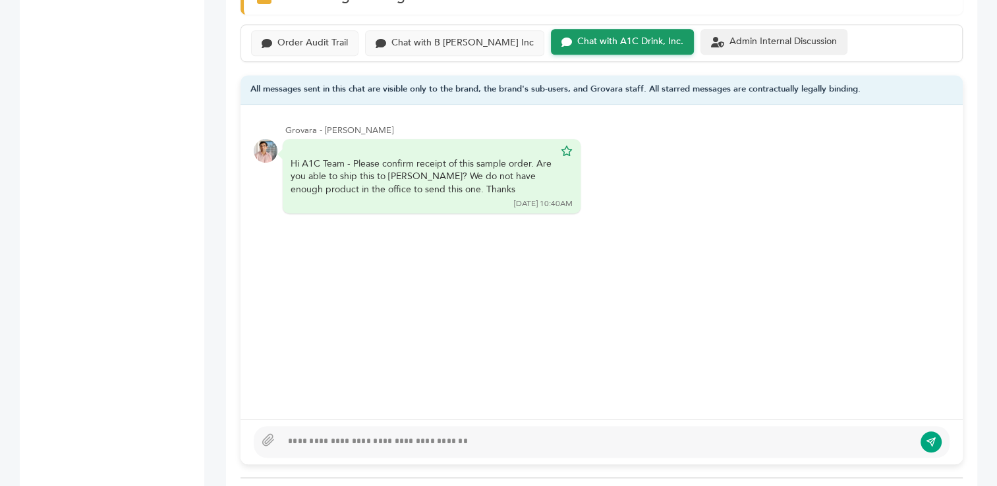
click at [743, 36] on div "Admin Internal Discussion" at bounding box center [783, 41] width 107 height 11
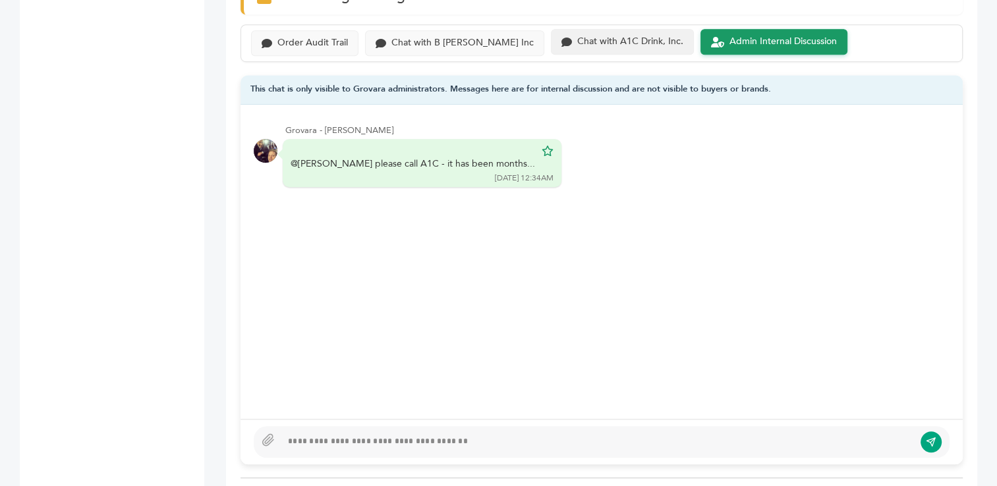
click at [585, 33] on div "Chat with A1C Drink, Inc." at bounding box center [622, 42] width 143 height 26
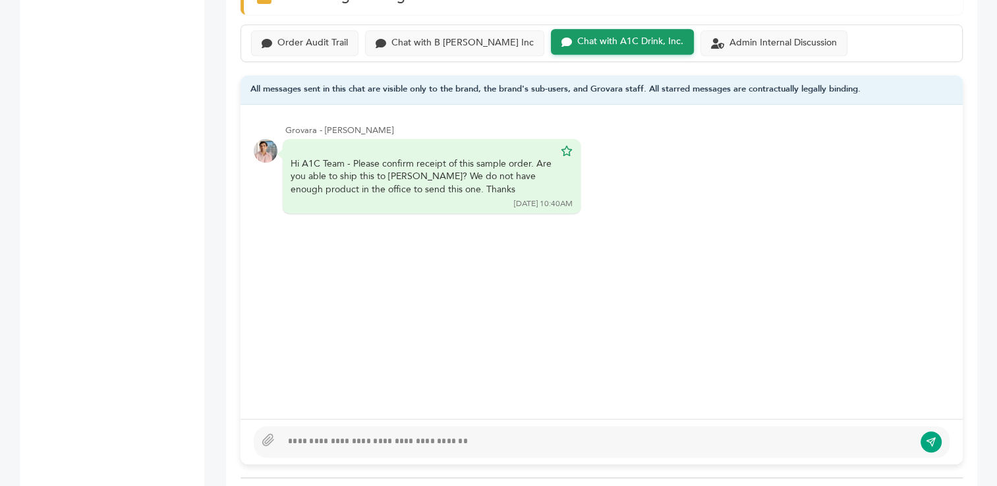
click at [409, 434] on div at bounding box center [597, 442] width 633 height 16
type textarea "**********"
click at [925, 431] on button "submit" at bounding box center [931, 442] width 22 height 22
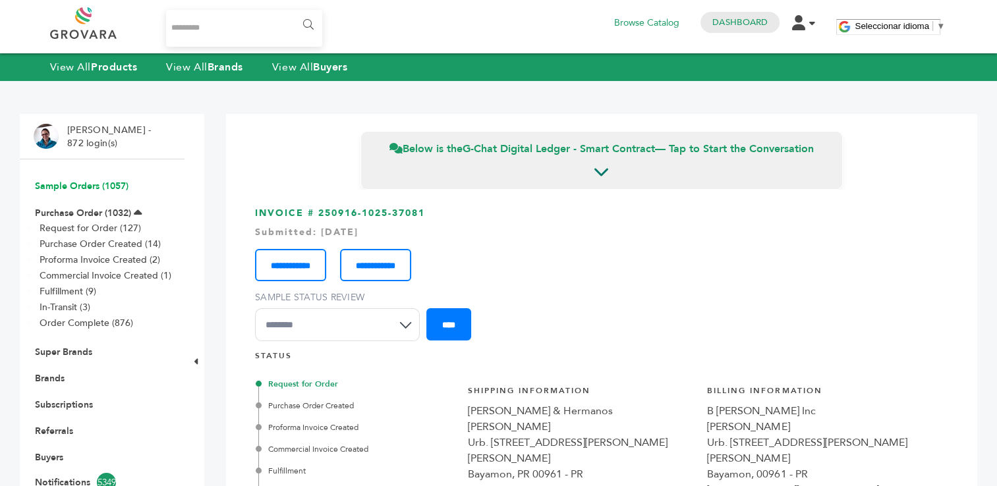
click at [76, 188] on link "Sample Orders (1057)" at bounding box center [82, 186] width 94 height 13
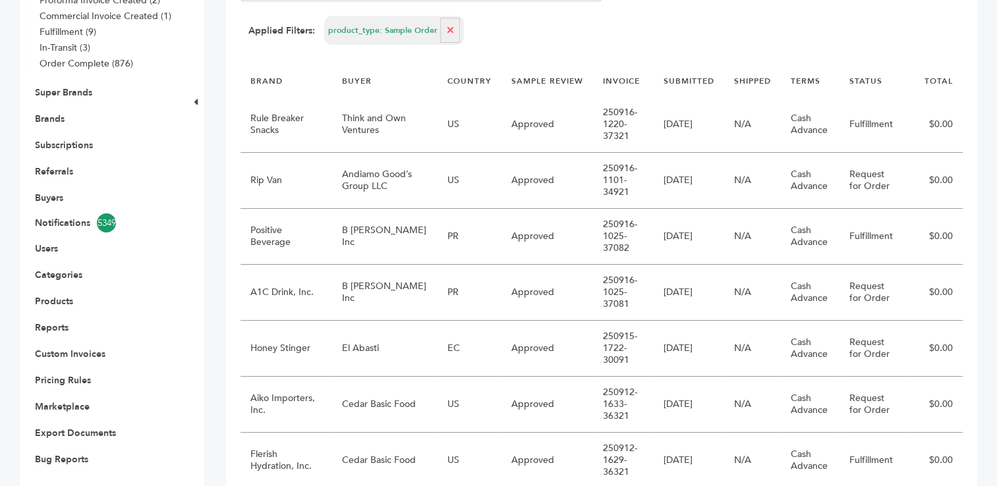
scroll to position [270, 0]
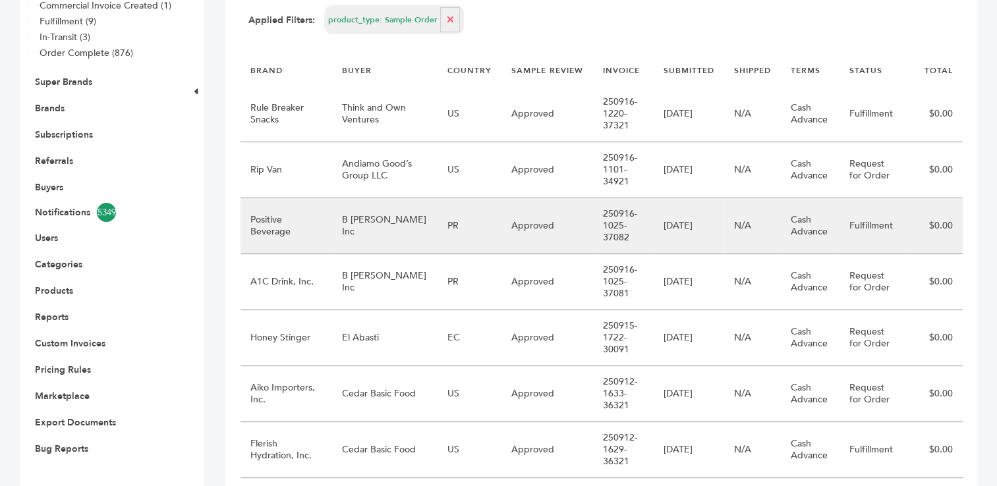
click at [397, 231] on td "B [PERSON_NAME] Inc" at bounding box center [384, 226] width 105 height 56
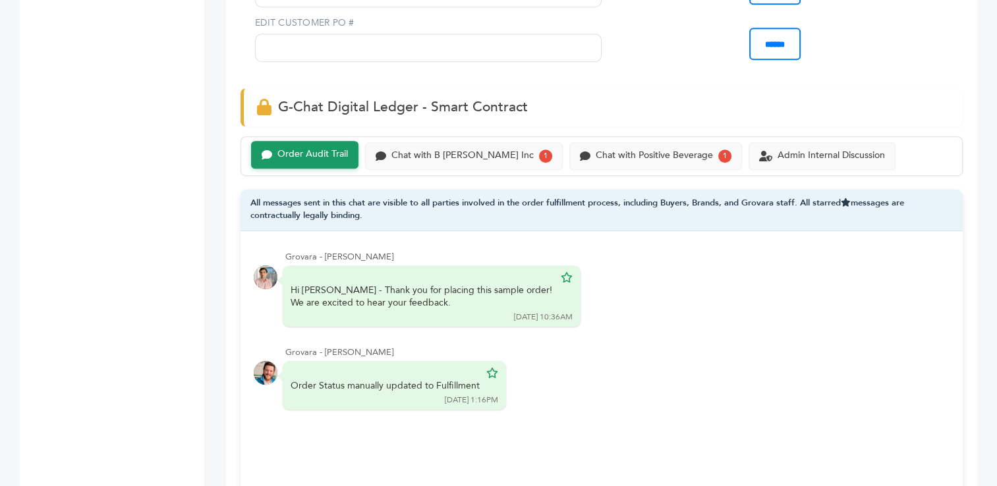
scroll to position [929, 0]
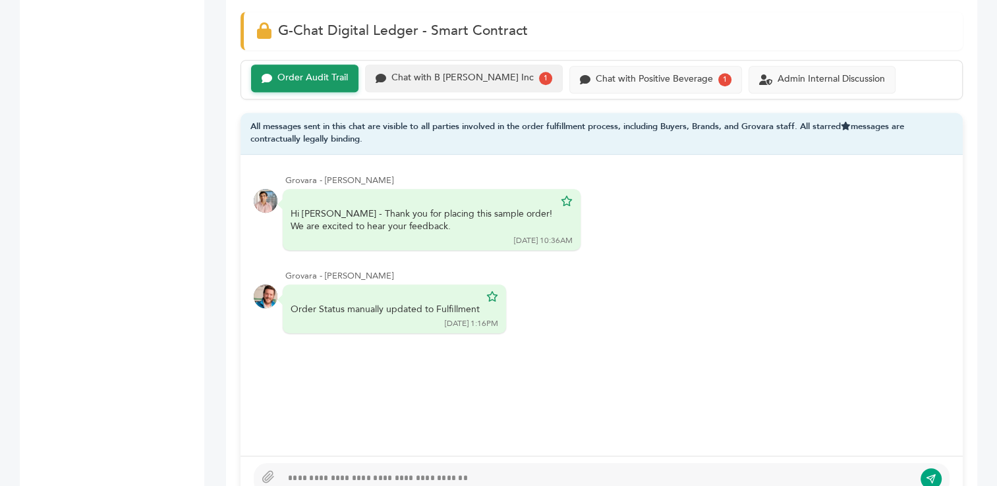
click at [465, 78] on div "Chat with B [PERSON_NAME] Inc" at bounding box center [462, 77] width 142 height 11
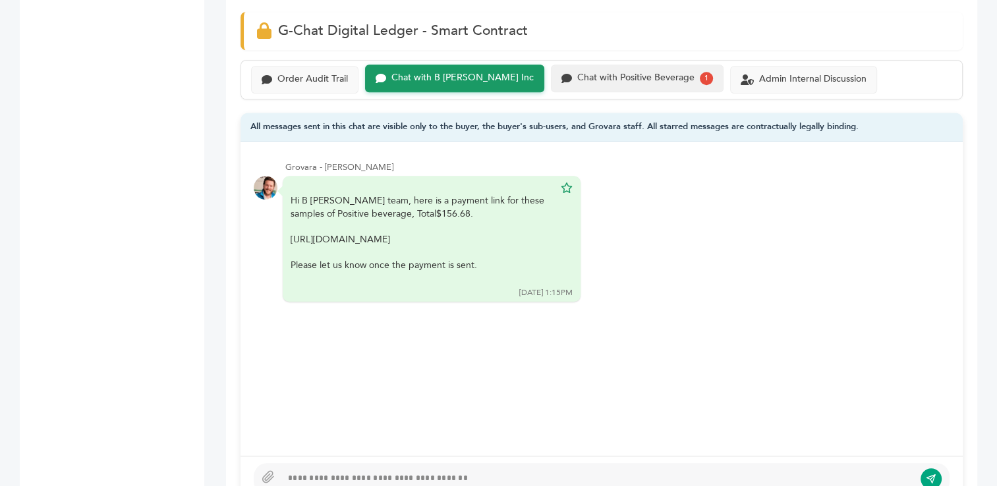
click at [586, 73] on div "Chat with Positive Beverage" at bounding box center [635, 77] width 117 height 11
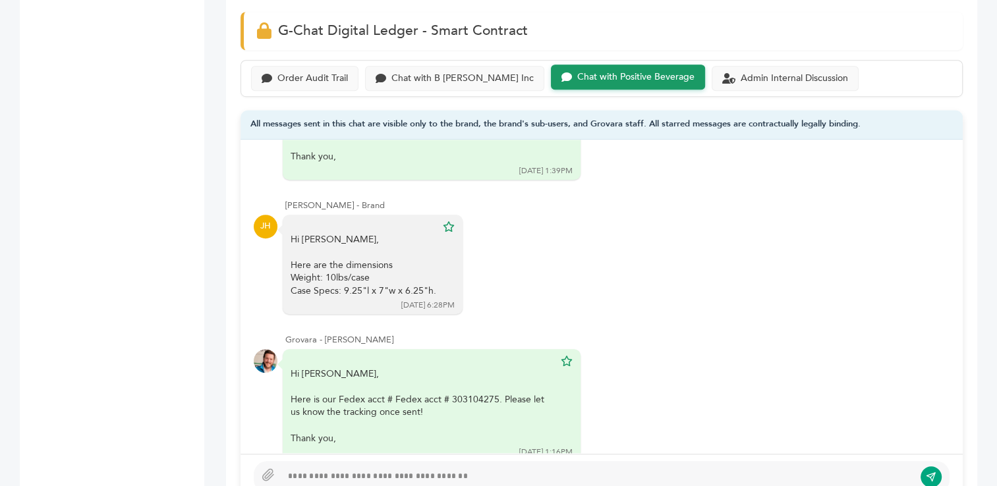
scroll to position [393, 0]
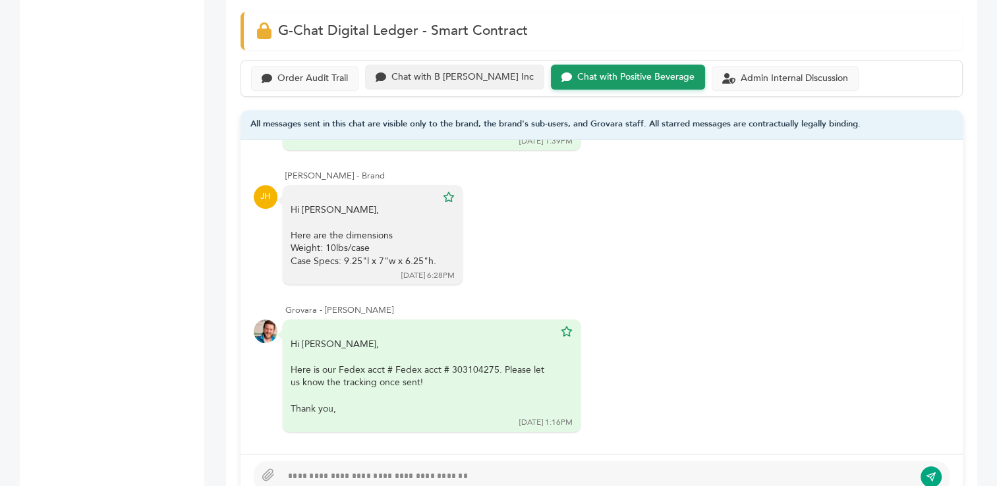
click at [443, 77] on div "Chat with B [PERSON_NAME] Inc" at bounding box center [462, 77] width 142 height 11
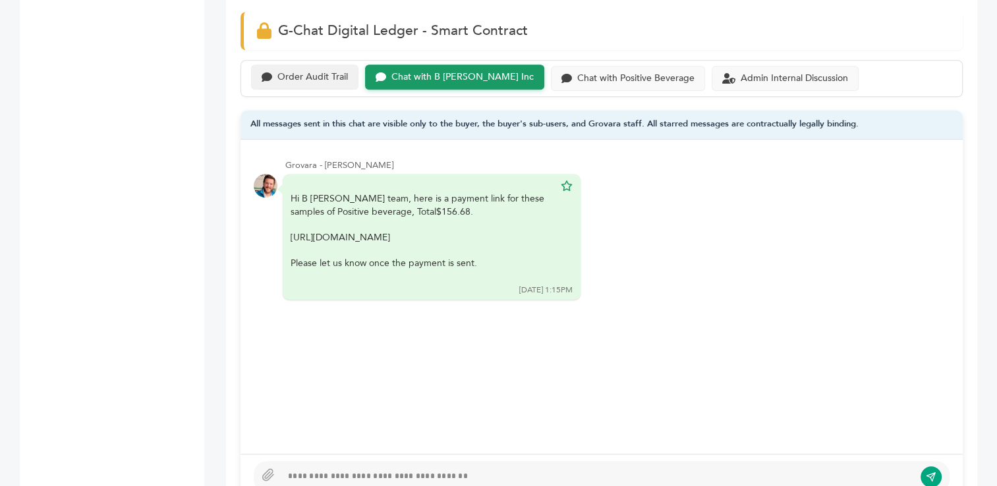
click at [316, 72] on div "Order Audit Trail" at bounding box center [312, 77] width 71 height 11
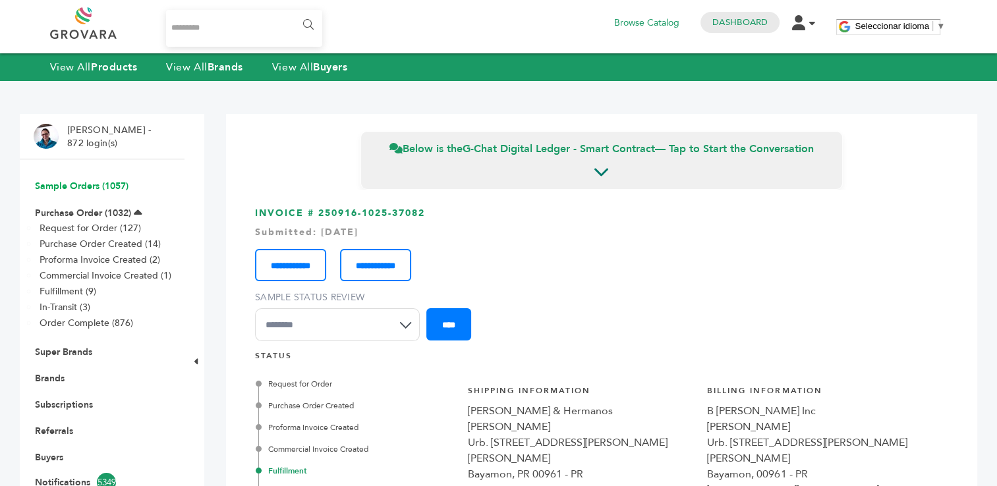
click at [58, 185] on link "Sample Orders (1057)" at bounding box center [82, 186] width 94 height 13
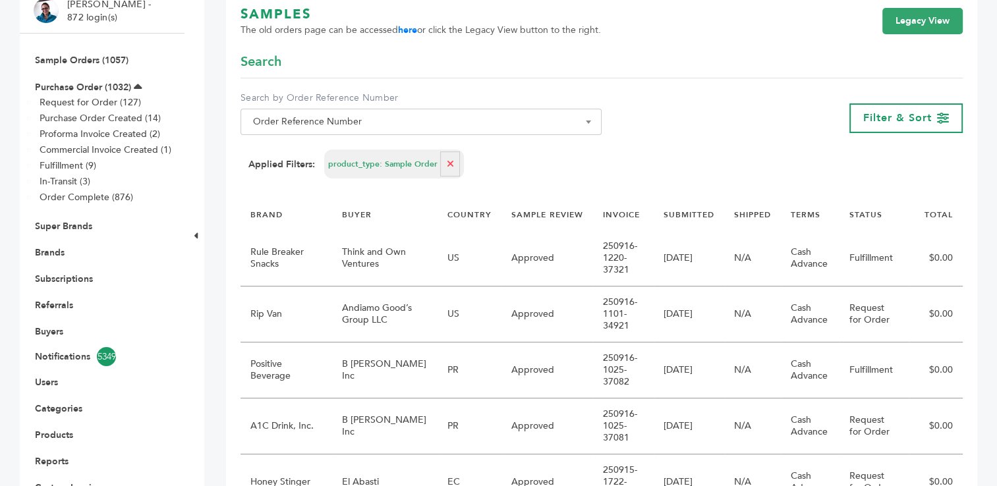
scroll to position [194, 0]
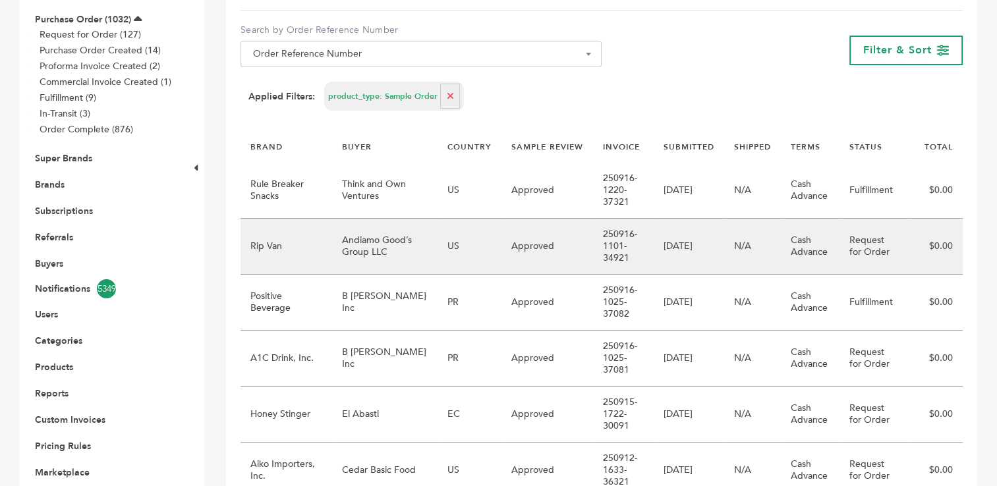
drag, startPoint x: 617, startPoint y: 260, endPoint x: 583, endPoint y: 239, distance: 39.7
click at [593, 239] on td "250916-1101-34921" at bounding box center [623, 247] width 61 height 56
copy td "250916-1101-34921"
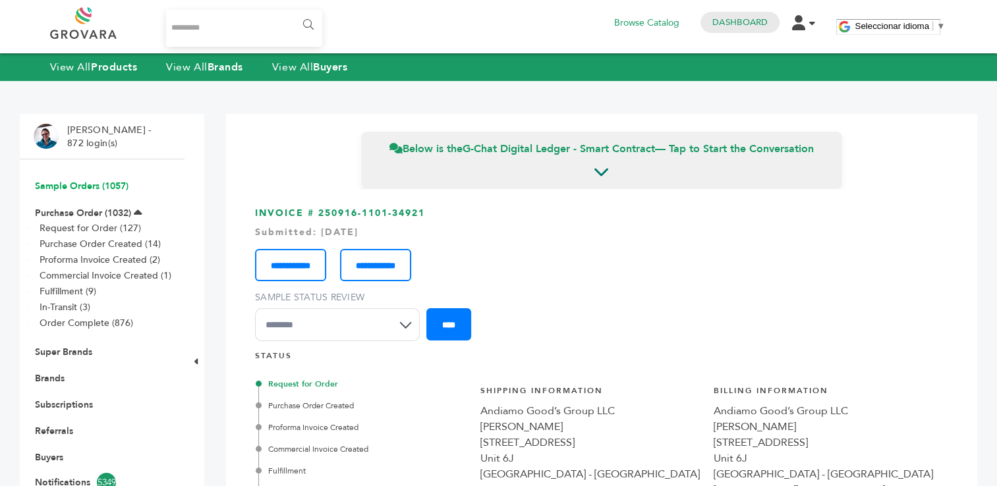
click at [76, 183] on link "Sample Orders (1057)" at bounding box center [82, 186] width 94 height 13
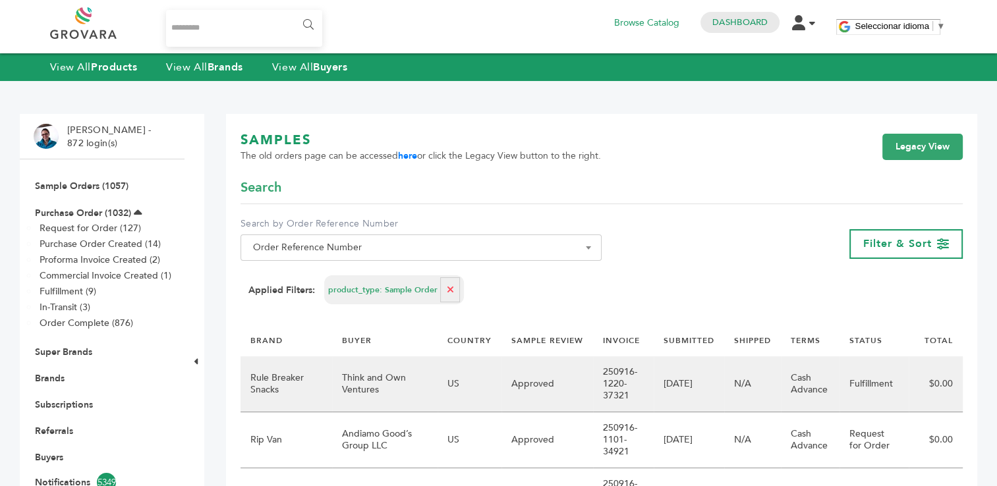
drag, startPoint x: 617, startPoint y: 397, endPoint x: 579, endPoint y: 378, distance: 42.7
click at [579, 378] on tr "Rule Breaker Snacks Think and Own Ventures US Approved 250916-1220-37321 09/16/…" at bounding box center [602, 385] width 722 height 56
copy tr "250916-1220-37321"
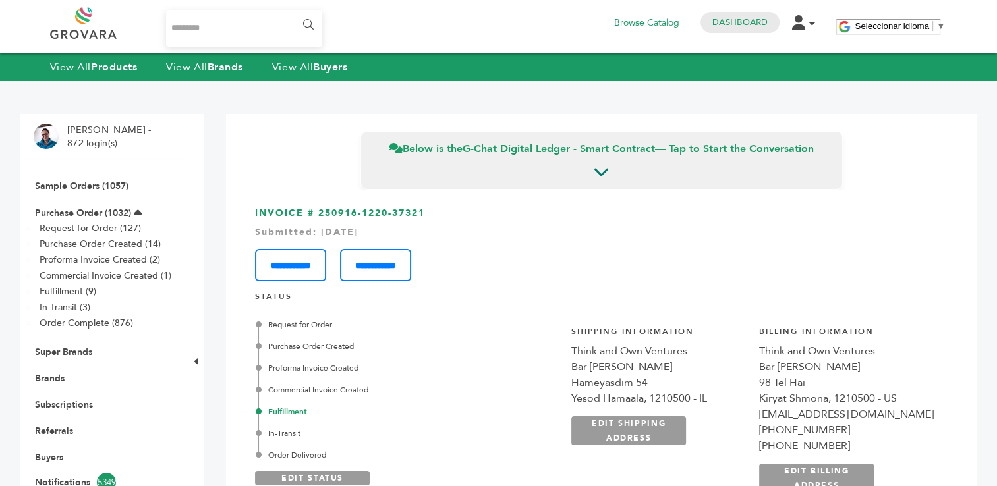
scroll to position [1329, 0]
